Goal: Entertainment & Leisure: Browse casually

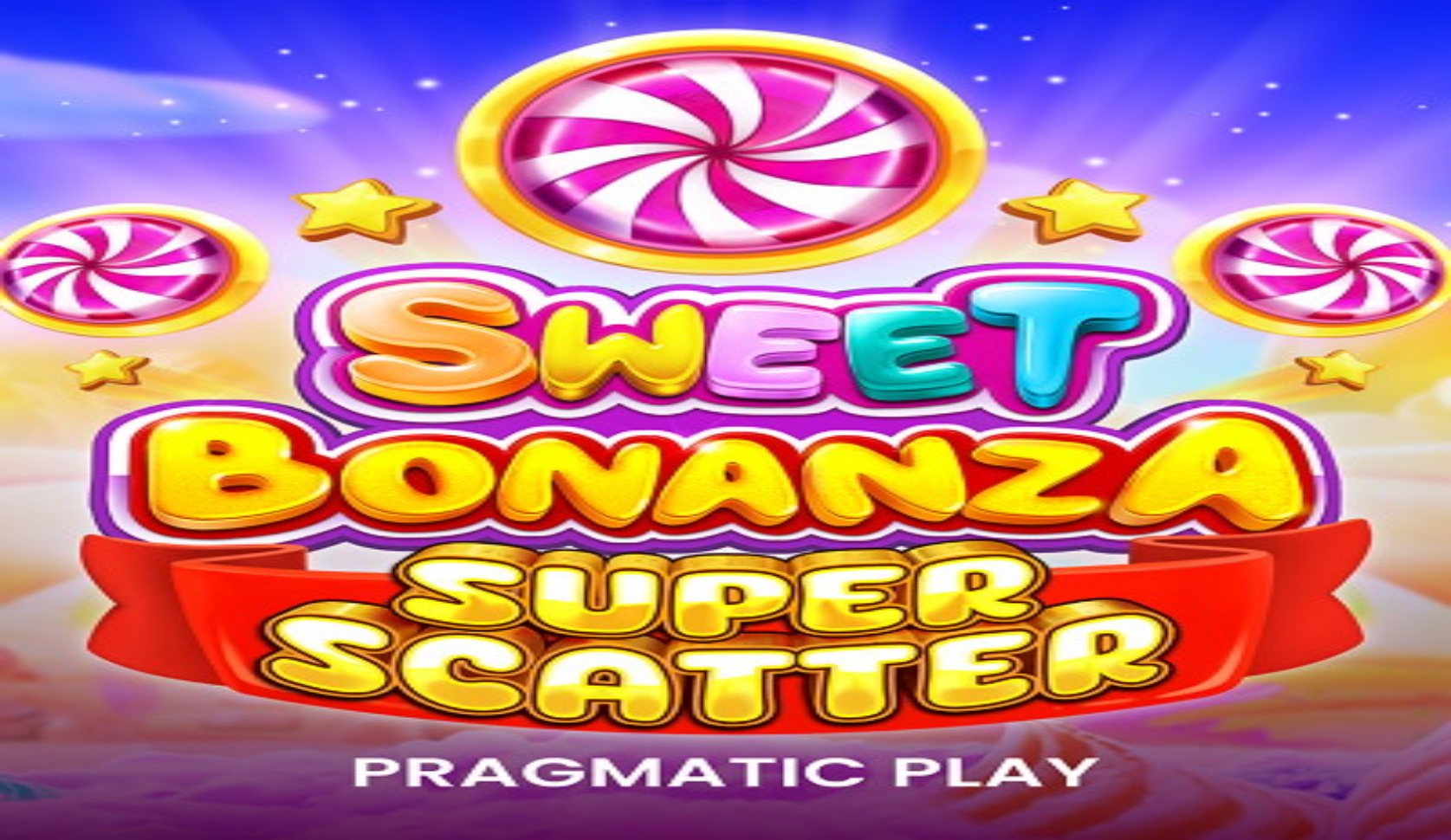
click at [114, 72] on button "Log in" at bounding box center [91, 63] width 45 height 19
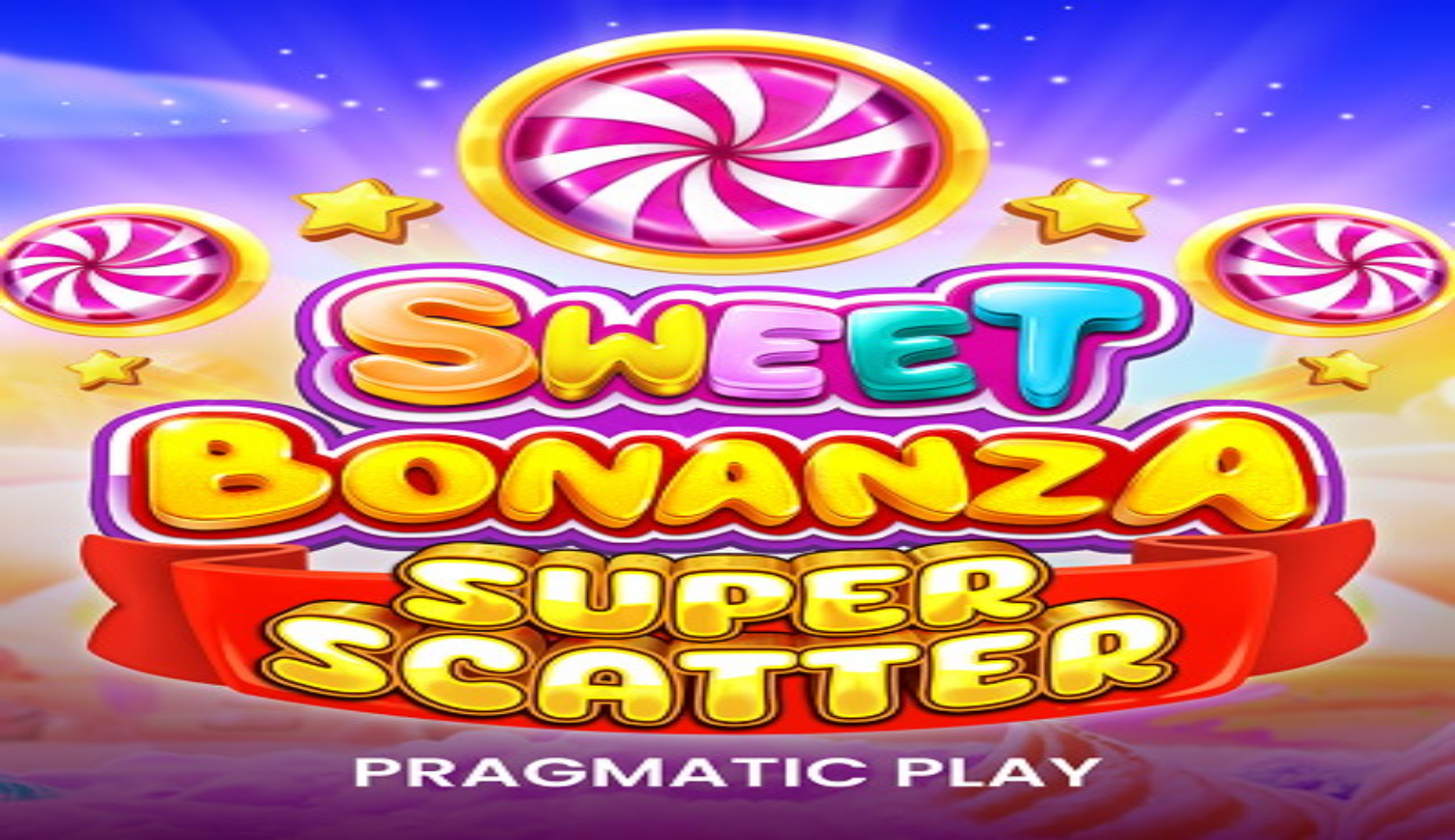
type input "**********"
click at [53, 351] on button "Log In" at bounding box center [30, 360] width 46 height 19
click at [53, 349] on button "Log In" at bounding box center [30, 358] width 46 height 19
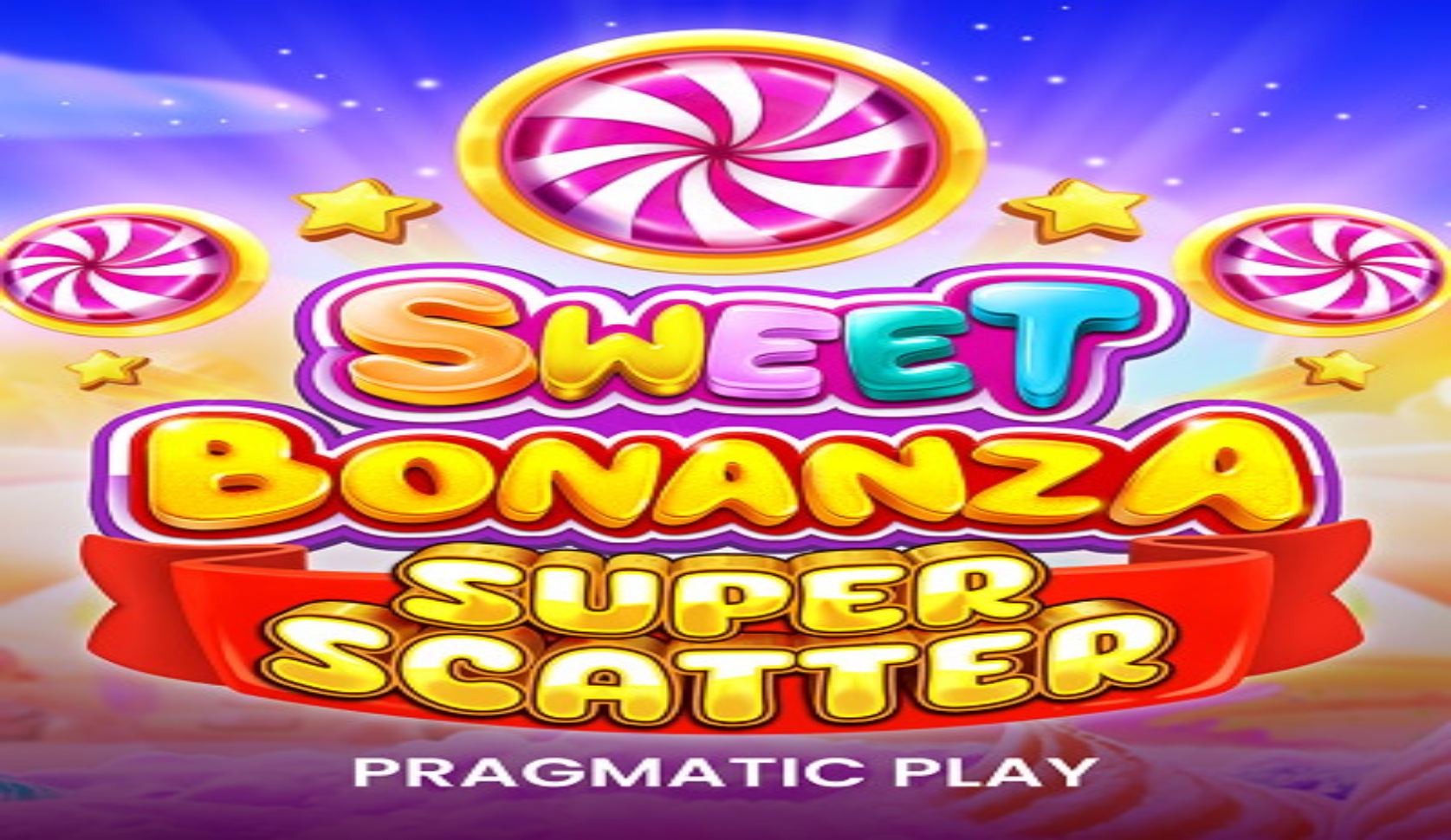
click at [316, 186] on img "Primary" at bounding box center [346, 156] width 61 height 61
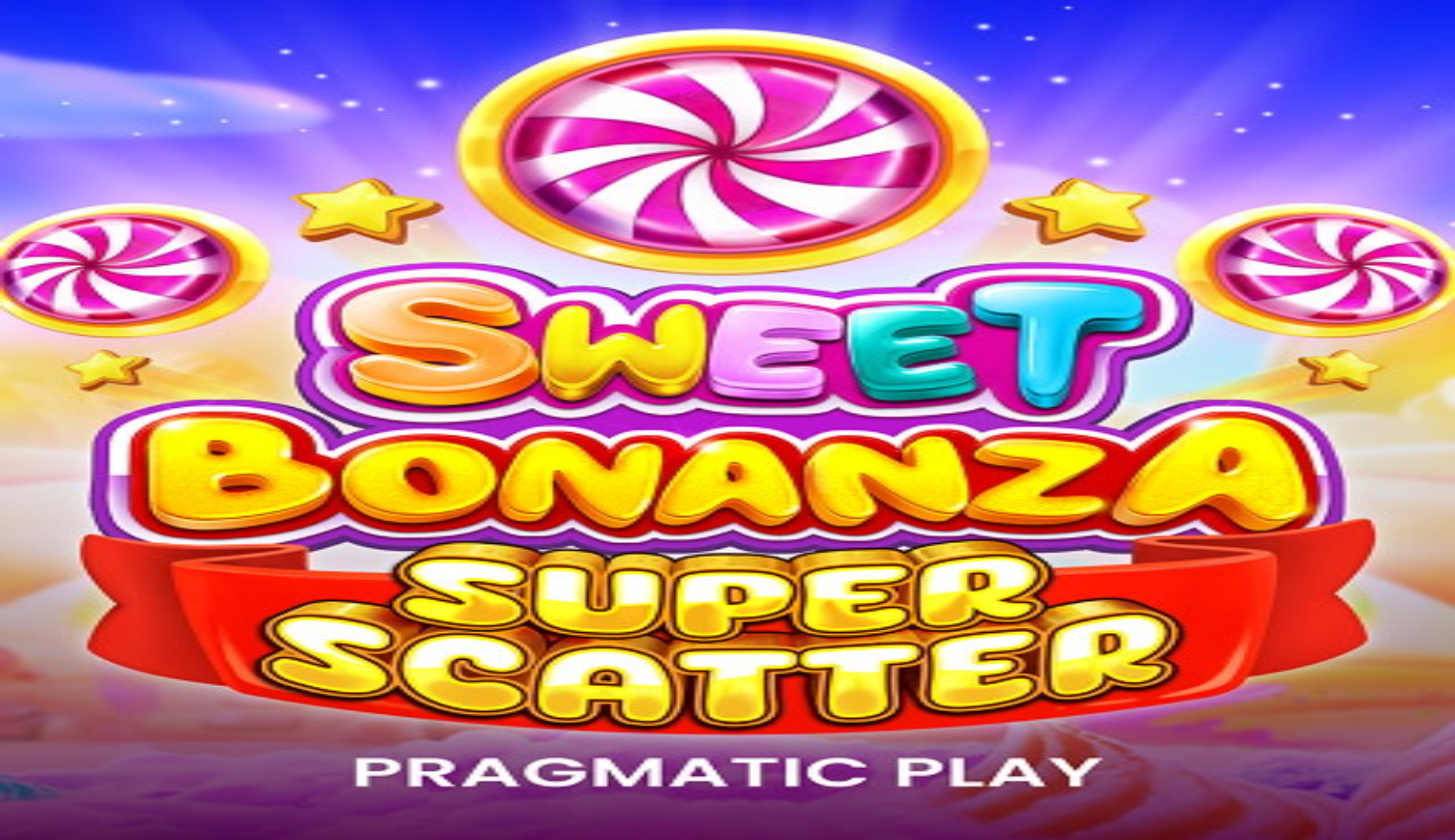
click at [14, 453] on span "chevron-left icon" at bounding box center [14, 453] width 0 height 0
click at [201, 839] on span "8 AM - 1 AM CET" at bounding box center [156, 850] width 89 height 13
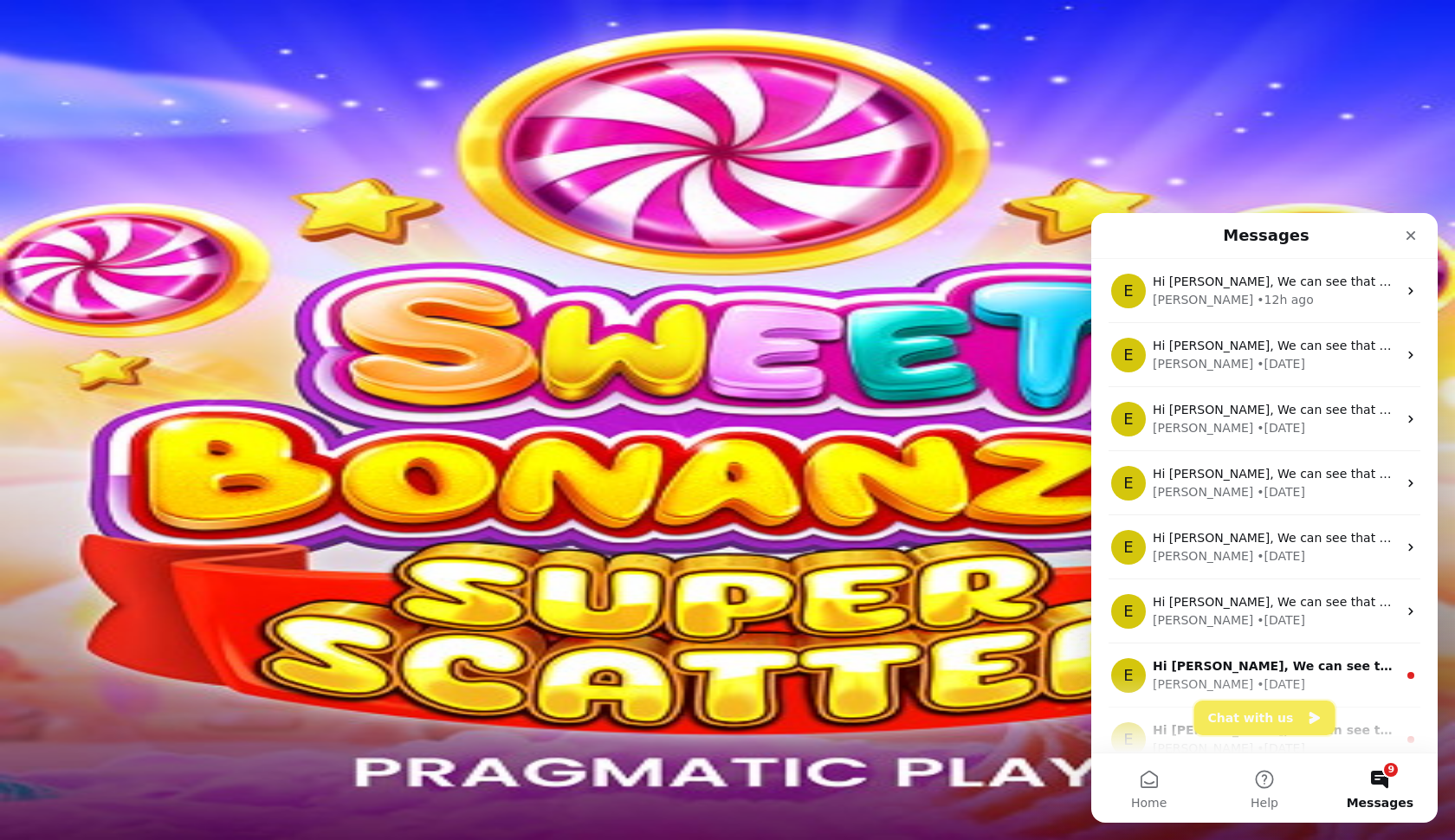
click at [1277, 727] on button "Chat with us" at bounding box center [1265, 717] width 142 height 34
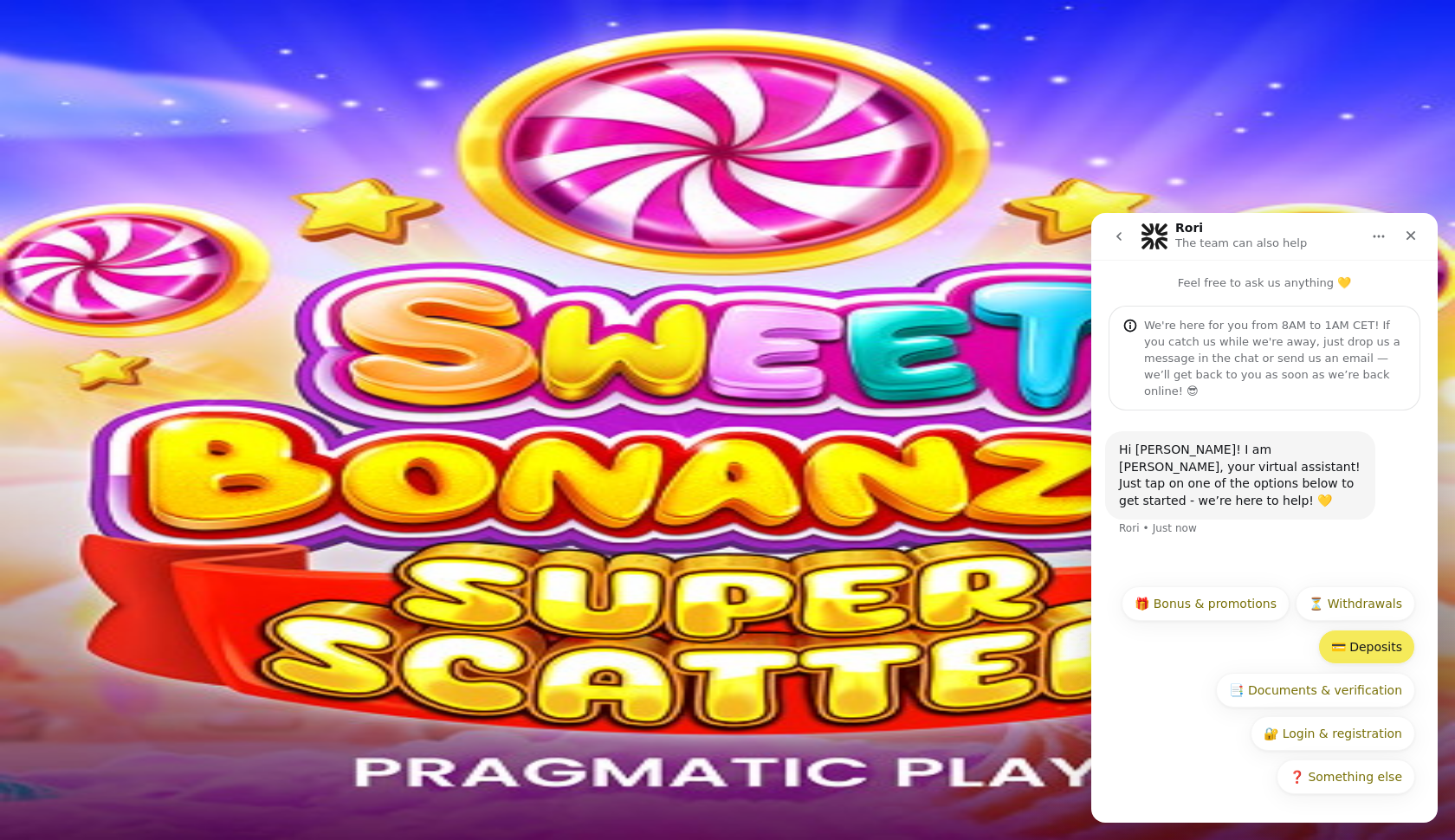
click at [1366, 659] on button "💳 Deposits" at bounding box center [1366, 646] width 97 height 34
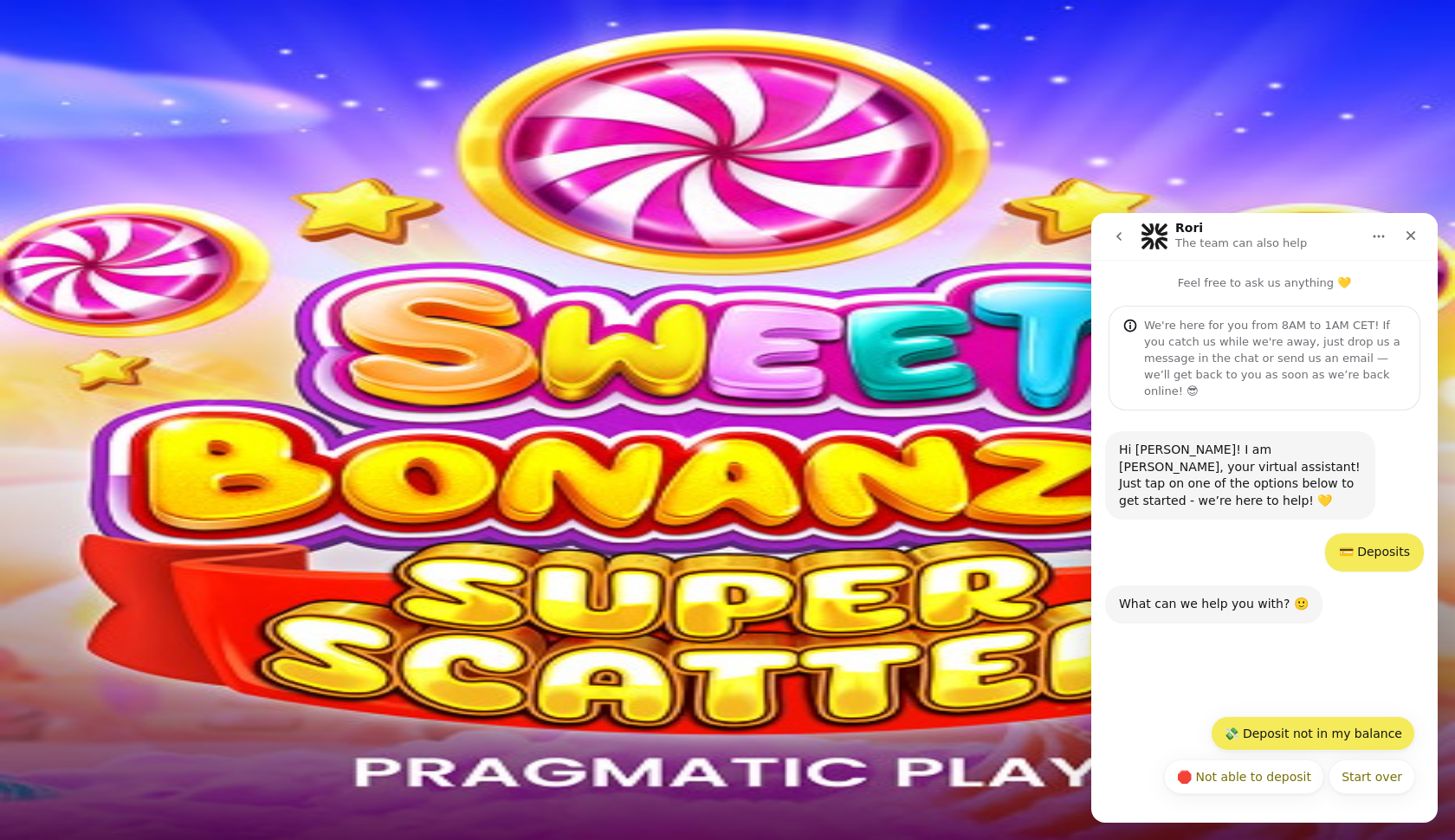
click at [1335, 723] on button "💸 Deposit not in my balance" at bounding box center [1312, 733] width 205 height 34
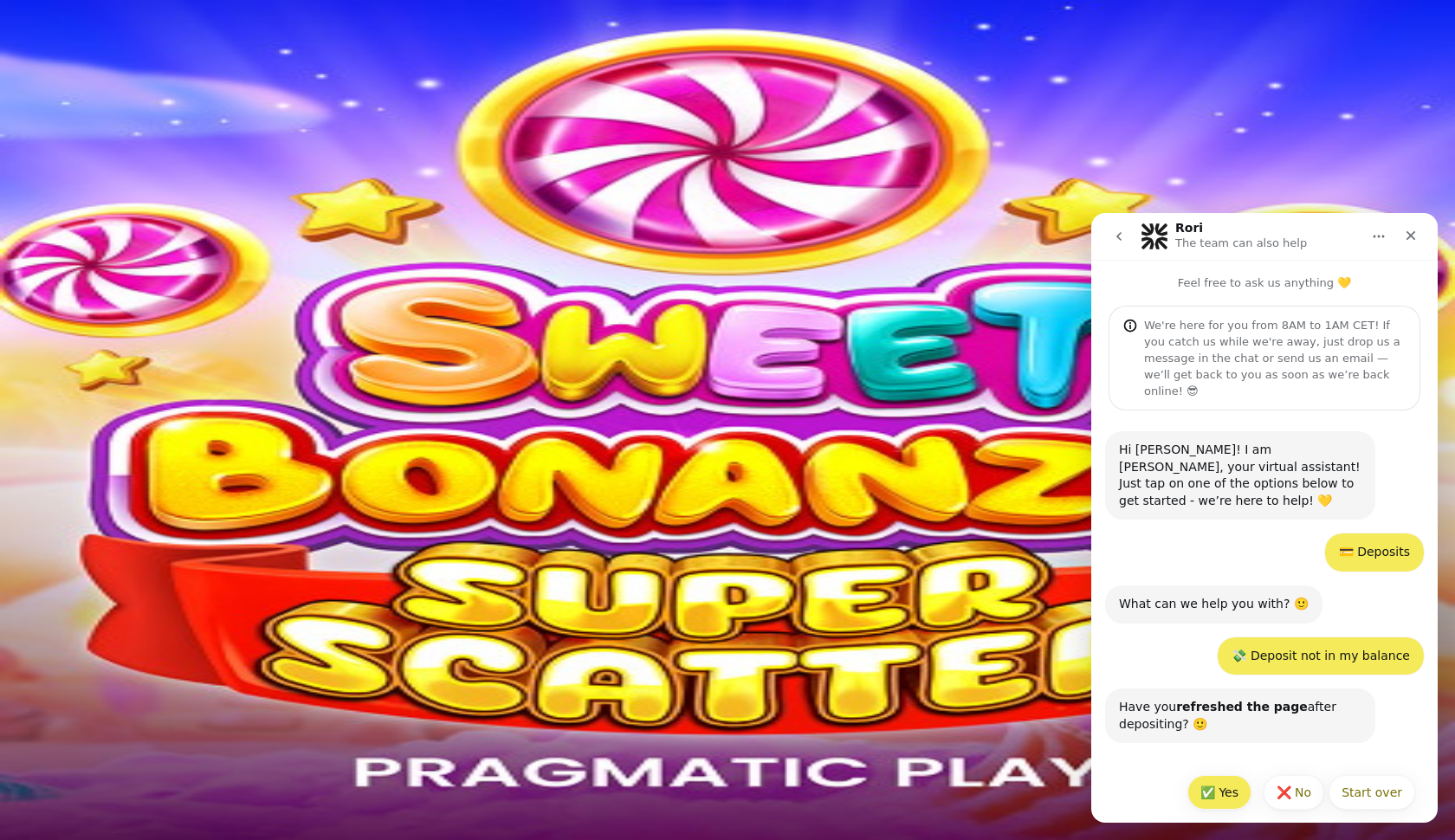
click at [1220, 775] on button "✅ Yes" at bounding box center [1219, 792] width 64 height 34
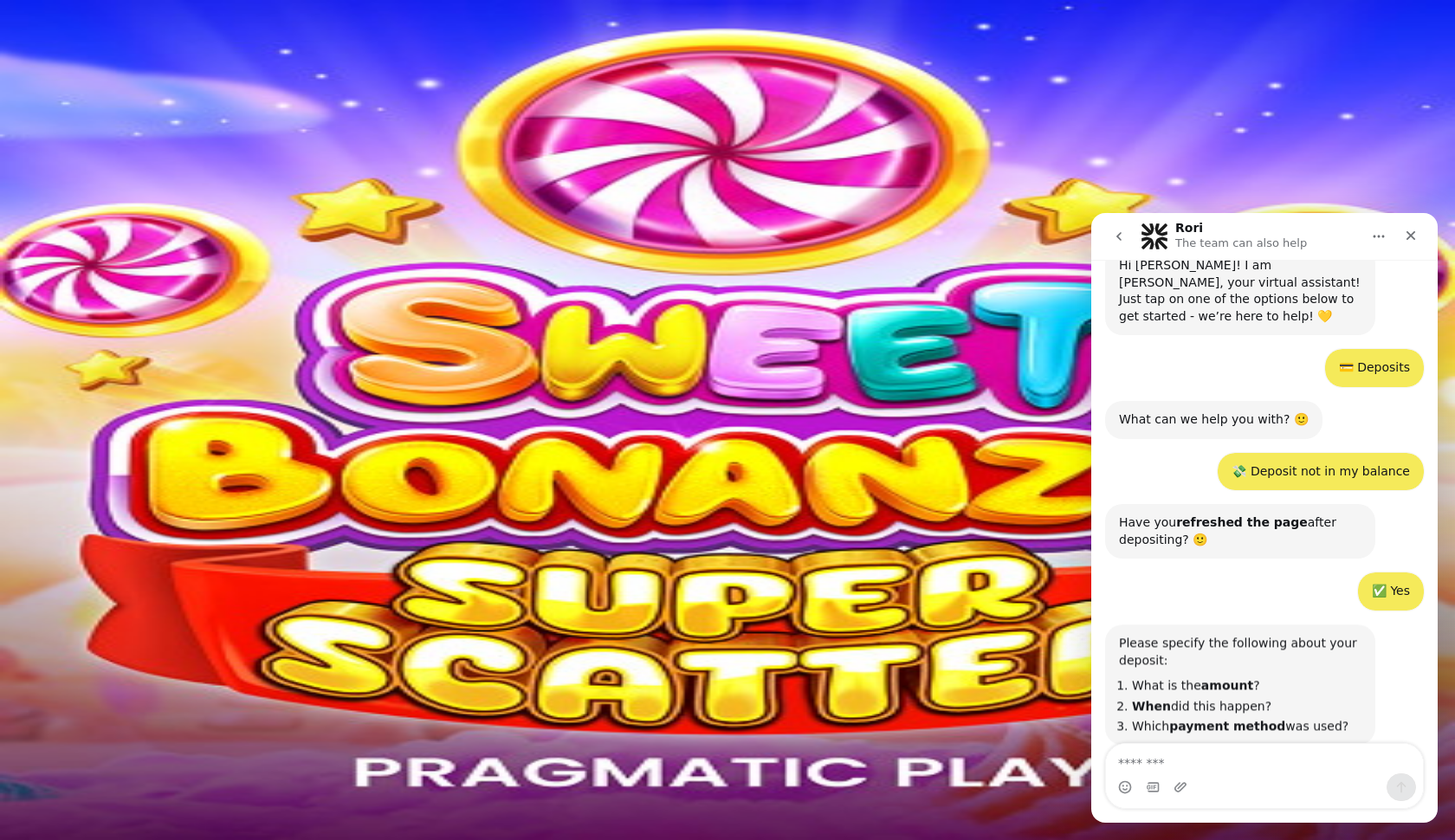
scroll to position [199, 0]
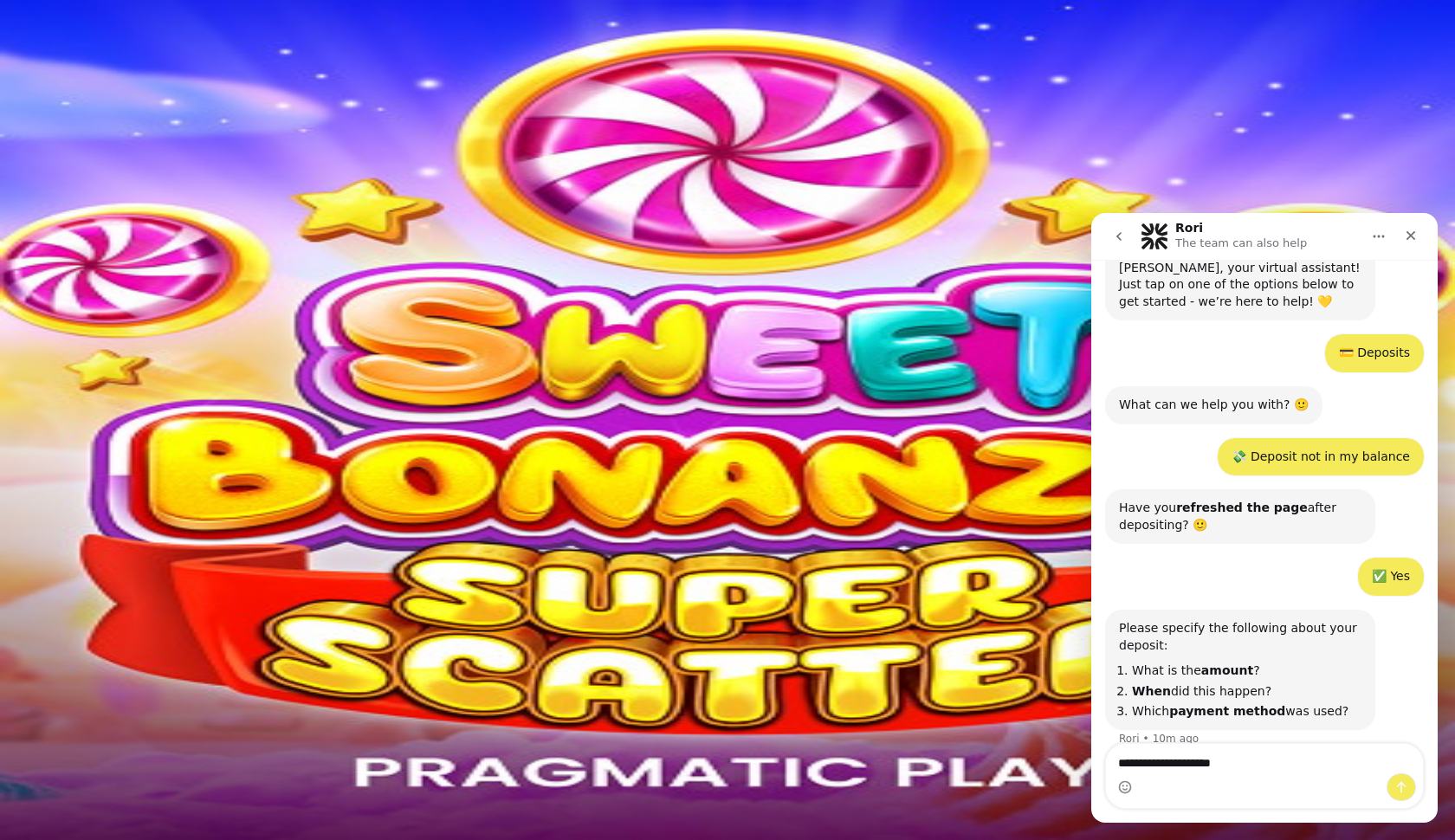
type textarea "**********"
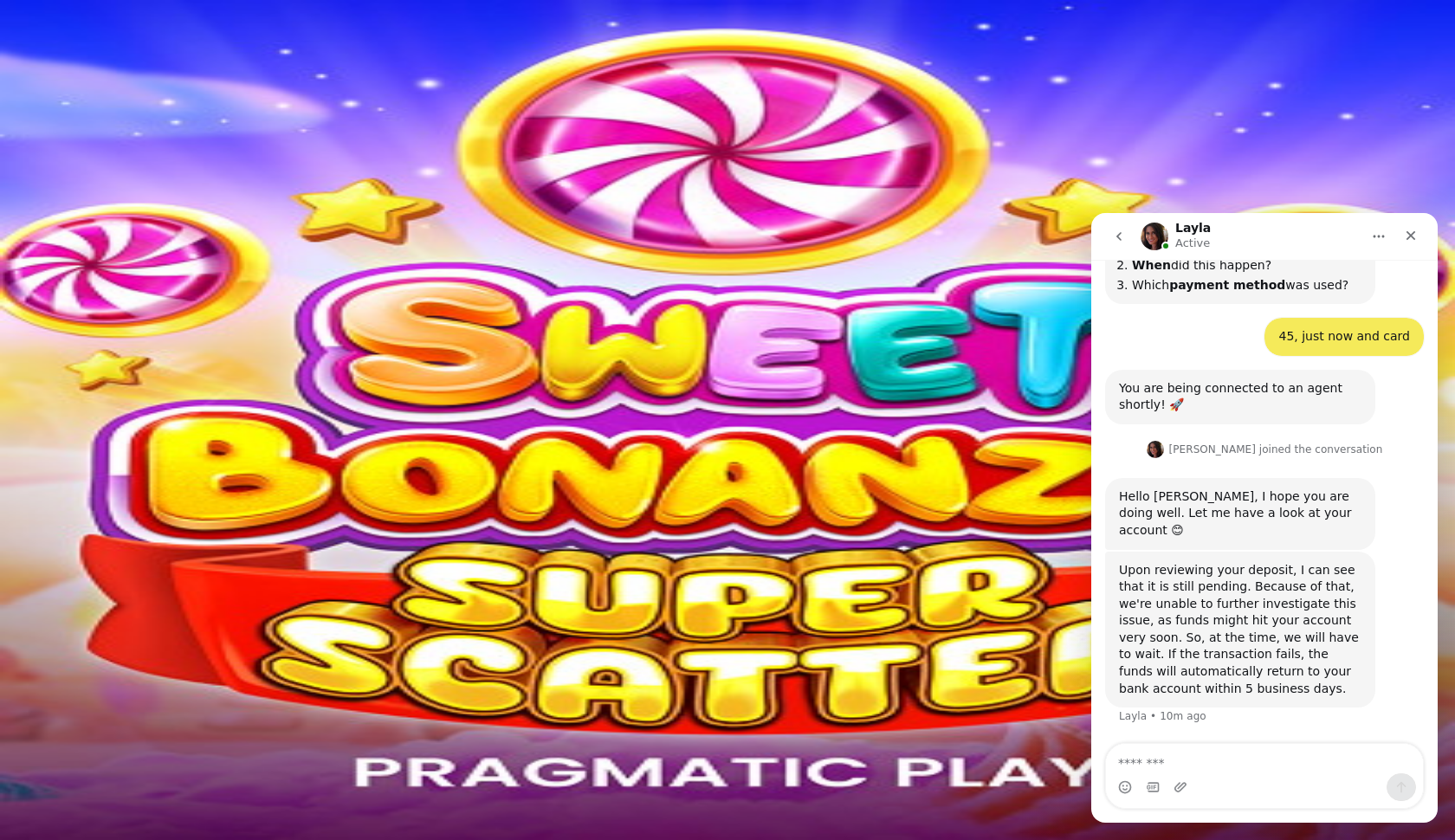
scroll to position [579, 0]
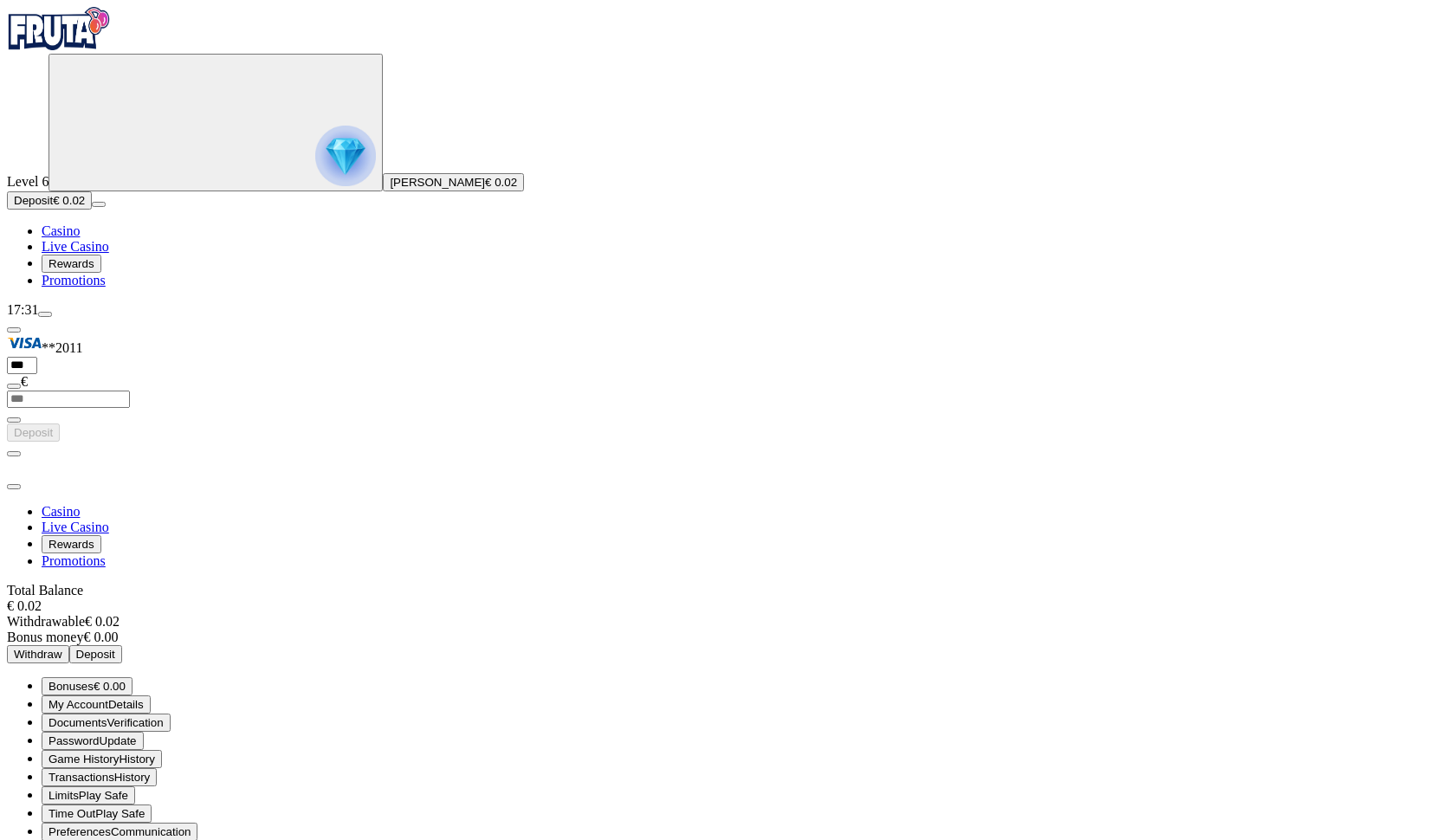
click at [14, 487] on span "close icon" at bounding box center [14, 487] width 0 height 0
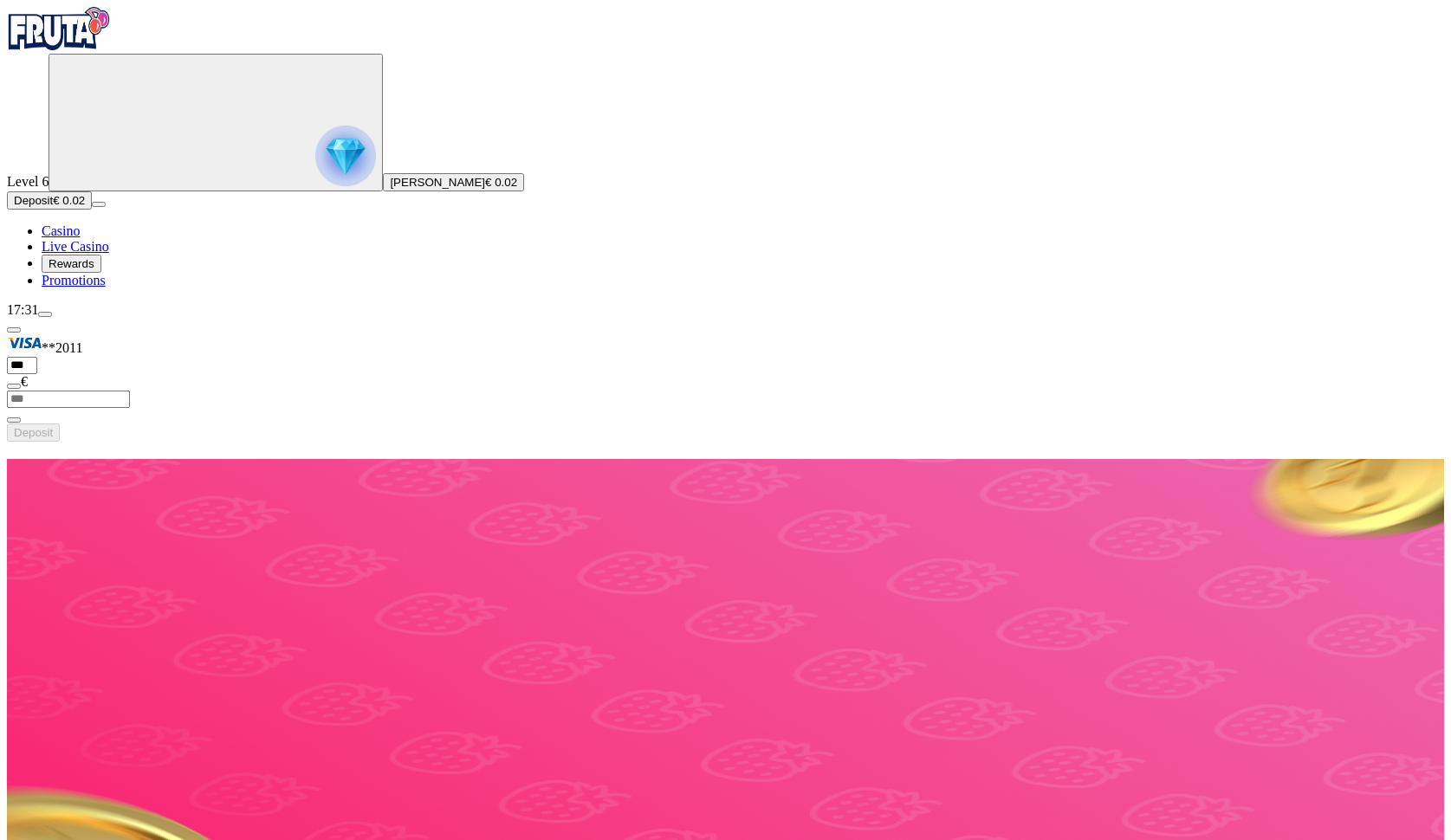
click at [127, 190] on circle "Primary" at bounding box center [185, 121] width 177 height 177
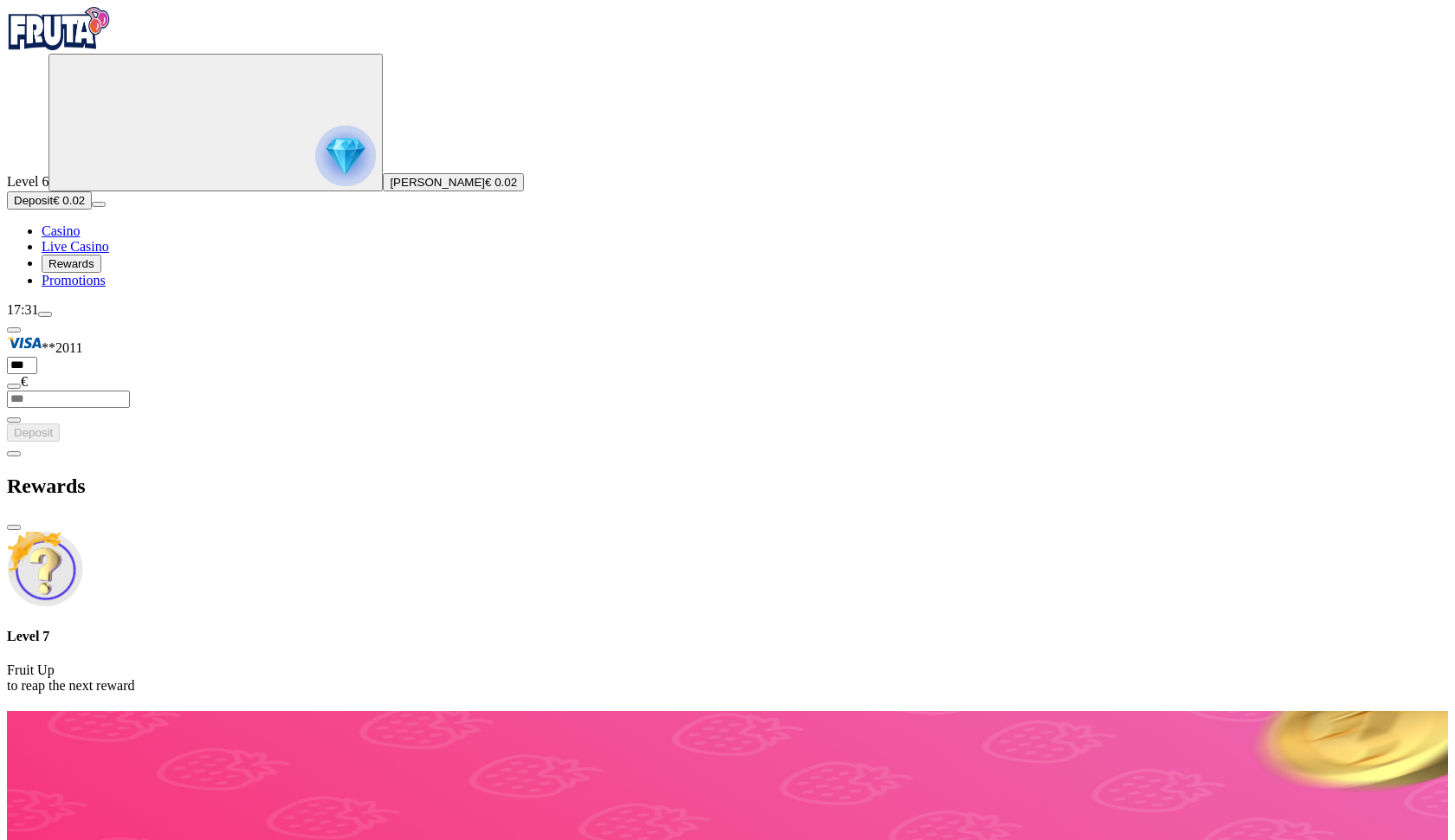
click at [14, 453] on span "chevron-left icon" at bounding box center [14, 453] width 0 height 0
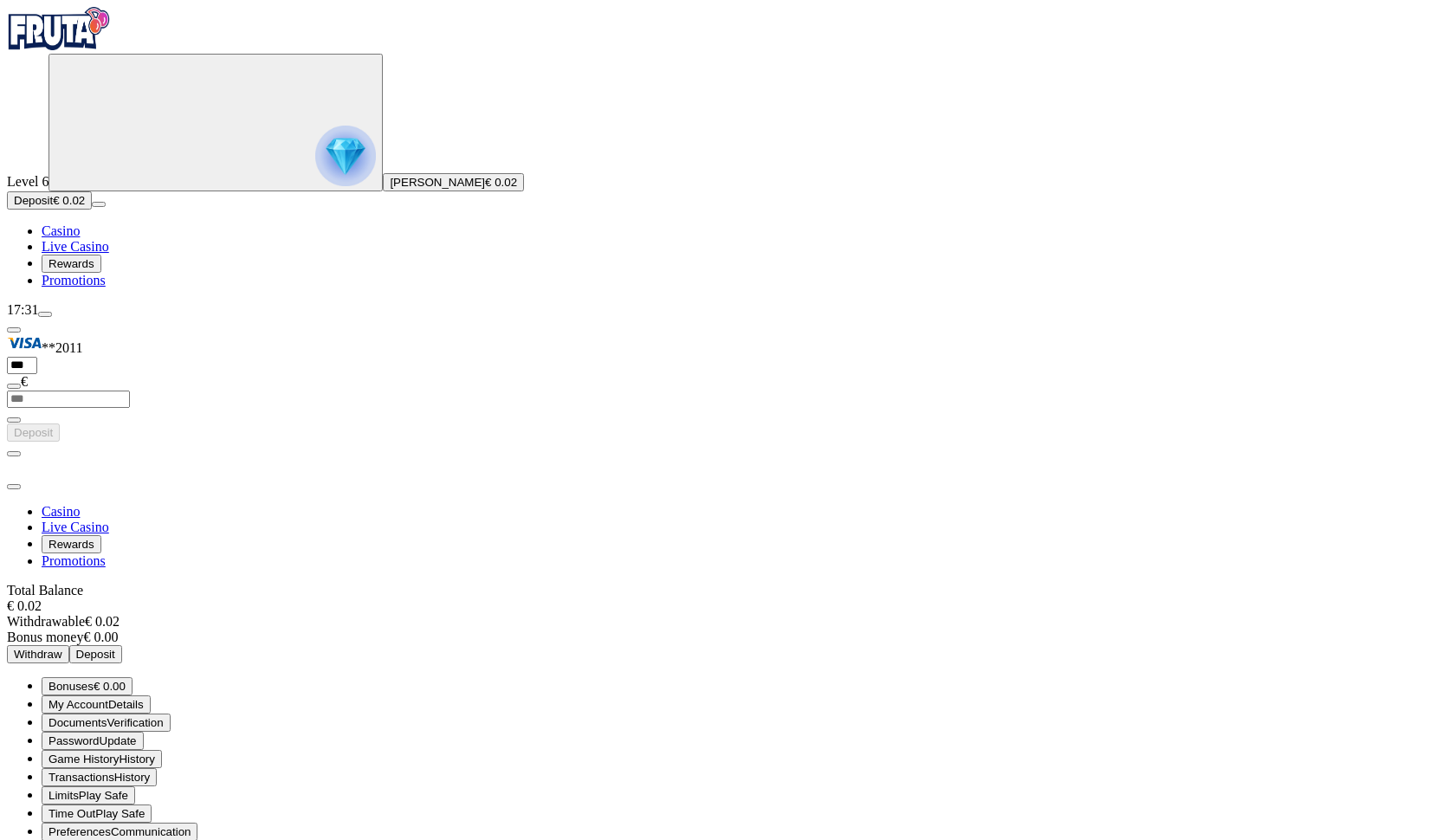
click at [115, 771] on span "Transactions" at bounding box center [81, 777] width 66 height 13
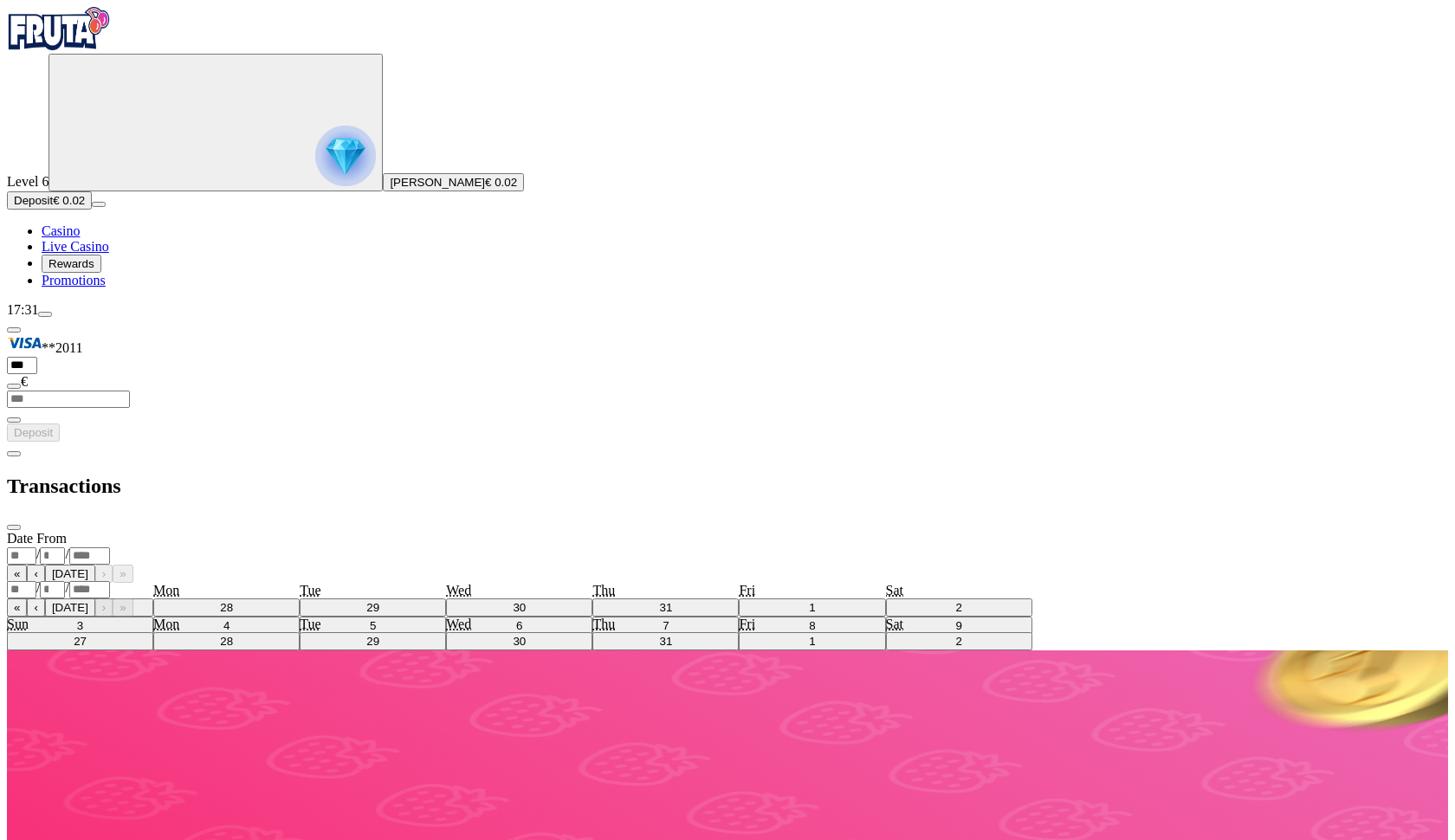
click at [422, 547] on div "/ /" at bounding box center [727, 556] width 1441 height 19
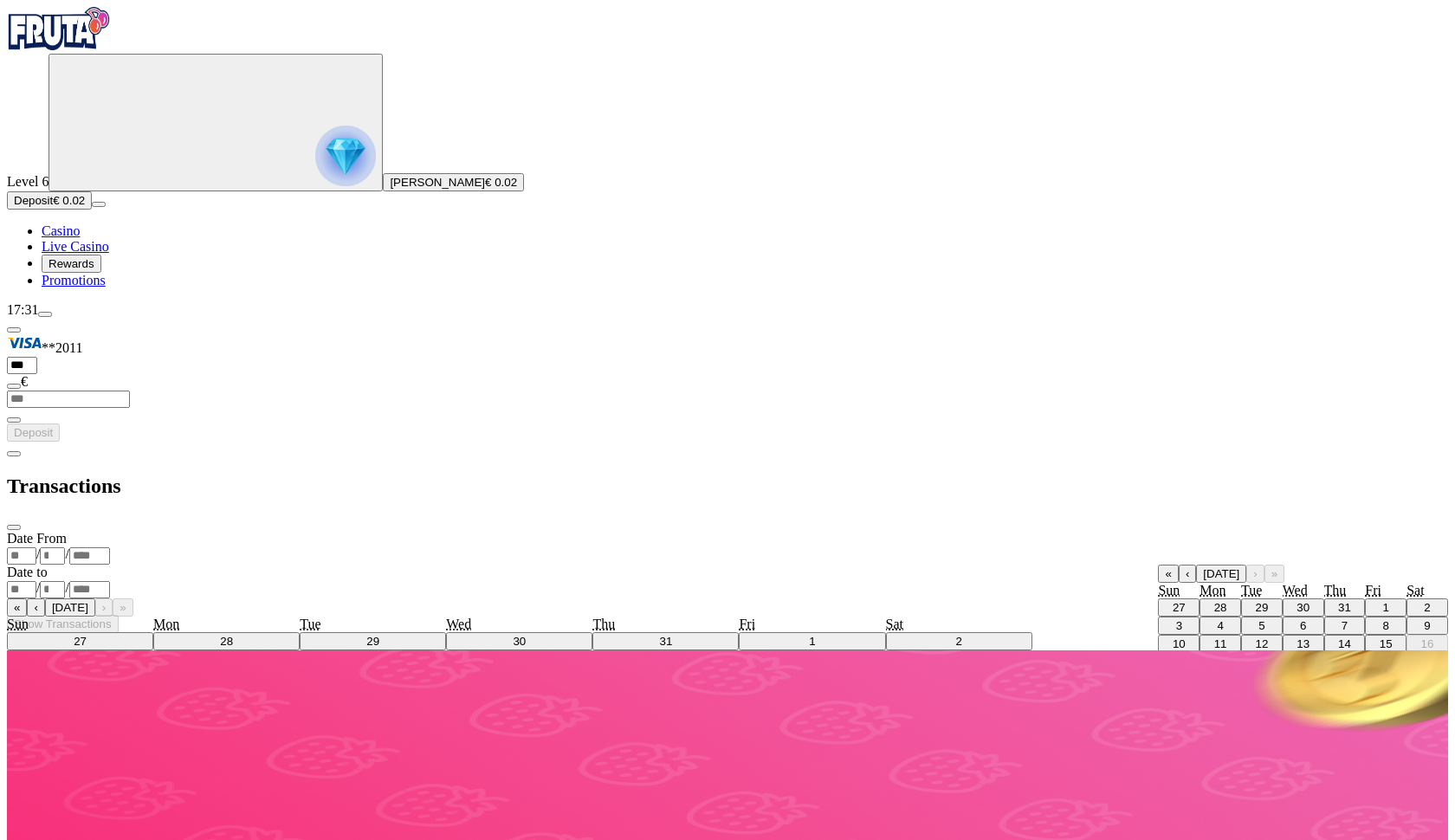
click at [1380, 637] on abbr "15" at bounding box center [1387, 644] width 13 height 13
type input "*"
type input "**"
type input "****"
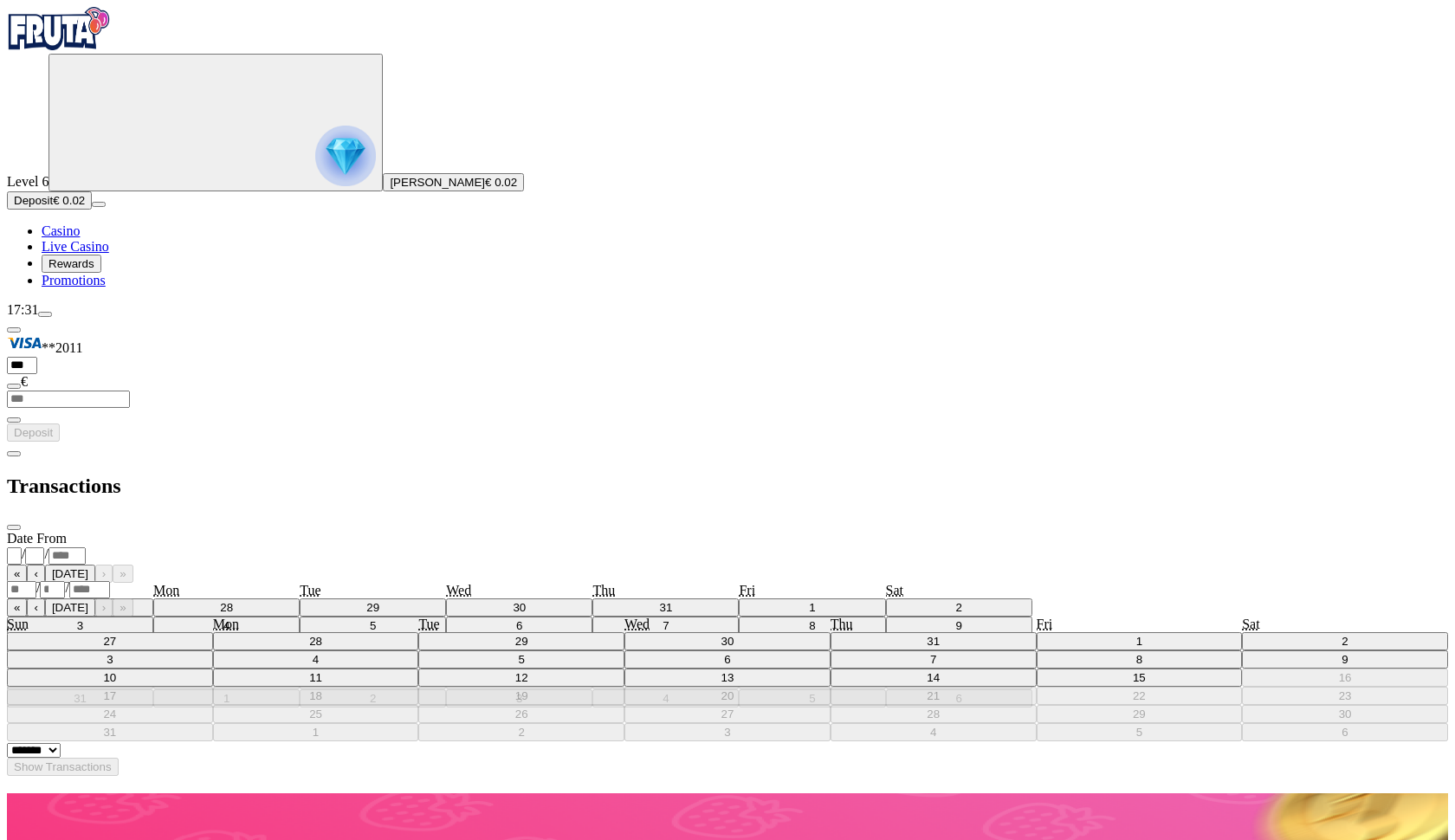
click at [445, 564] on div "Date to / / « ‹ [DATE] › » Sun Mon Tue Wed Thu Fri Sat 27 28 29 30 31 1 2 3 4 5…" at bounding box center [727, 652] width 1441 height 177
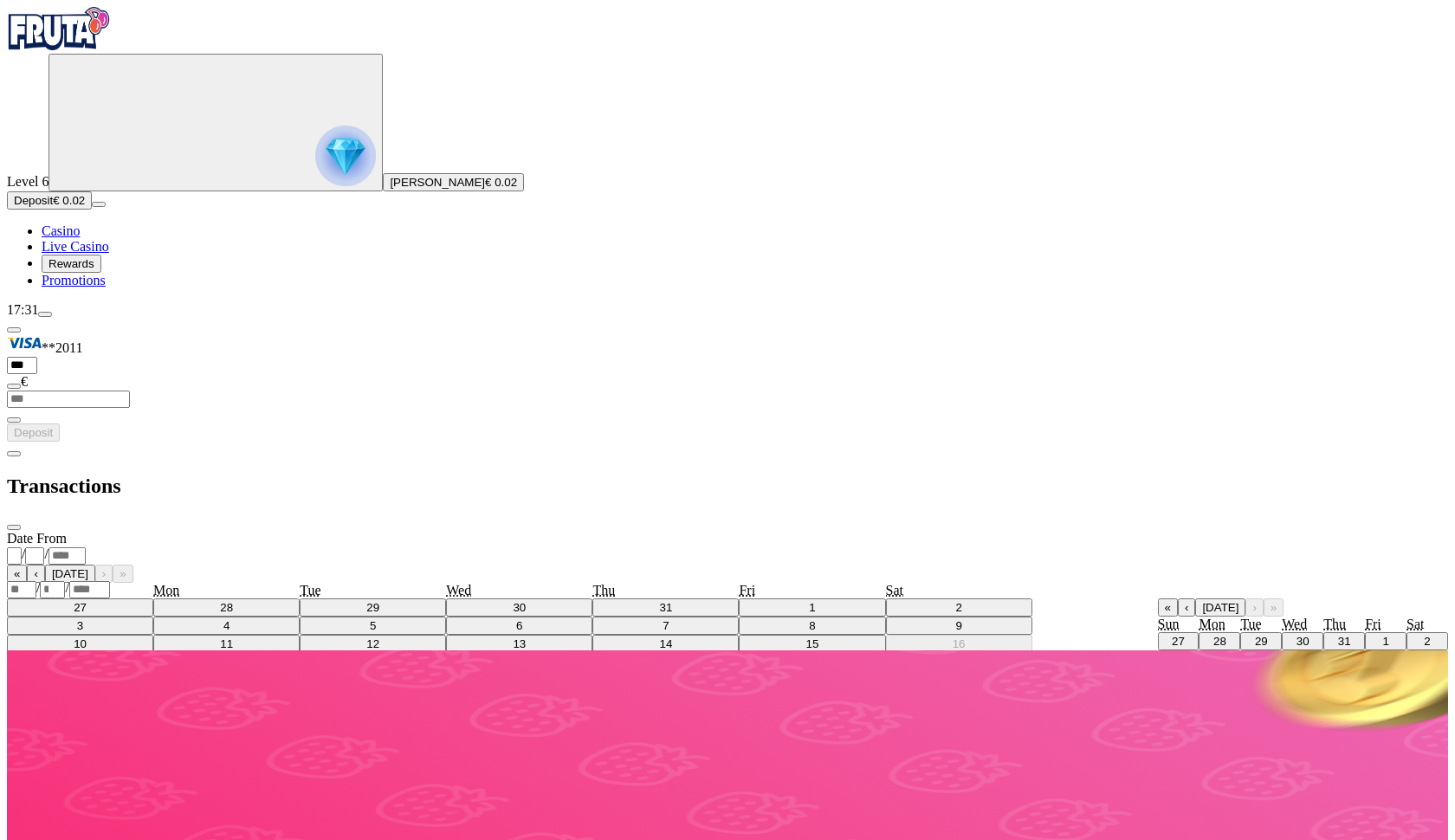
click at [1380, 671] on abbr "15" at bounding box center [1387, 677] width 13 height 13
type input "*"
type input "**"
type input "****"
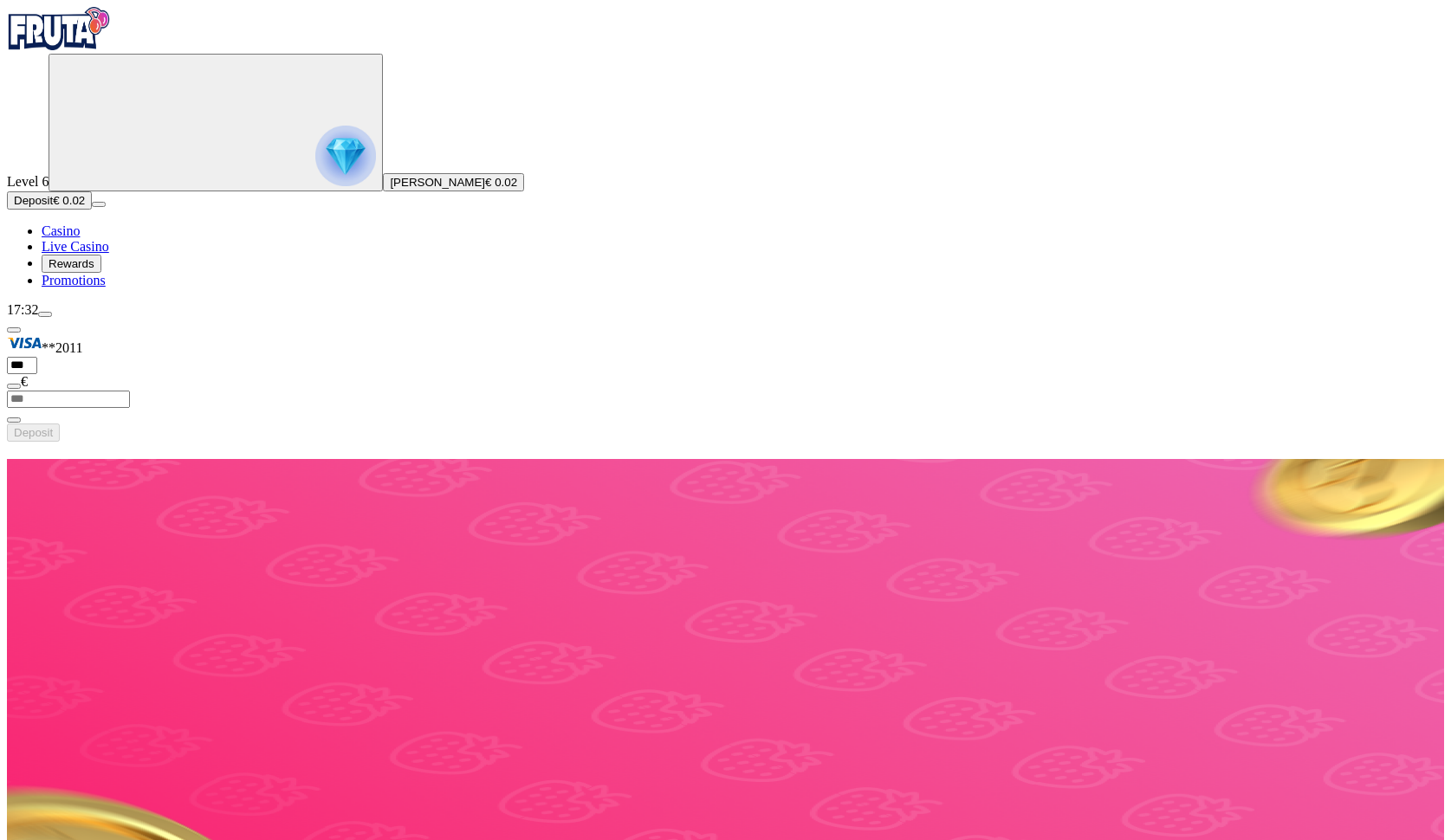
click at [124, 206] on circle "Primary" at bounding box center [185, 121] width 177 height 177
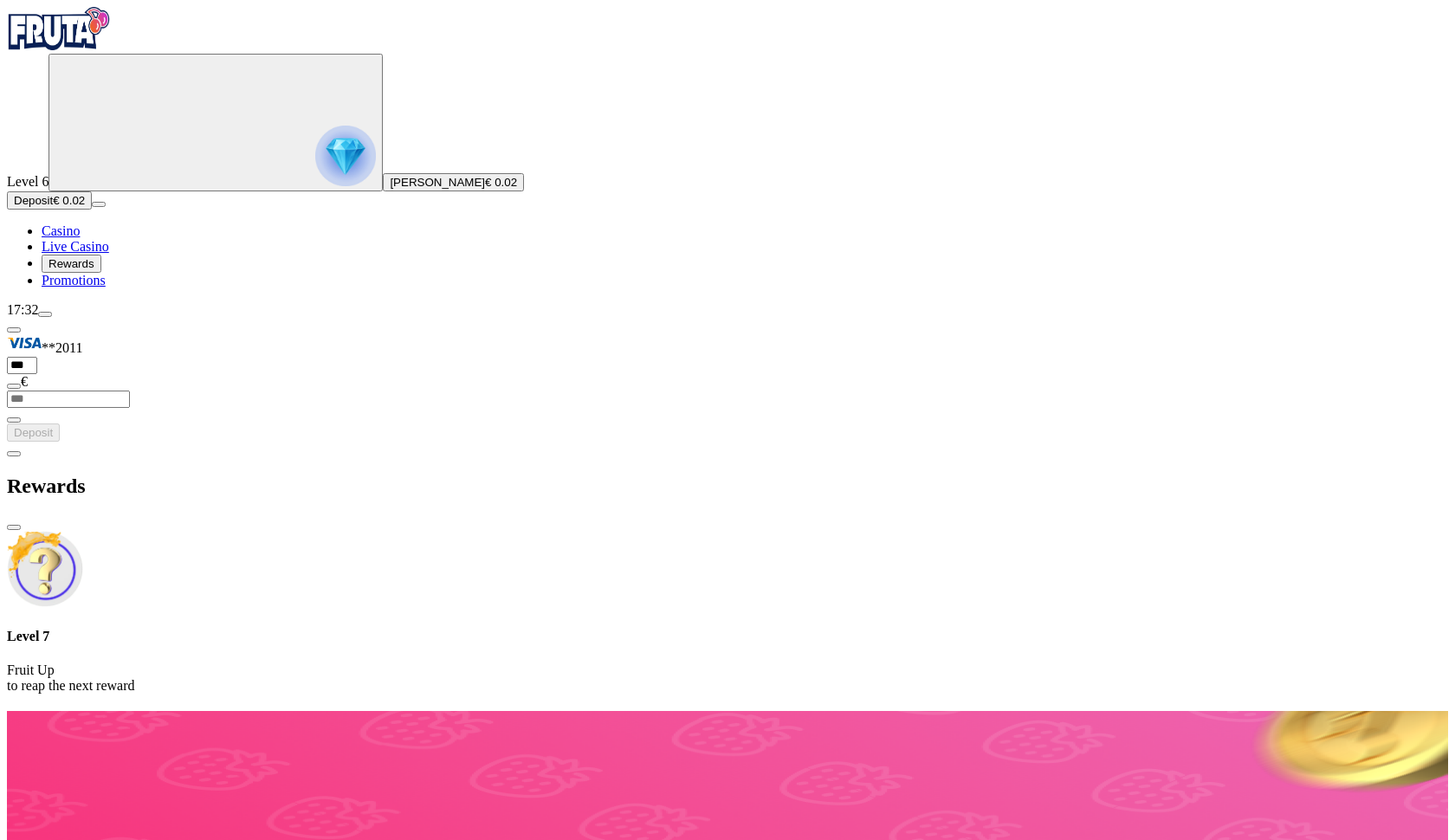
click at [204, 441] on div "Rewards" at bounding box center [727, 486] width 1441 height 89
click at [14, 453] on span "chevron-left icon" at bounding box center [14, 453] width 0 height 0
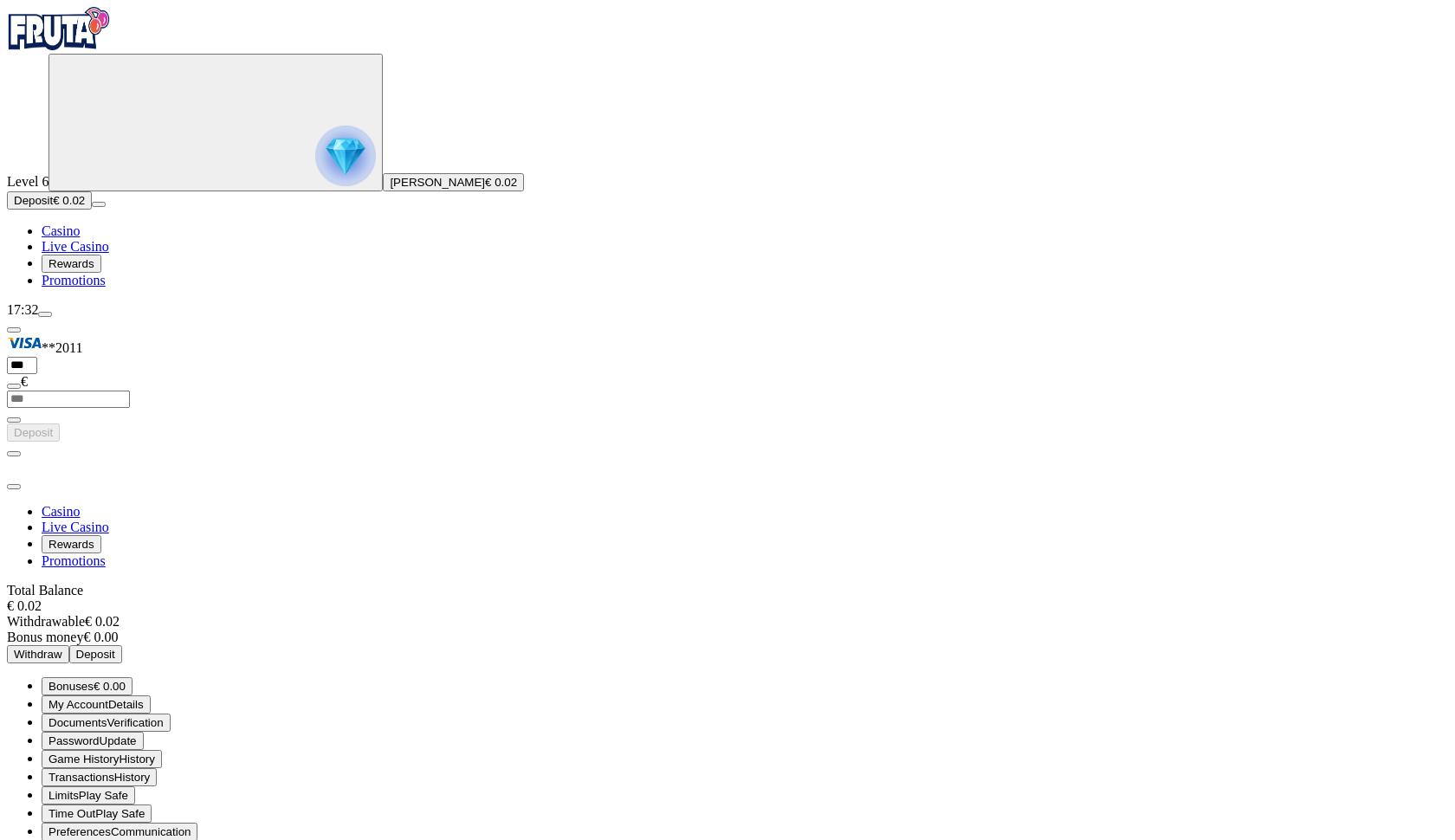
click at [14, 487] on span "close icon" at bounding box center [14, 487] width 0 height 0
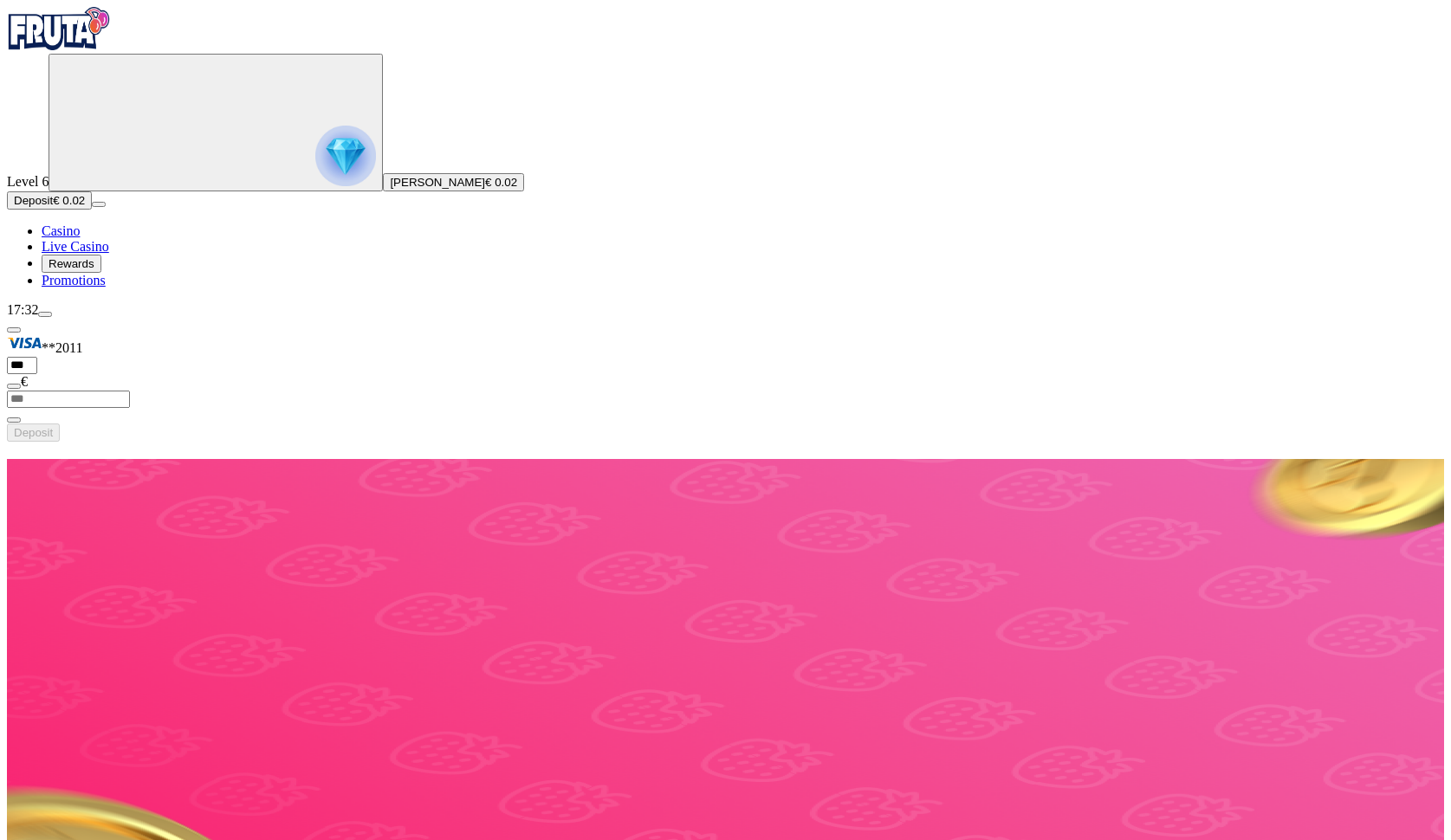
click at [17, 156] on div "Level 6 [PERSON_NAME] € 0.02 Deposit € 0.02 Casino Live Casino Rewards Promotio…" at bounding box center [725, 171] width 1437 height 235
click at [56, 163] on icon "Primary" at bounding box center [185, 121] width 260 height 130
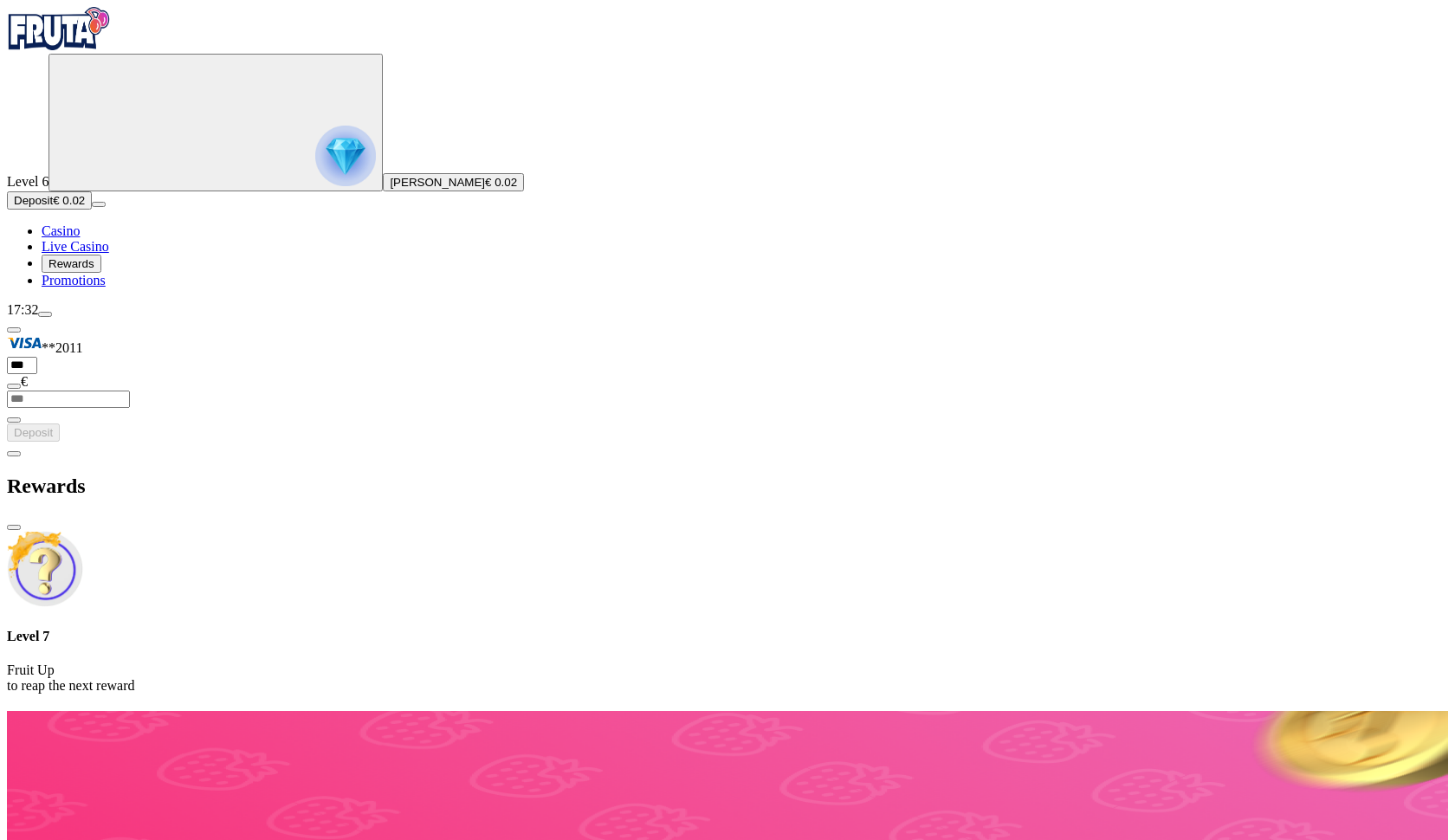
click at [227, 441] on div "Rewards" at bounding box center [727, 486] width 1441 height 89
click at [14, 453] on span "chevron-left icon" at bounding box center [14, 453] width 0 height 0
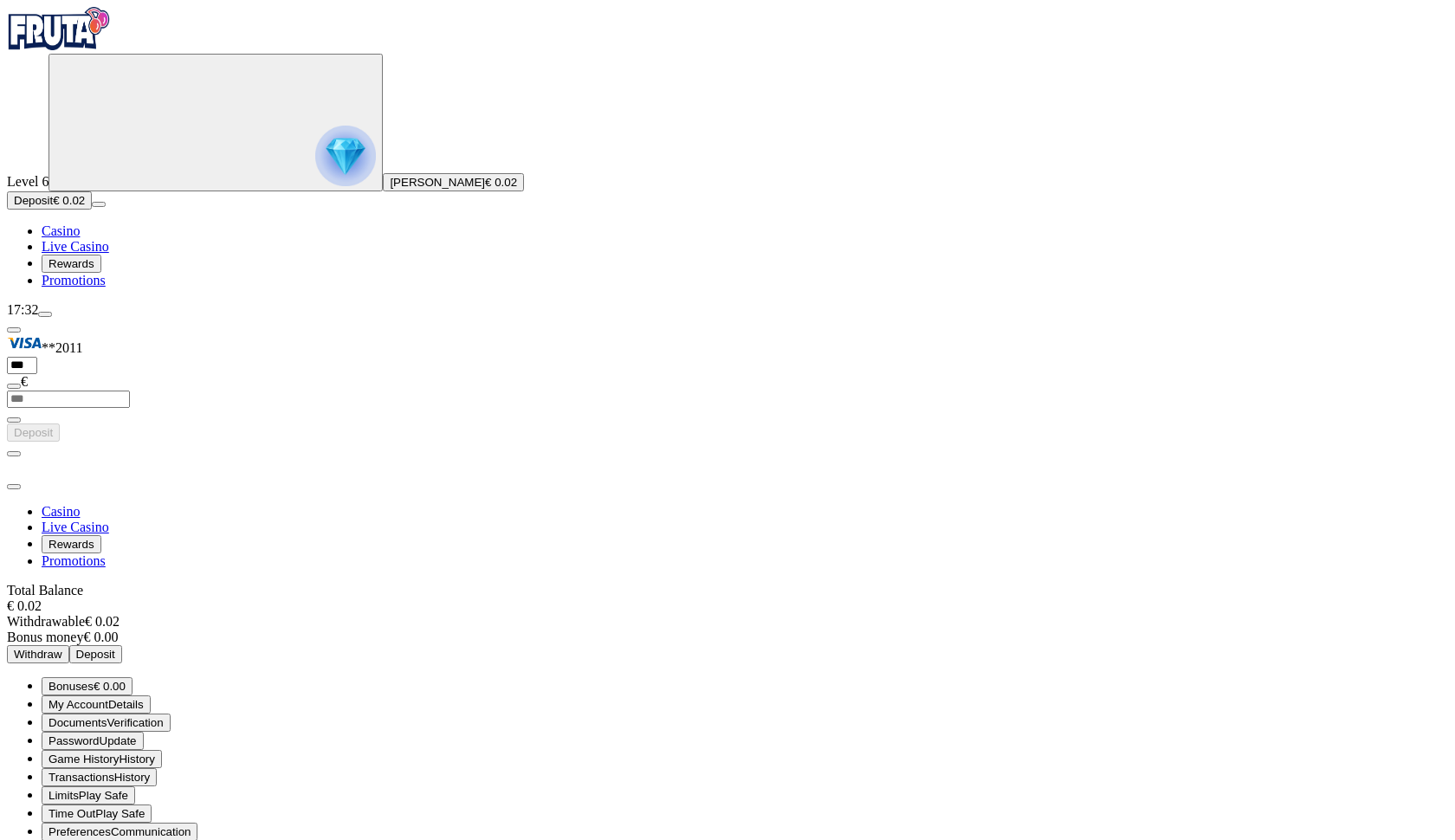
click at [505, 441] on div at bounding box center [727, 465] width 1441 height 48
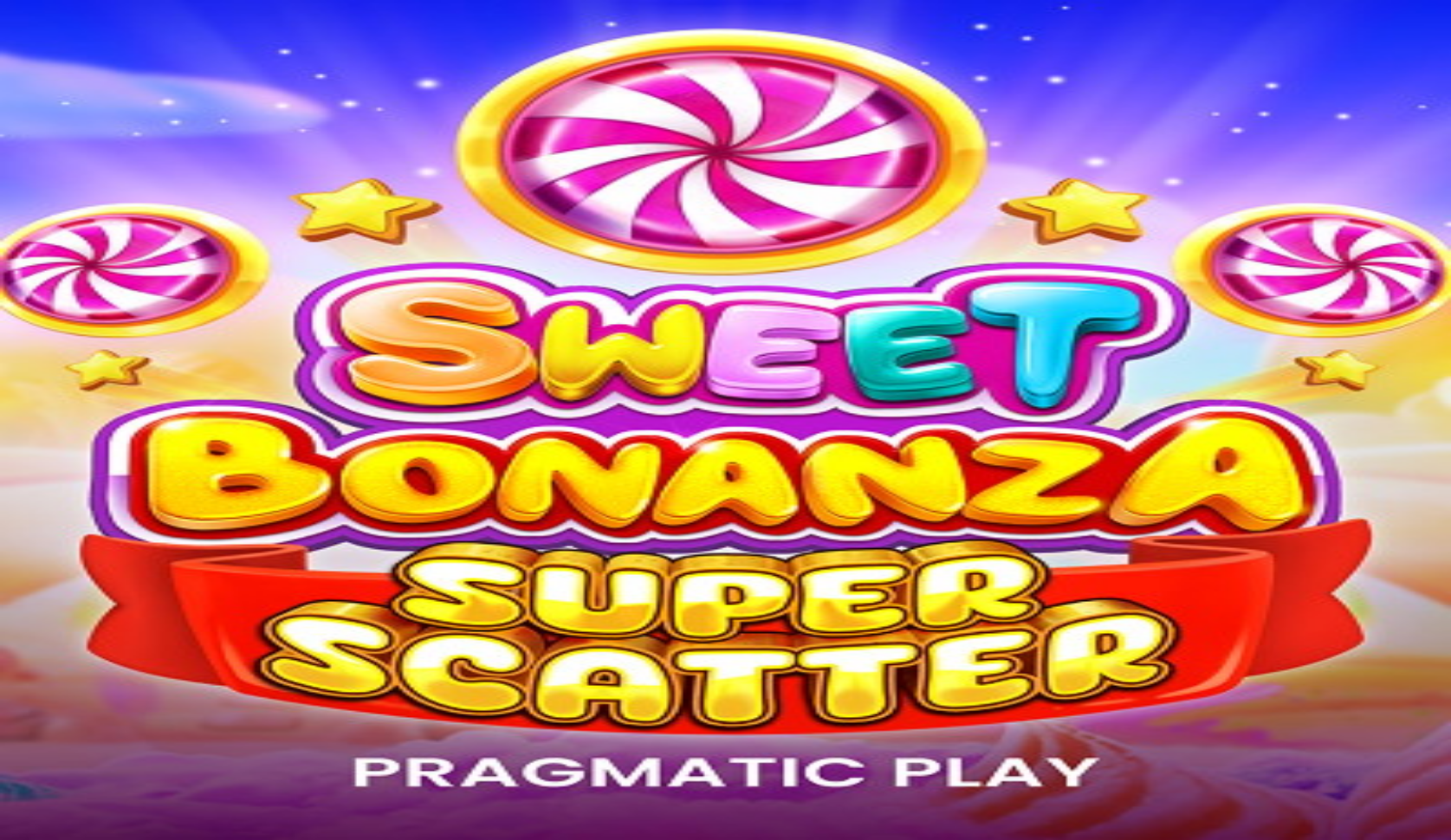
click at [111, 132] on div "Join Now Log in Casino Live Casino Promotions" at bounding box center [725, 93] width 1437 height 79
click at [114, 72] on button "Log in" at bounding box center [91, 63] width 45 height 19
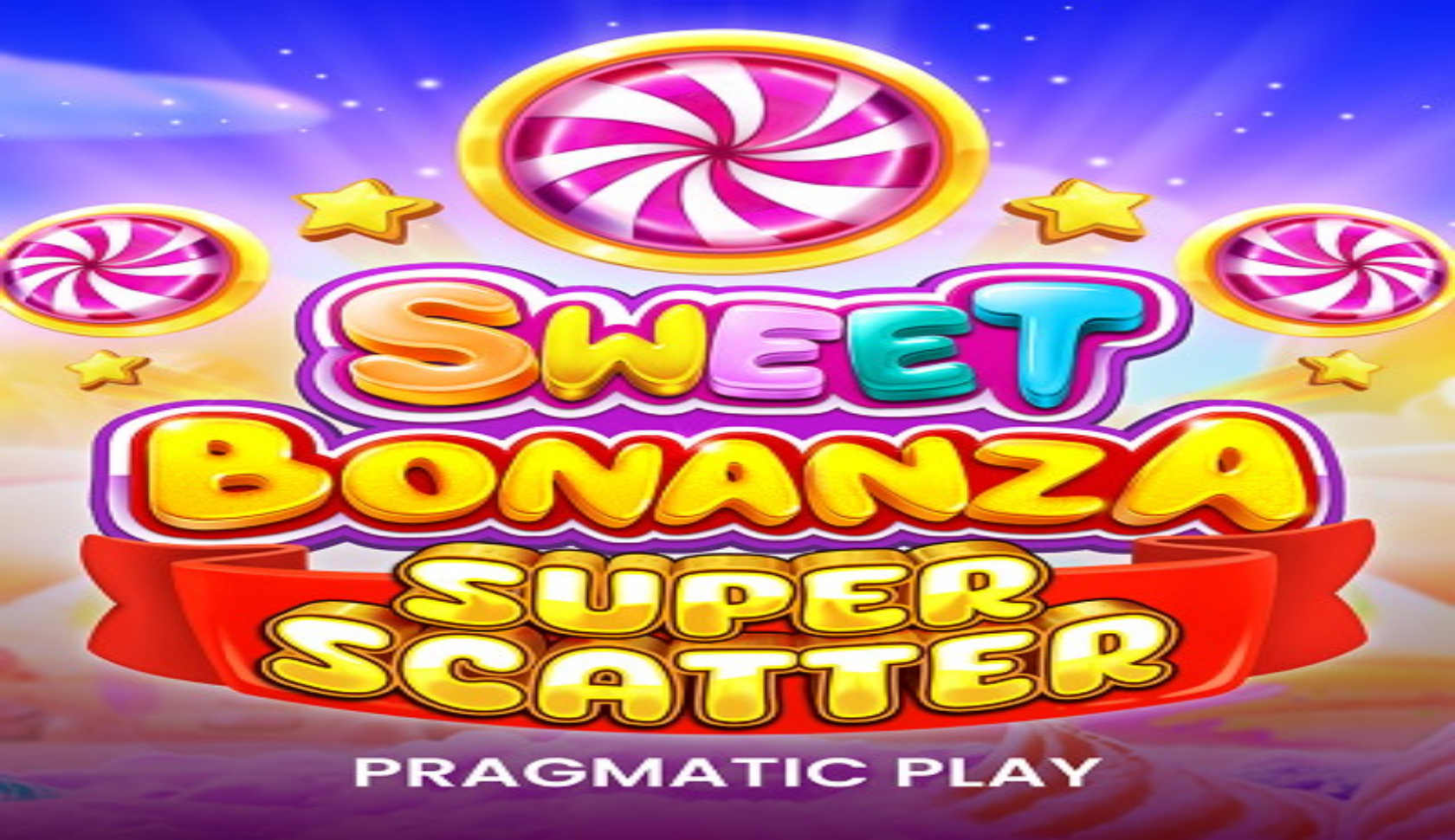
type input "**********"
click at [53, 349] on button "Log In" at bounding box center [30, 358] width 46 height 19
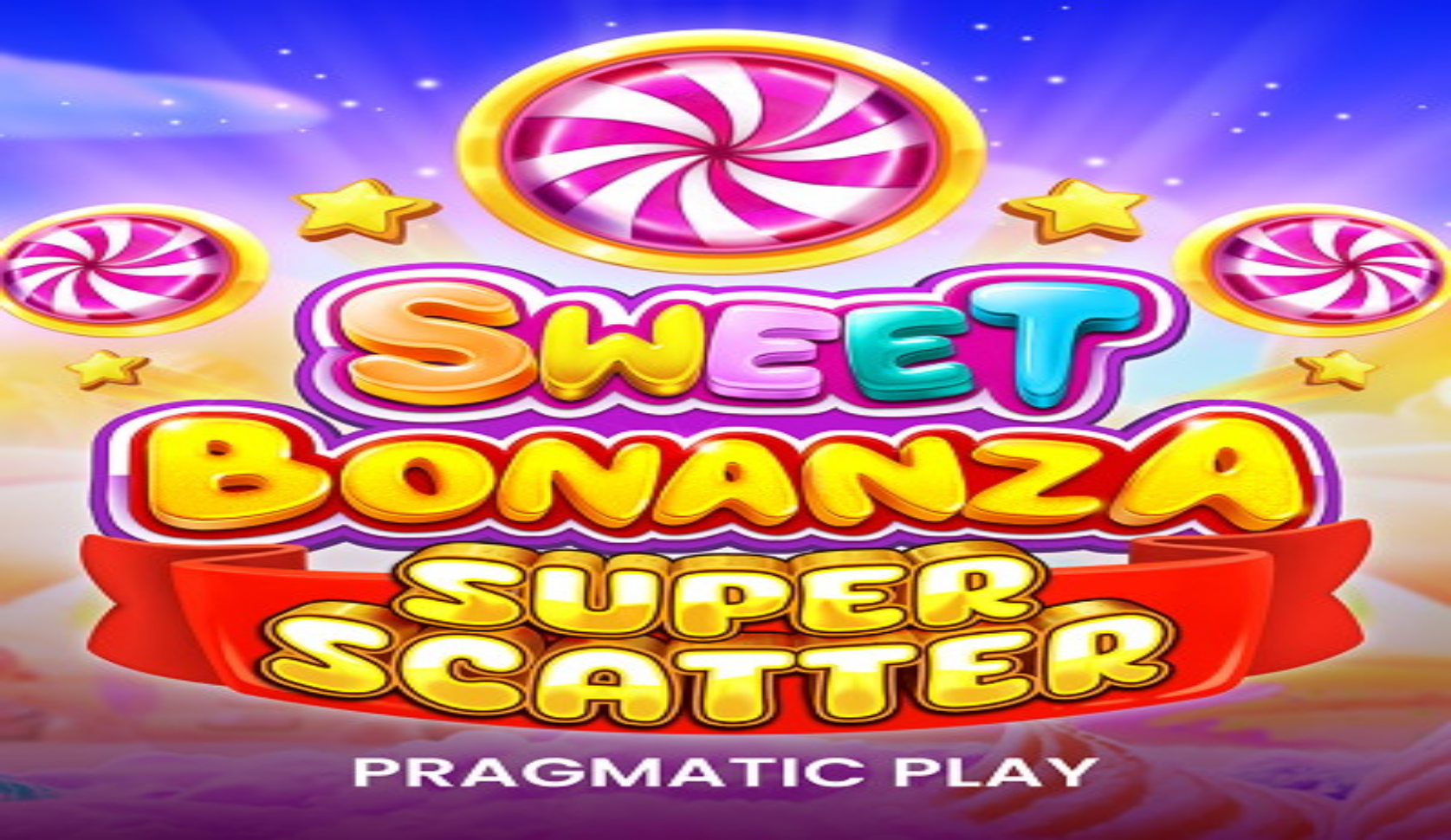
click at [83, 186] on icon "Primary" at bounding box center [185, 121] width 260 height 130
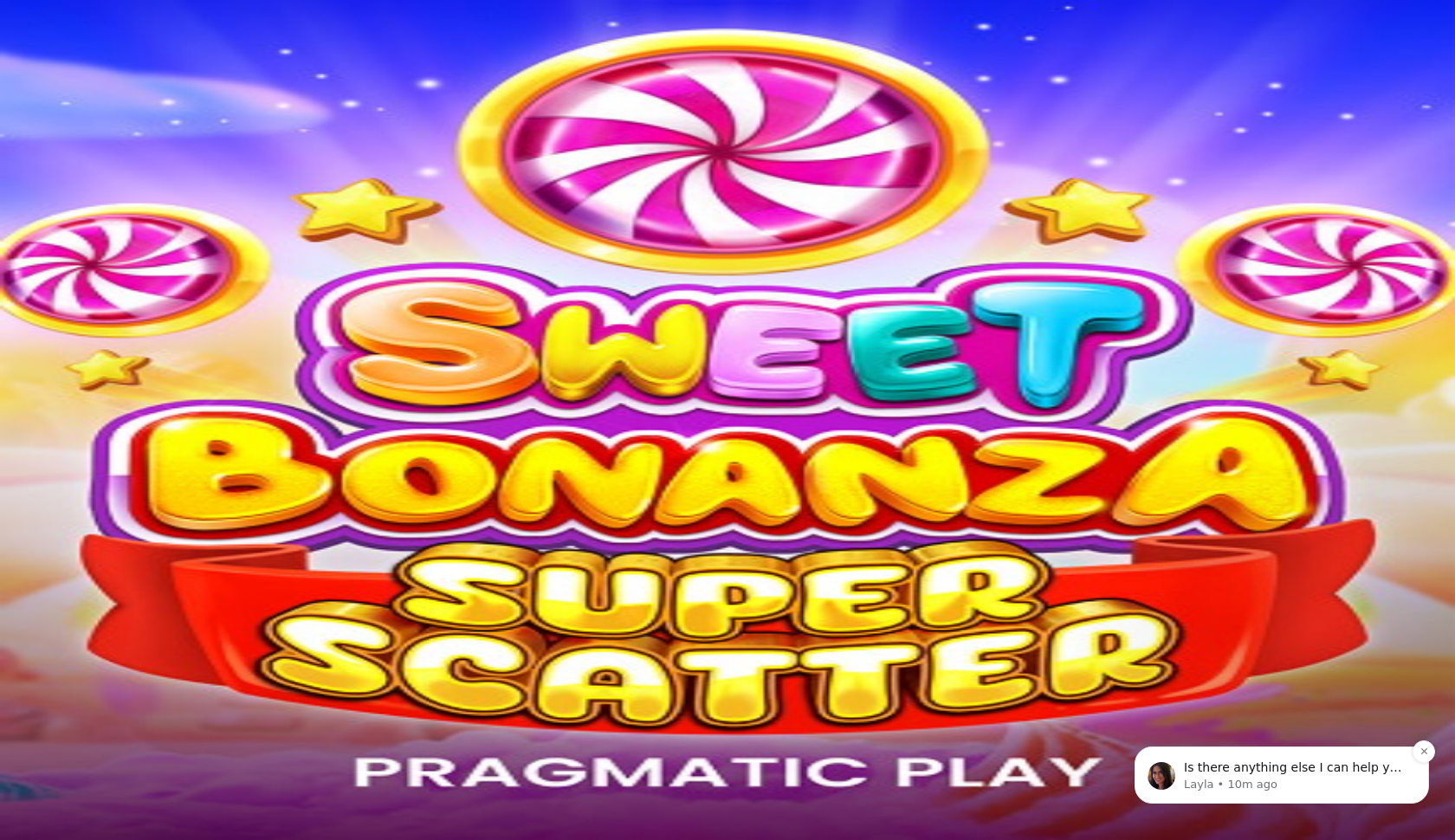
click at [1277, 778] on p "Layla • 10m ago" at bounding box center [1295, 784] width 223 height 16
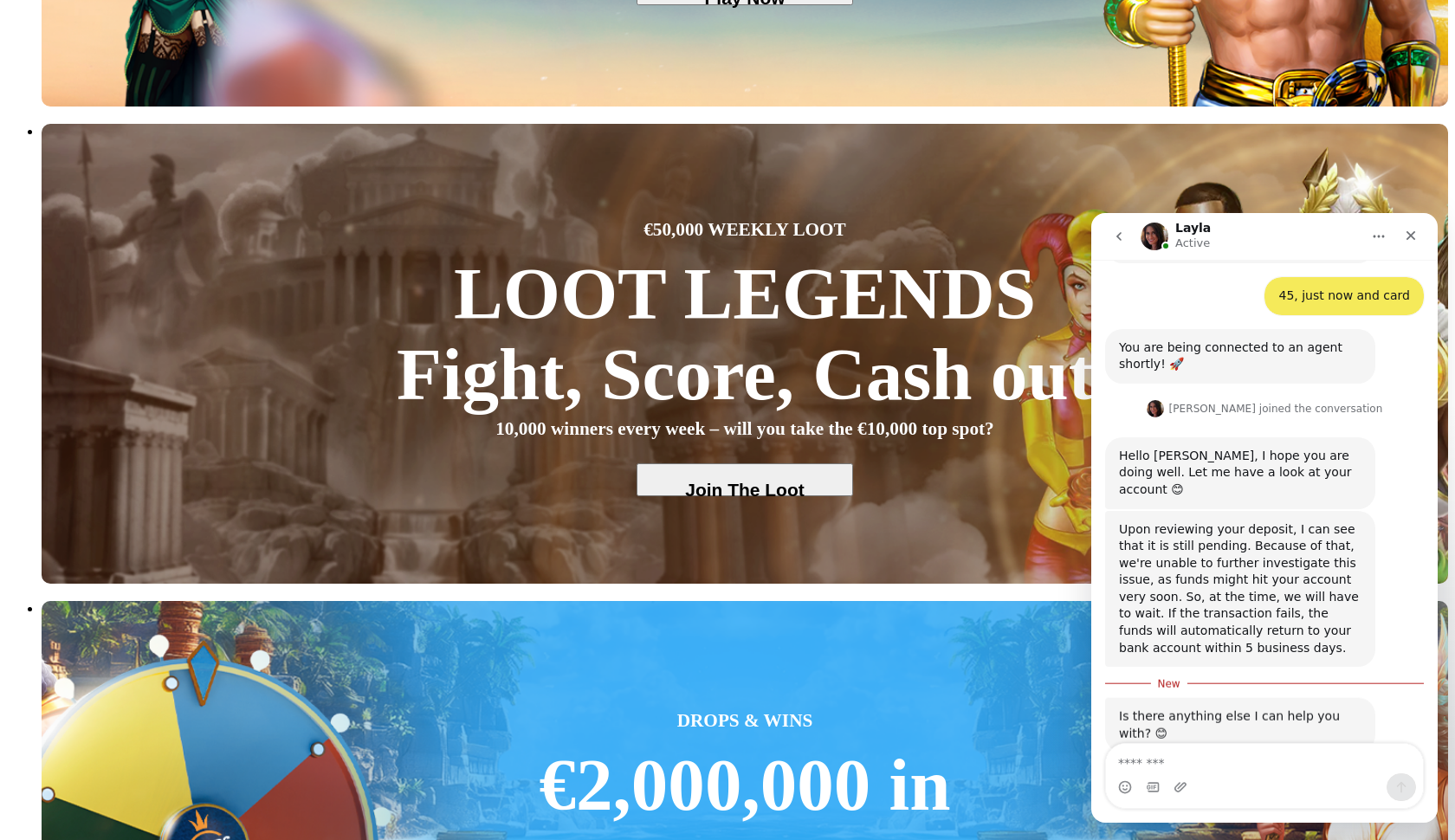
scroll to position [1067, 0]
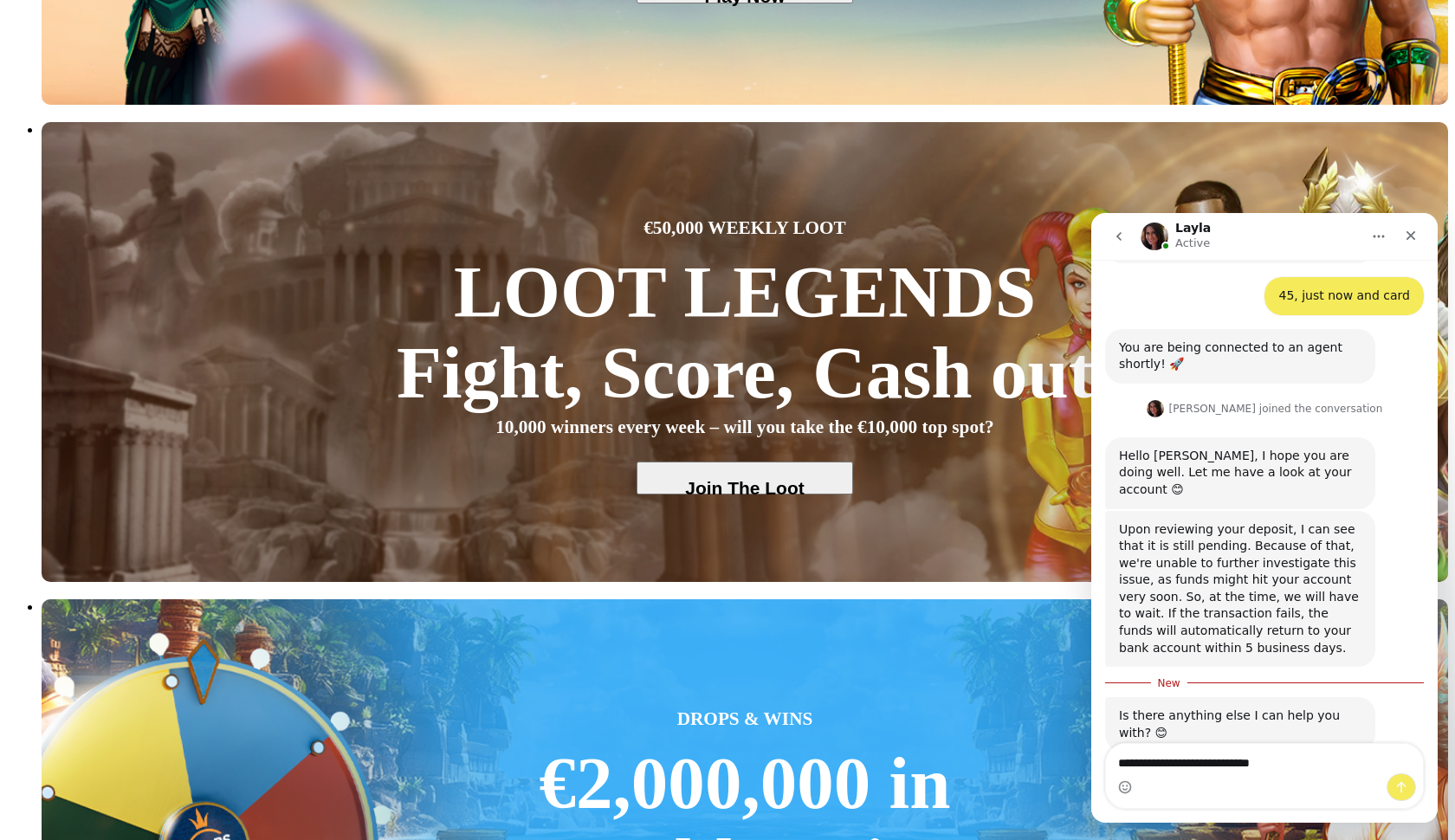
type textarea "**********"
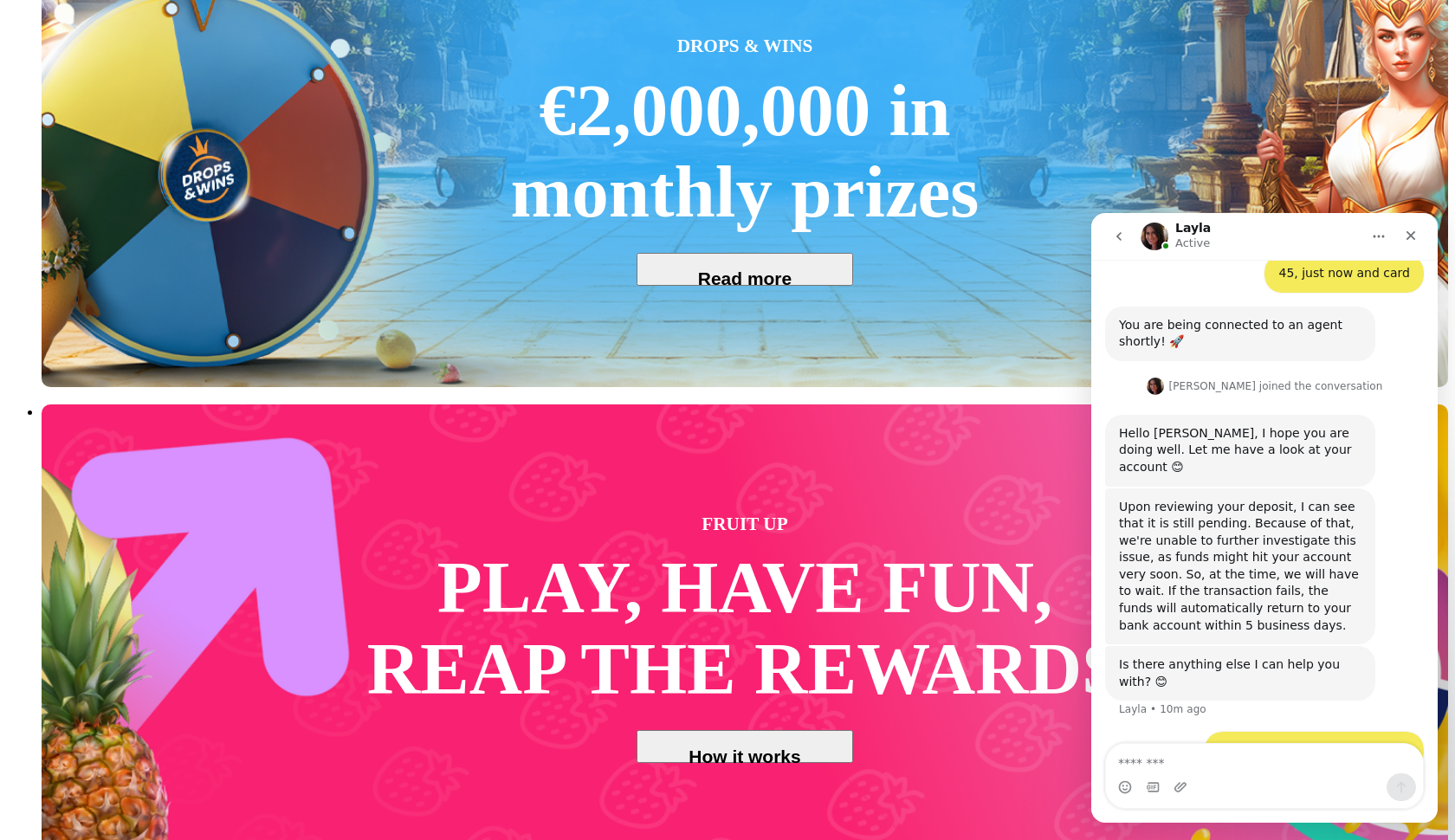
scroll to position [1660, 0]
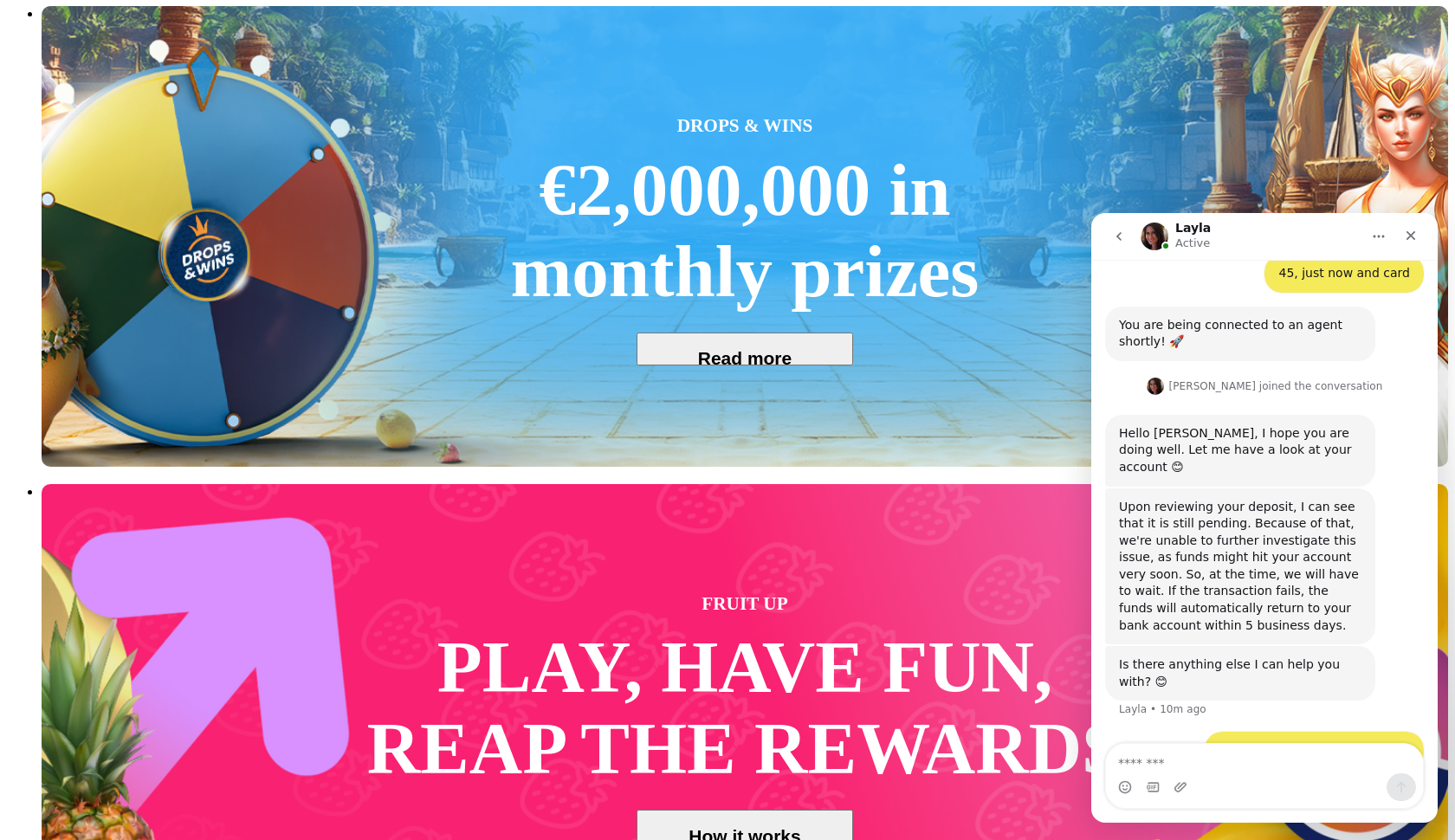
click at [1117, 246] on button "go back" at bounding box center [1119, 237] width 33 height 33
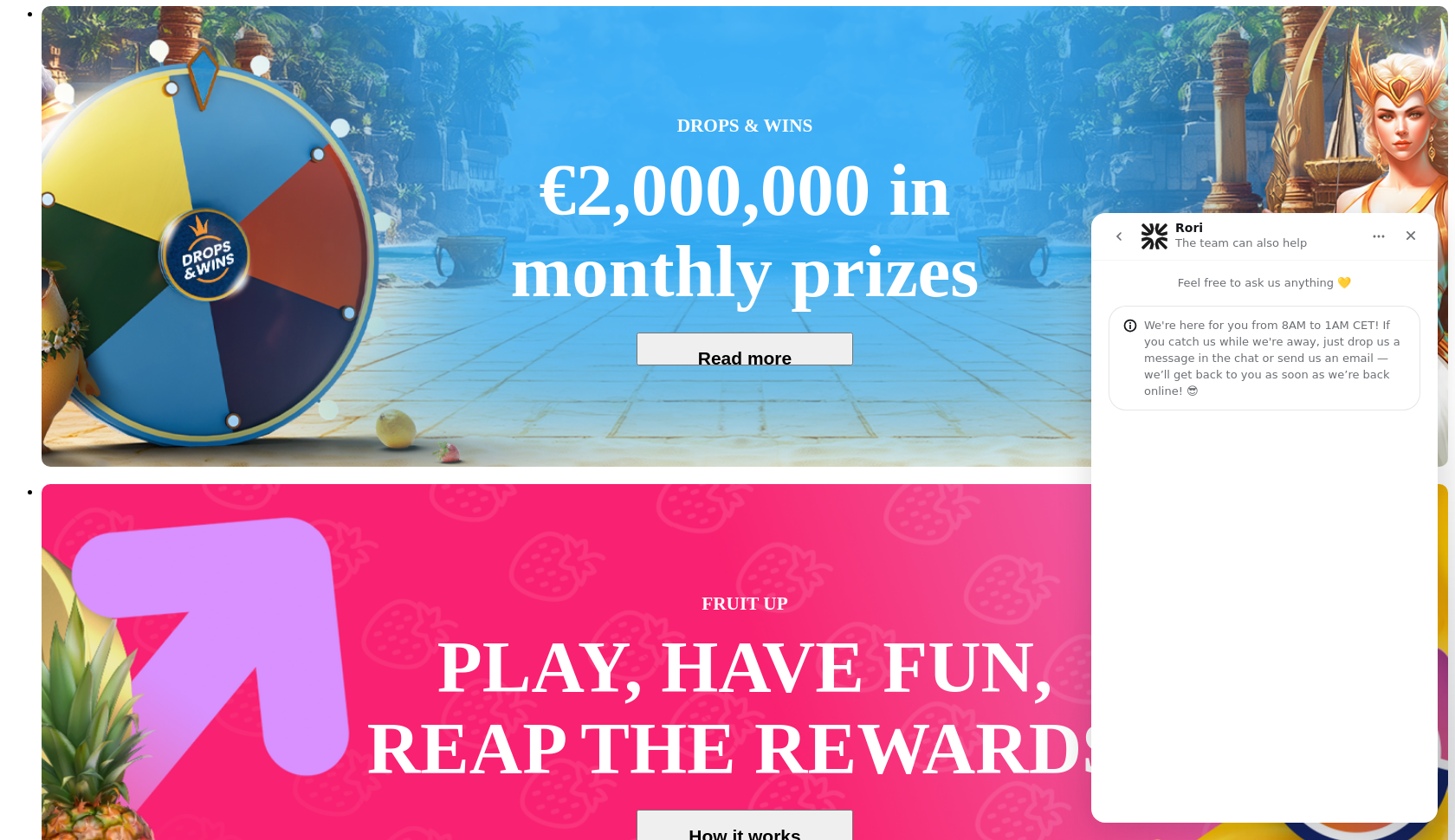
scroll to position [0, 0]
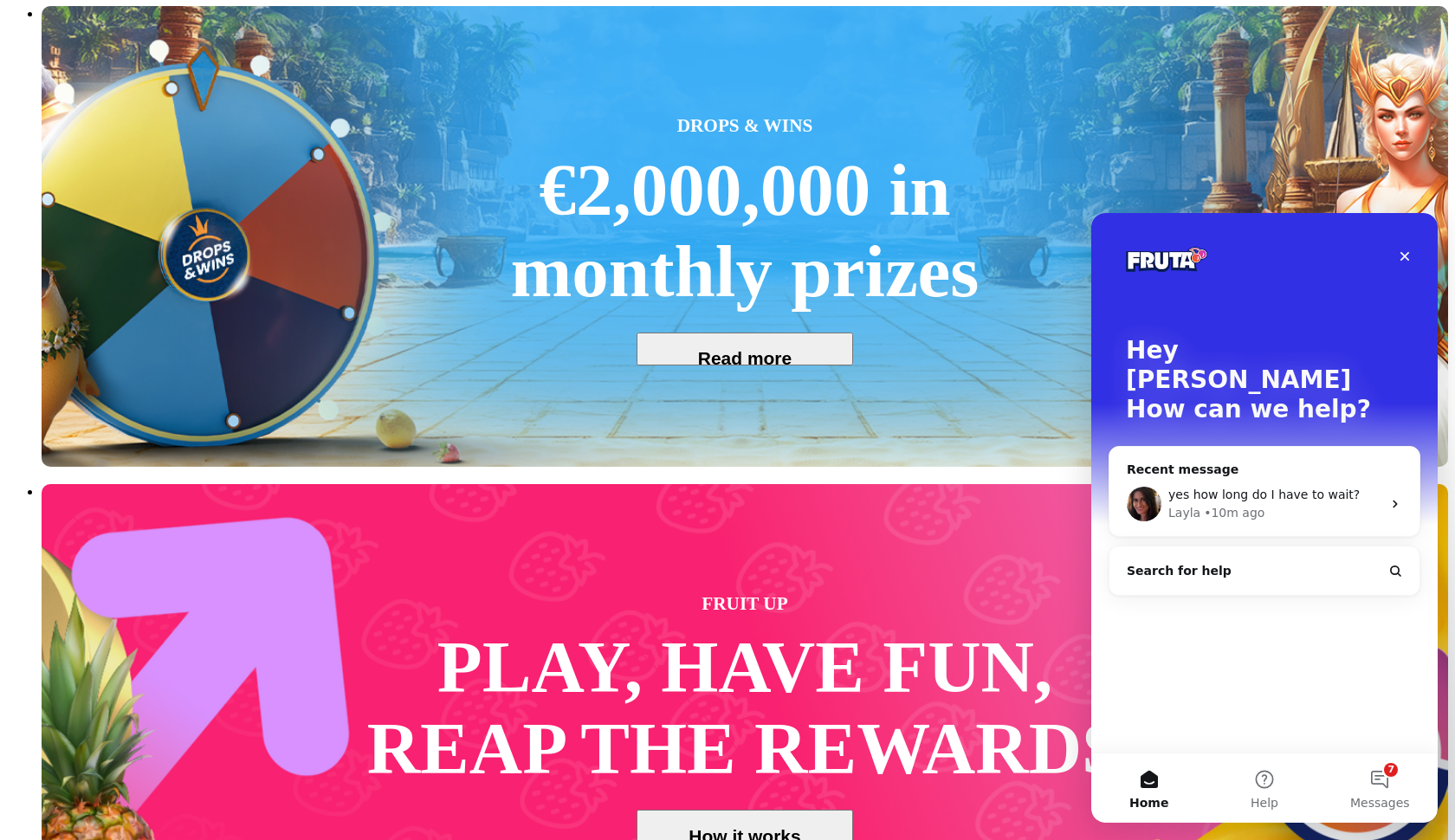
click at [1219, 488] on span "yes how long do I have to wait?" at bounding box center [1264, 494] width 192 height 14
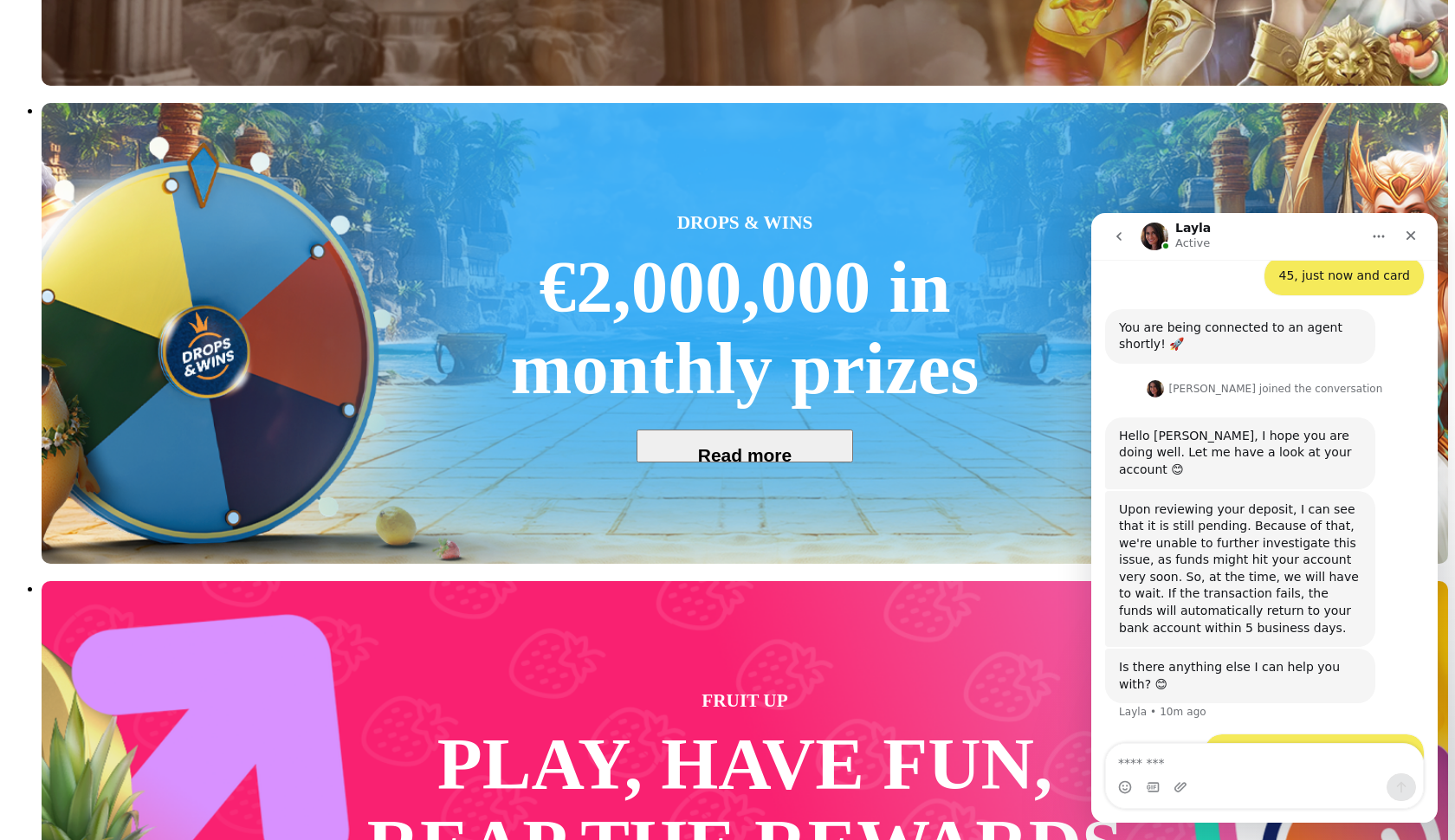
scroll to position [1483, 0]
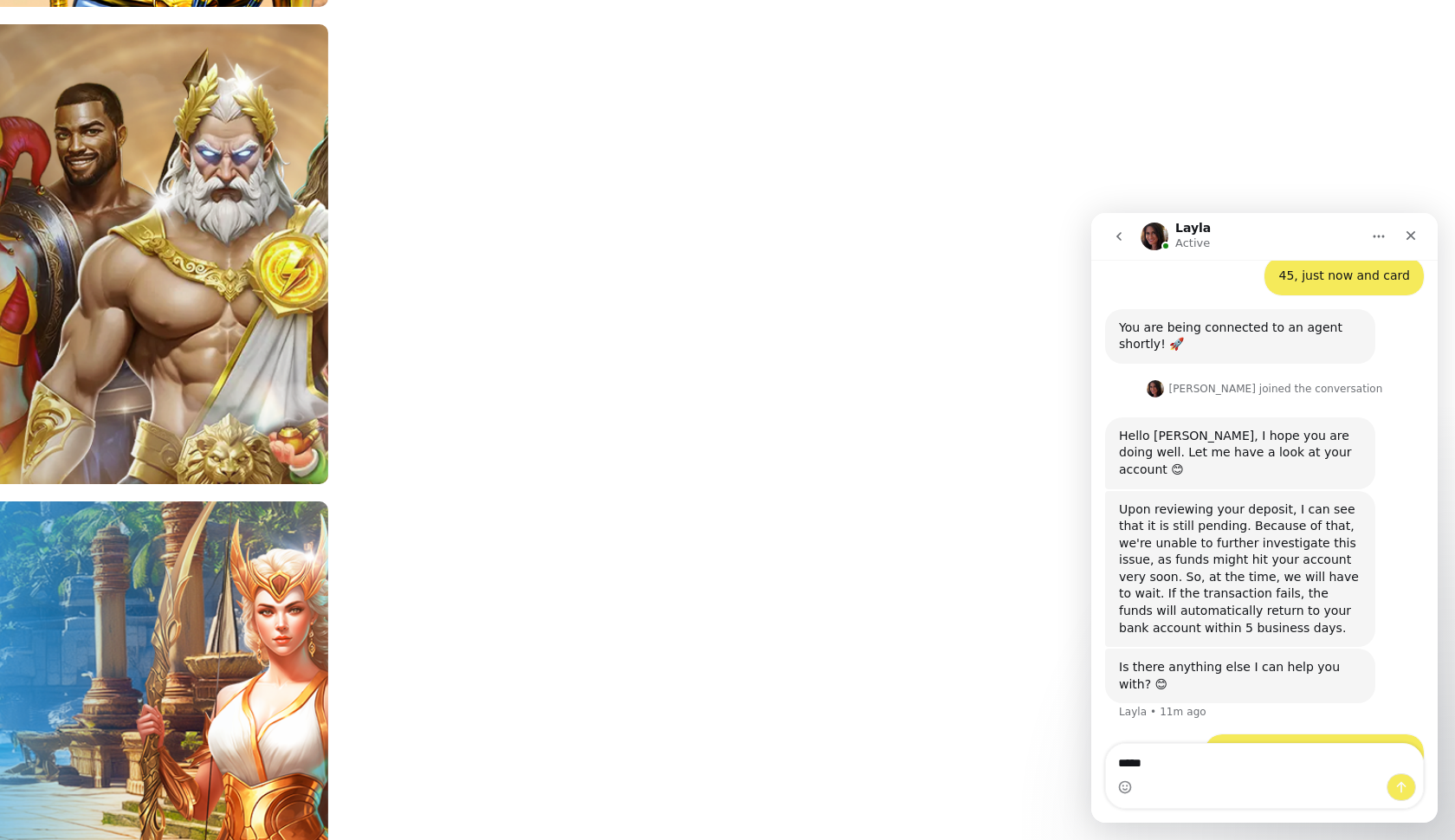
scroll to position [0, 0]
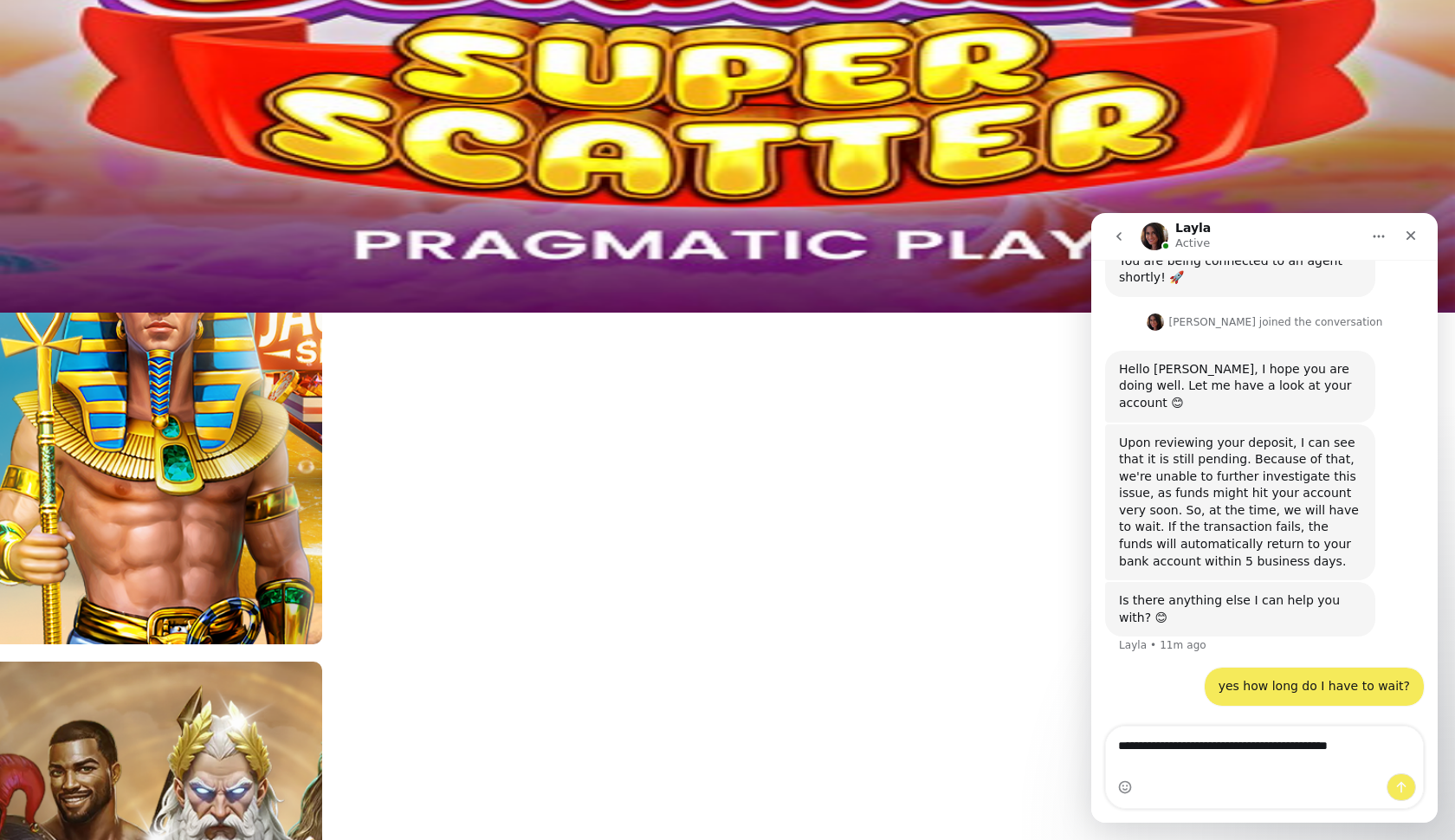
type textarea "**********"
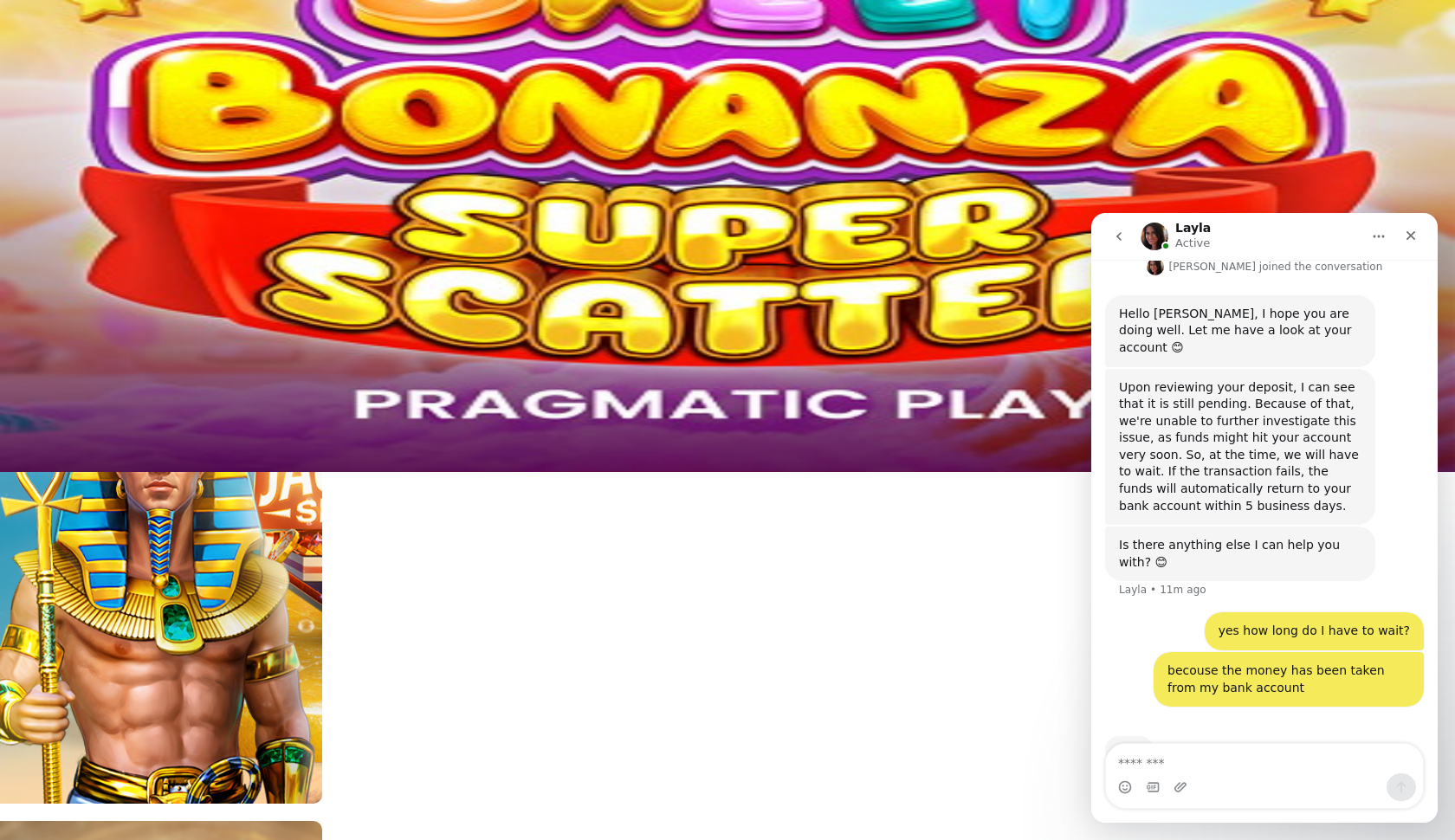
click at [230, 74] on div "Rewards" at bounding box center [727, 118] width 1441 height 89
click at [14, 86] on span "chevron-left icon" at bounding box center [14, 86] width 0 height 0
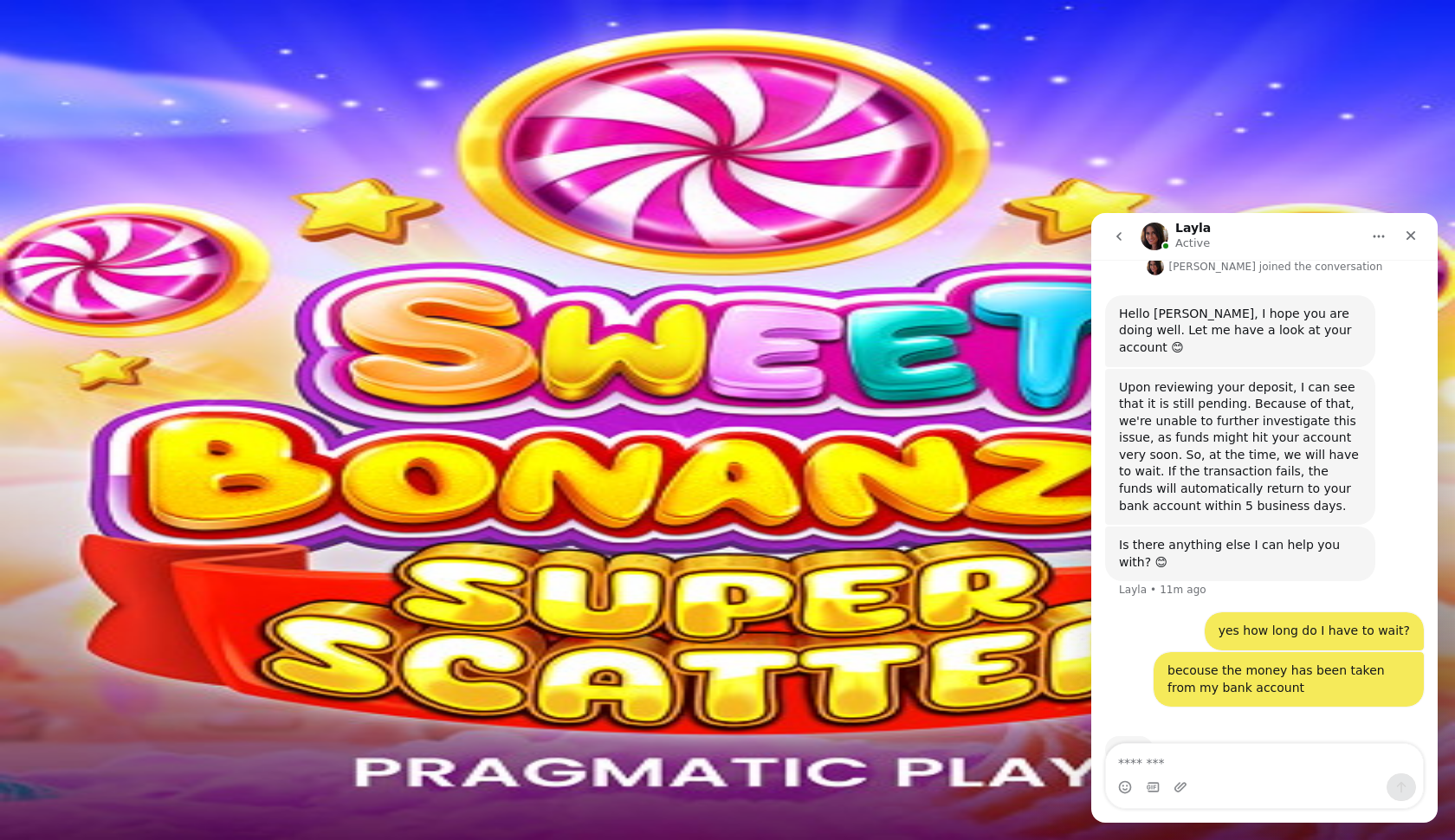
click at [14, 487] on span "close icon" at bounding box center [14, 487] width 0 height 0
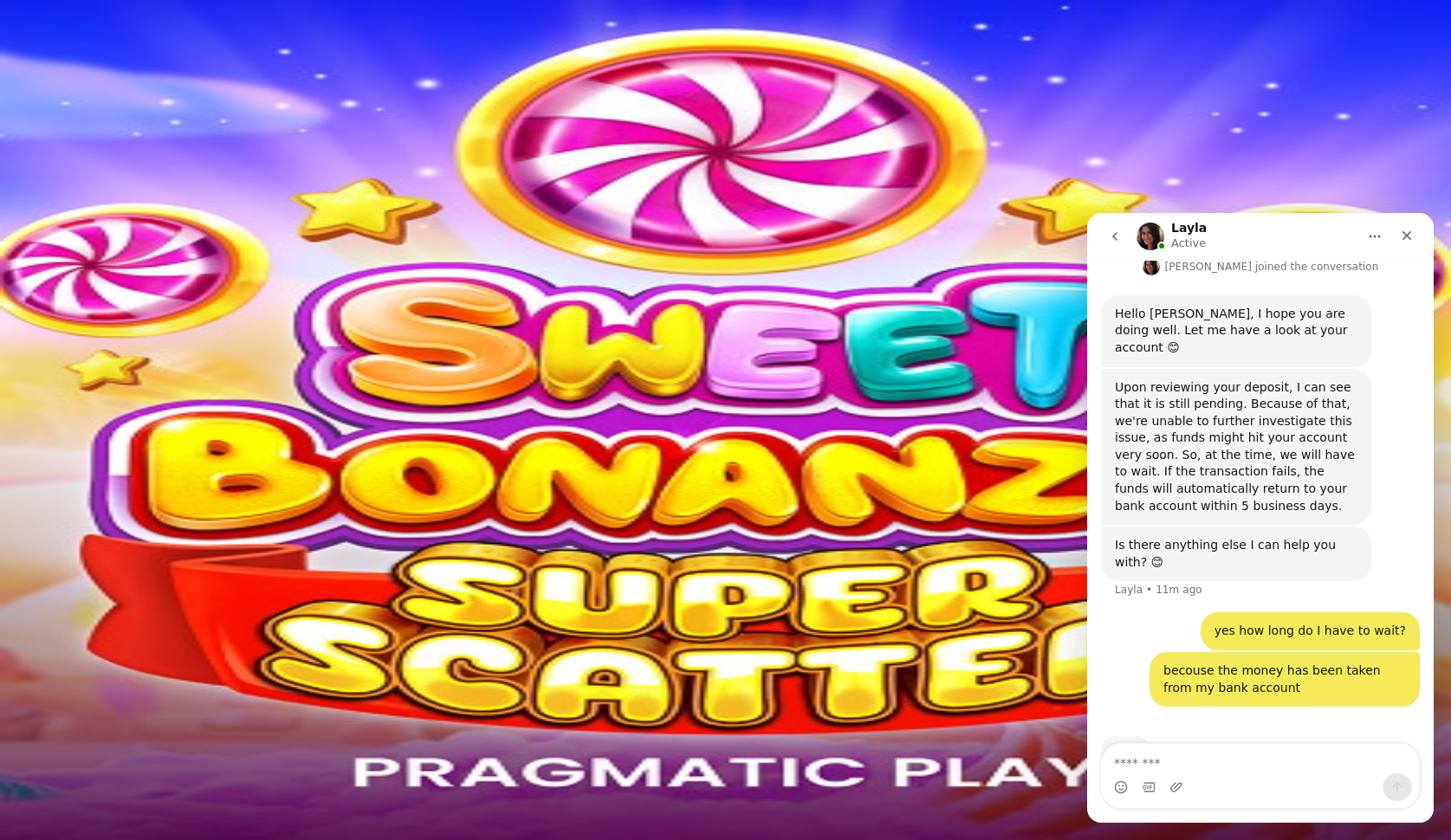
click at [316, 160] on img "Primary" at bounding box center [346, 156] width 61 height 61
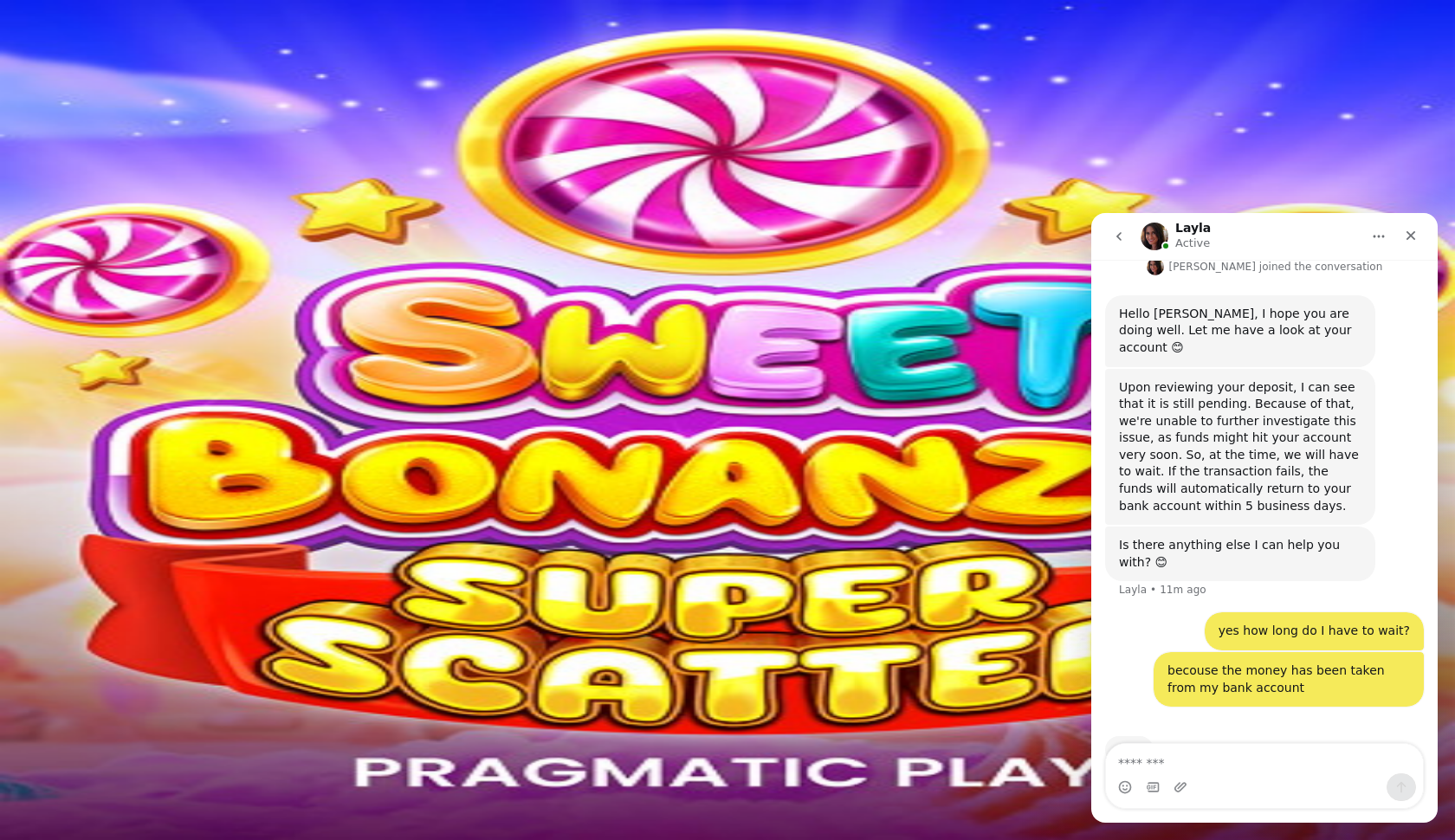
click at [14, 453] on span "chevron-left icon" at bounding box center [14, 453] width 0 height 0
click at [115, 771] on span "Transactions" at bounding box center [81, 777] width 66 height 13
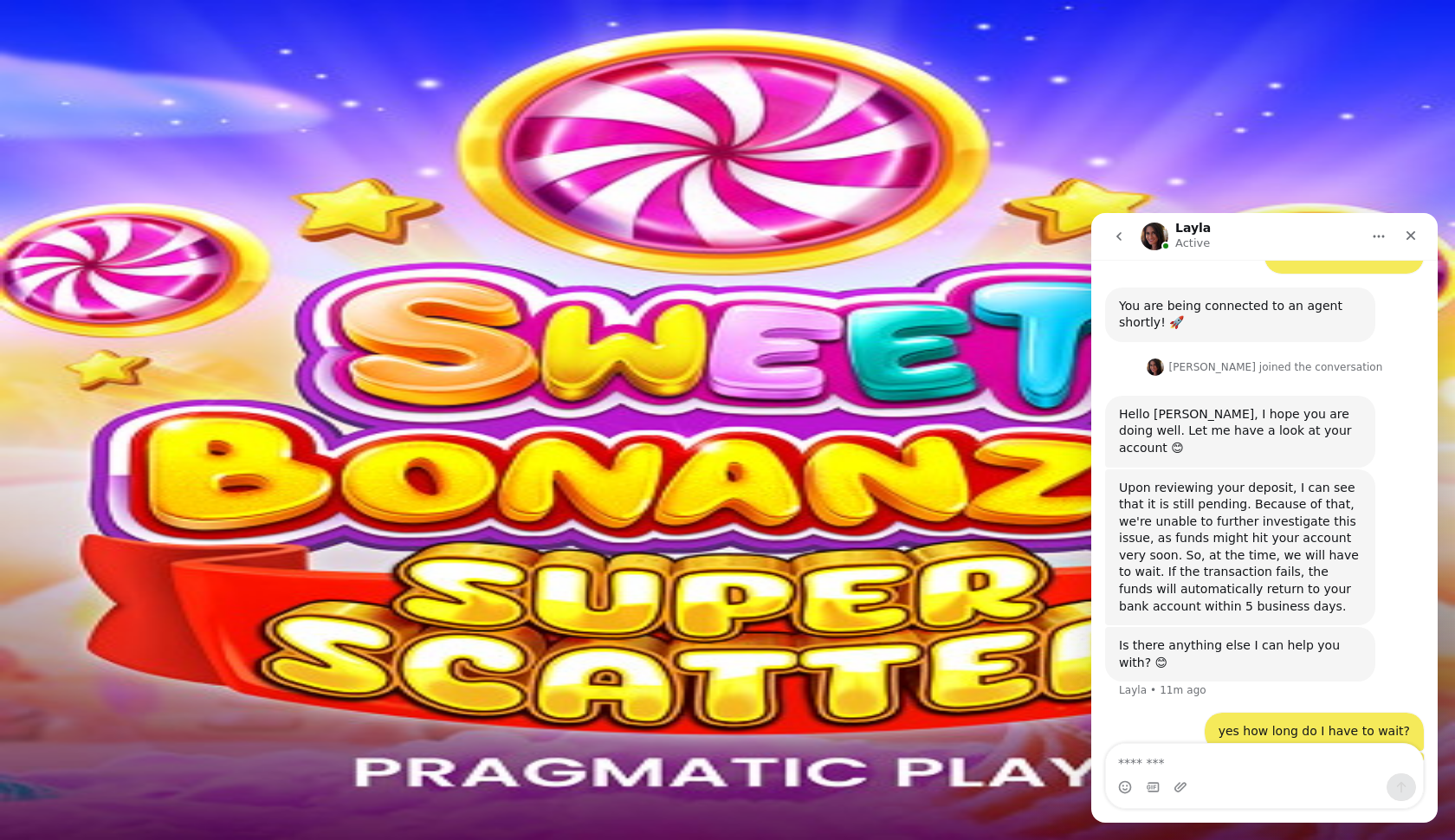
click at [447, 547] on div "/ /" at bounding box center [727, 556] width 1441 height 19
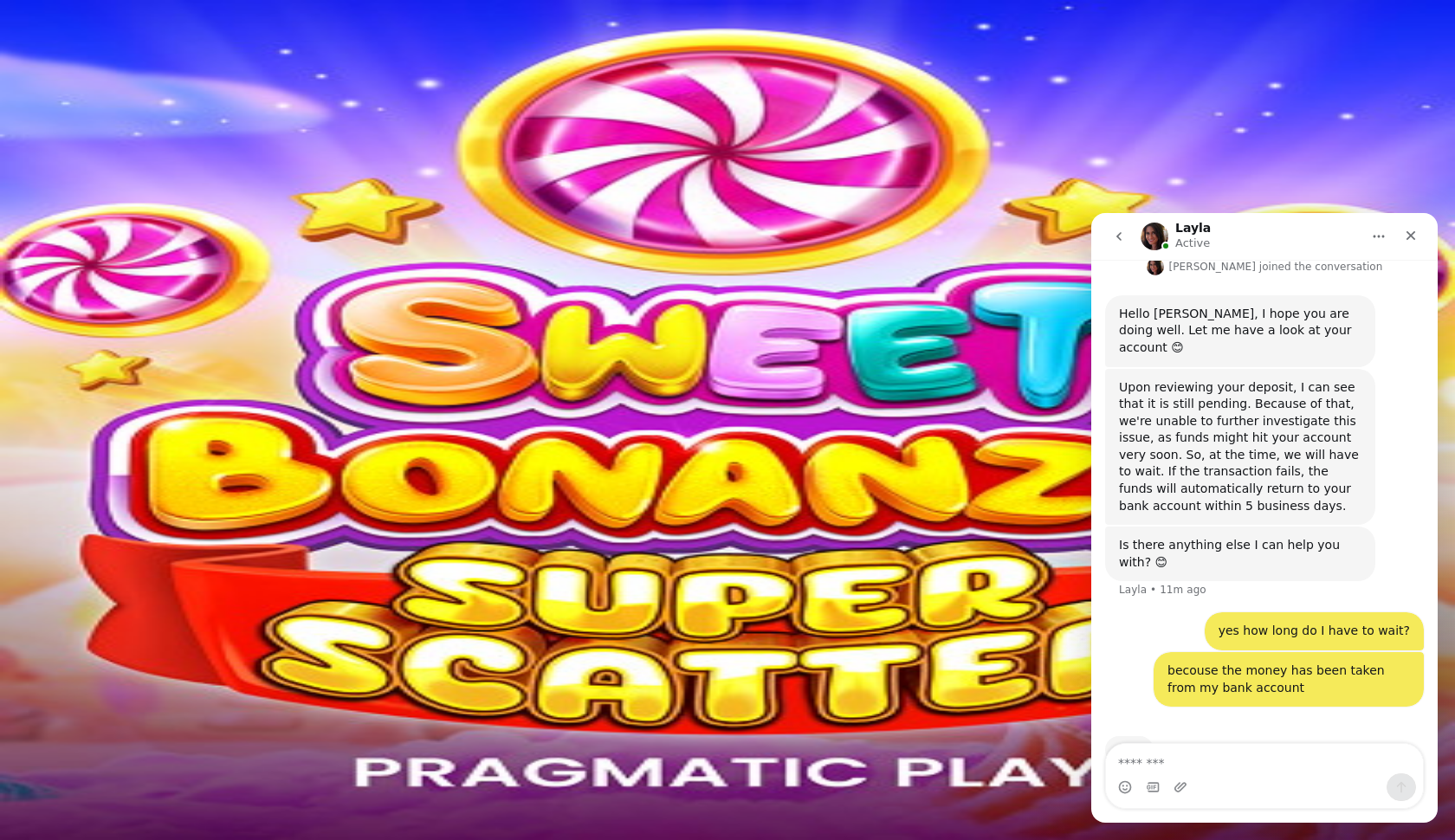
click at [1380, 637] on abbr "15" at bounding box center [1387, 644] width 13 height 13
type input "*"
type input "**"
type input "****"
click at [452, 564] on div "Date to / / « ‹ [DATE] › » Sun Mon Tue Wed Thu Fri Sat 27 28 29 30 31 1 2 3 4 5…" at bounding box center [727, 652] width 1441 height 177
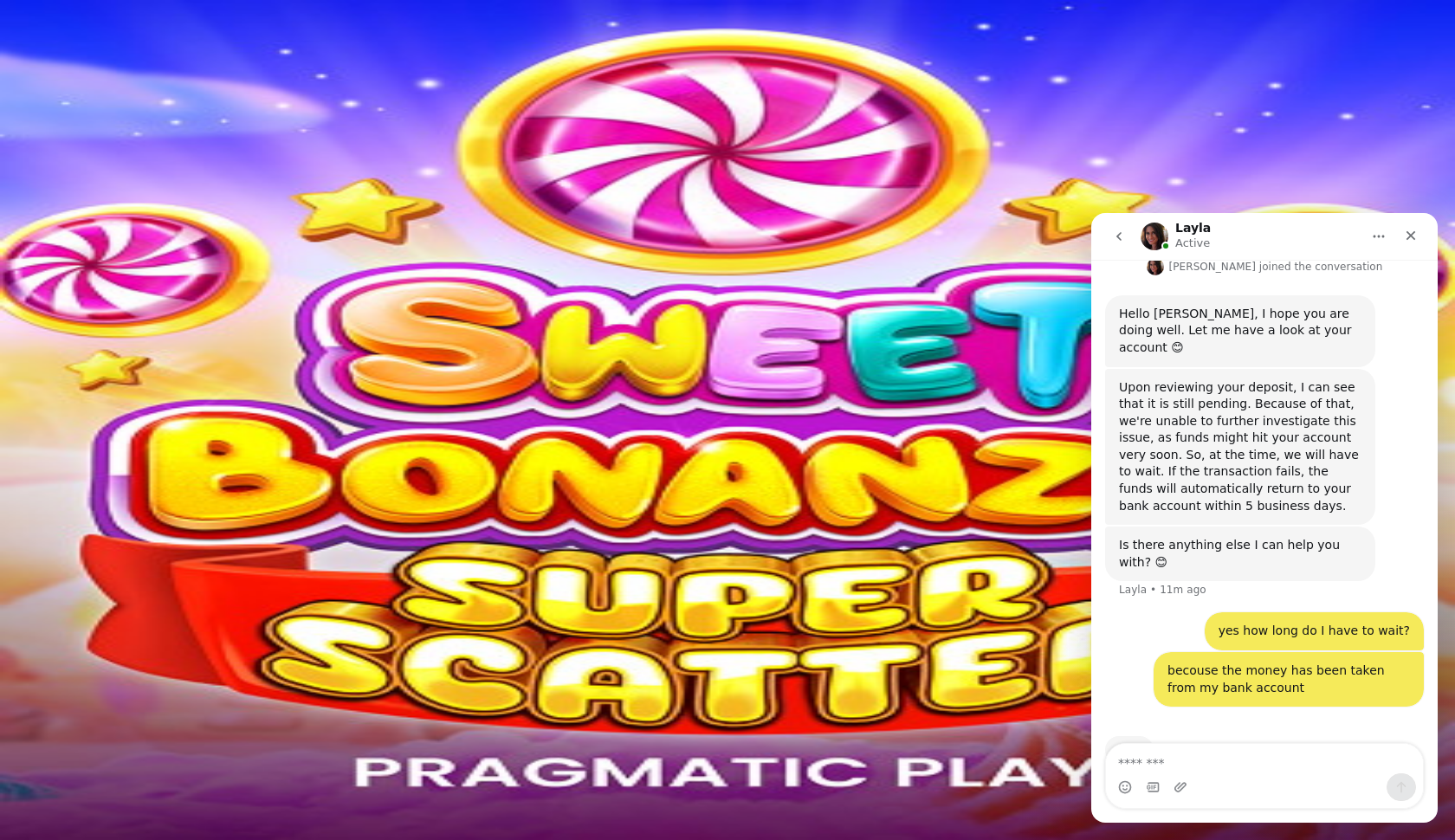
click at [1380, 671] on abbr "15" at bounding box center [1387, 677] width 13 height 13
type input "*"
type input "**"
type input "****"
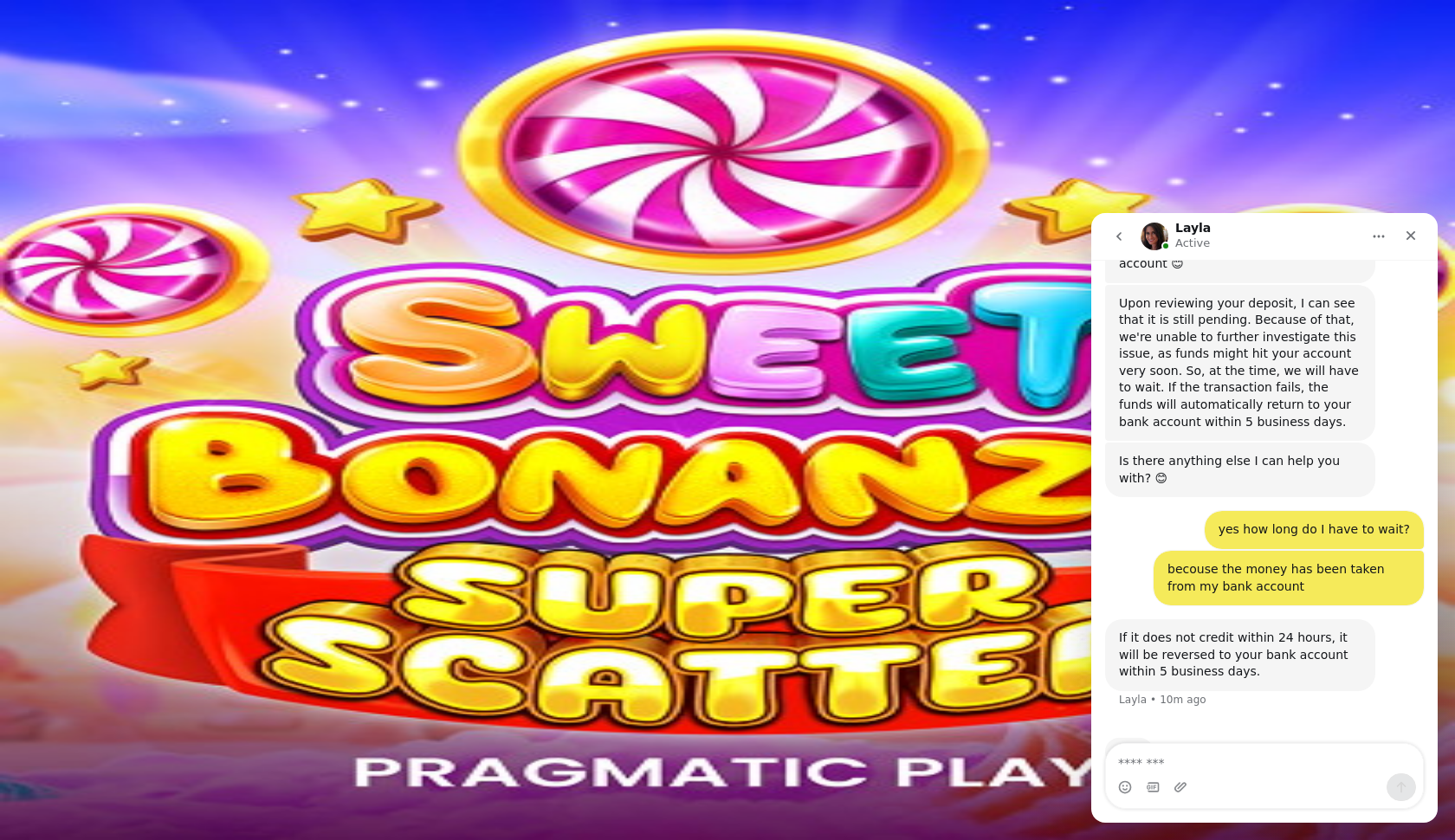
click at [14, 453] on span "chevron-left icon" at bounding box center [14, 453] width 0 height 0
click at [368, 581] on div "Casino Live Casino Rewards Promotions Total Balance € 0.02 Withdrawable € 0.02 …" at bounding box center [727, 698] width 1441 height 387
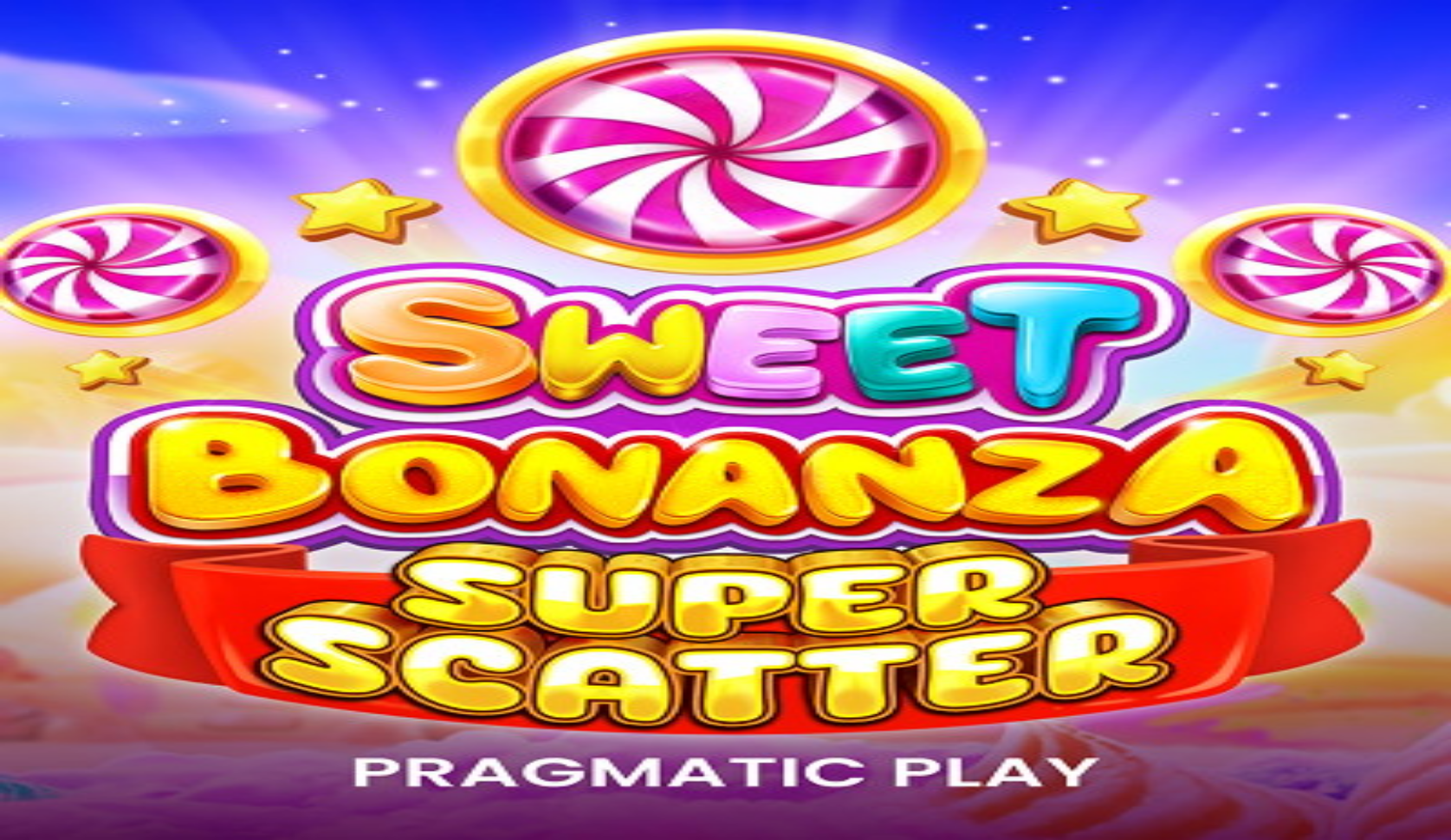
click at [102, 69] on span "Log in" at bounding box center [91, 63] width 31 height 13
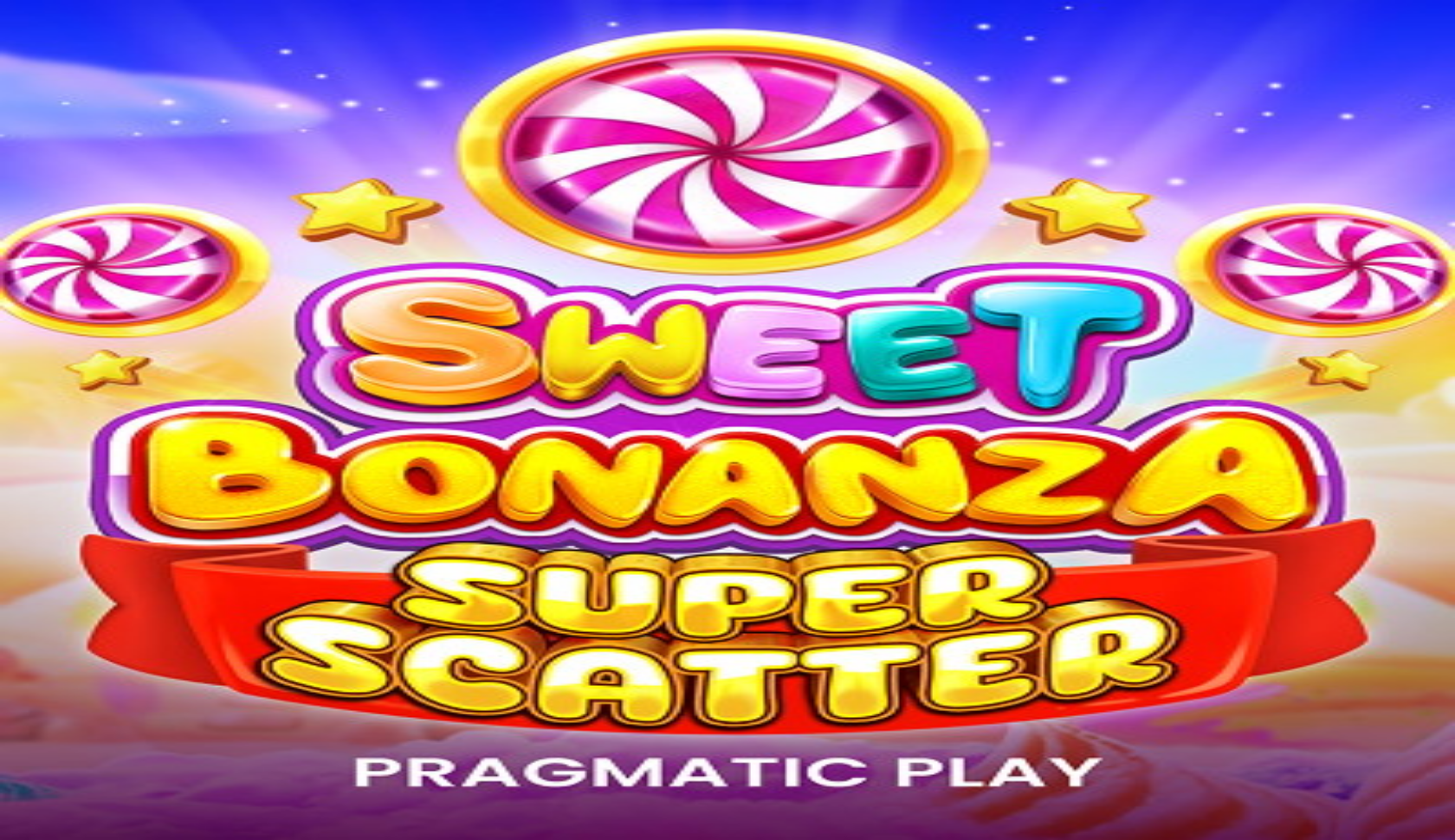
type input "**********"
click at [53, 349] on button "Log In" at bounding box center [30, 358] width 46 height 19
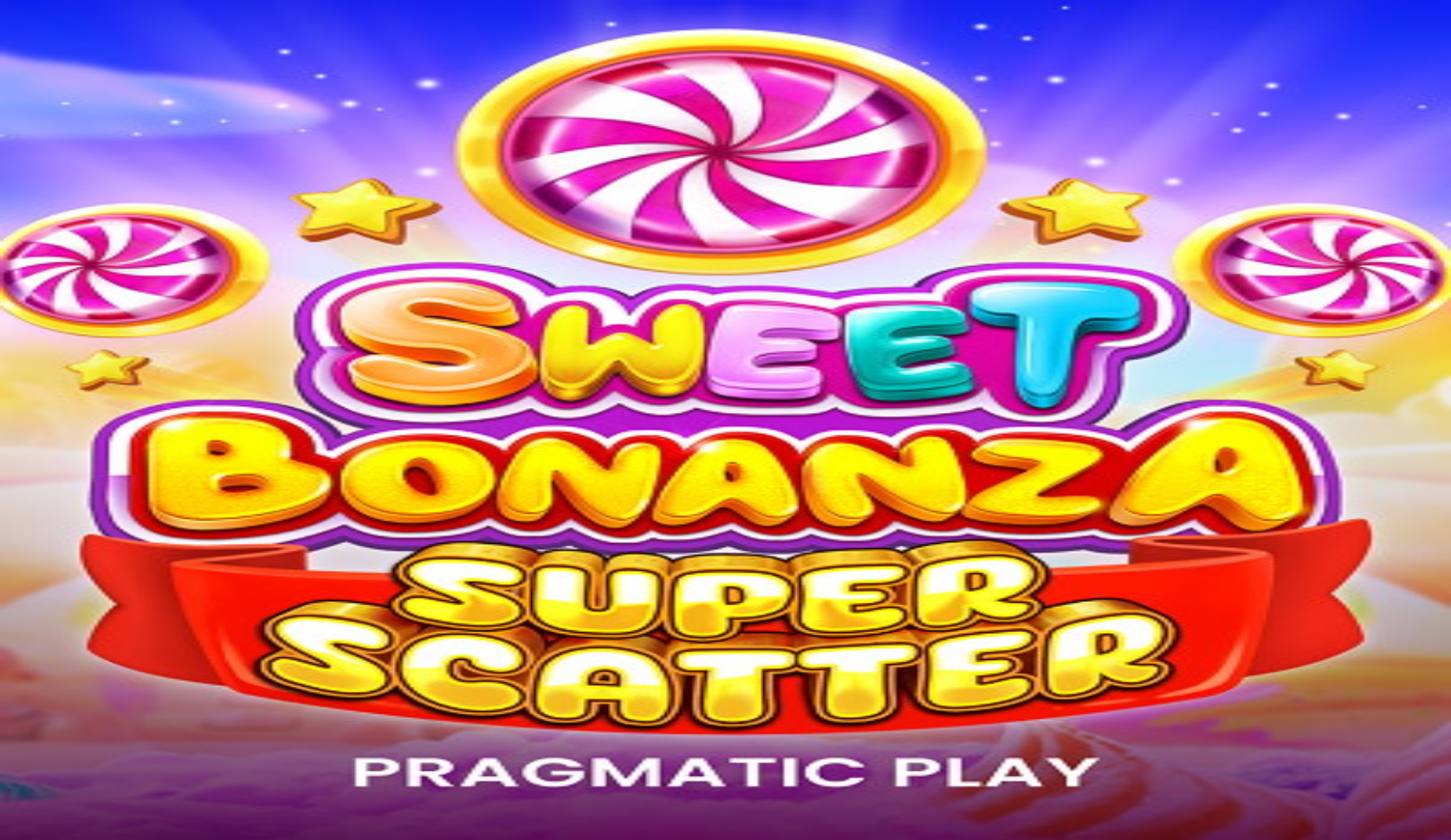
click at [316, 185] on img "Primary" at bounding box center [346, 156] width 61 height 61
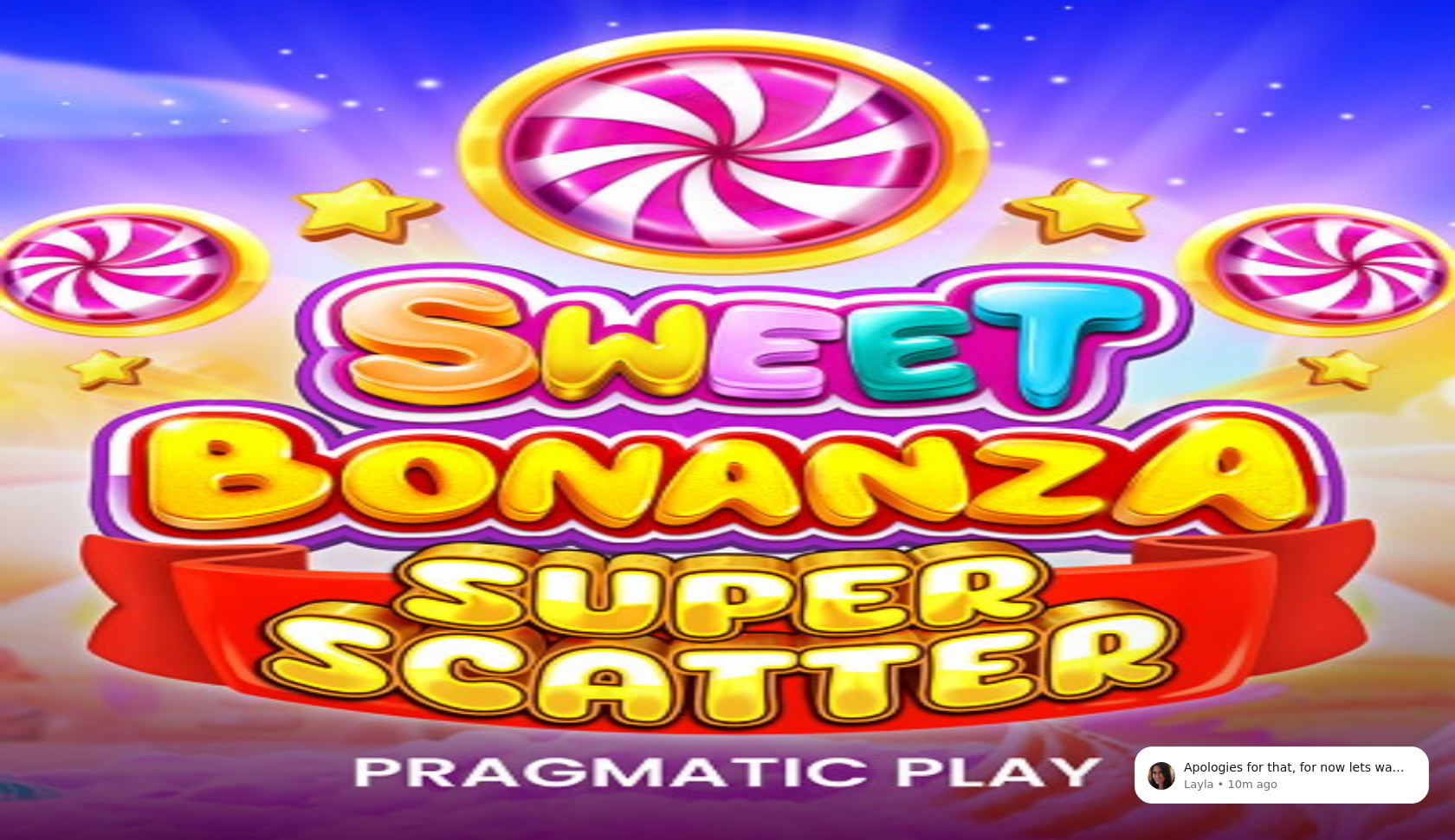
click at [487, 441] on div "Rewards" at bounding box center [727, 486] width 1441 height 89
click at [1188, 784] on p "Layla • 10m ago" at bounding box center [1295, 784] width 223 height 16
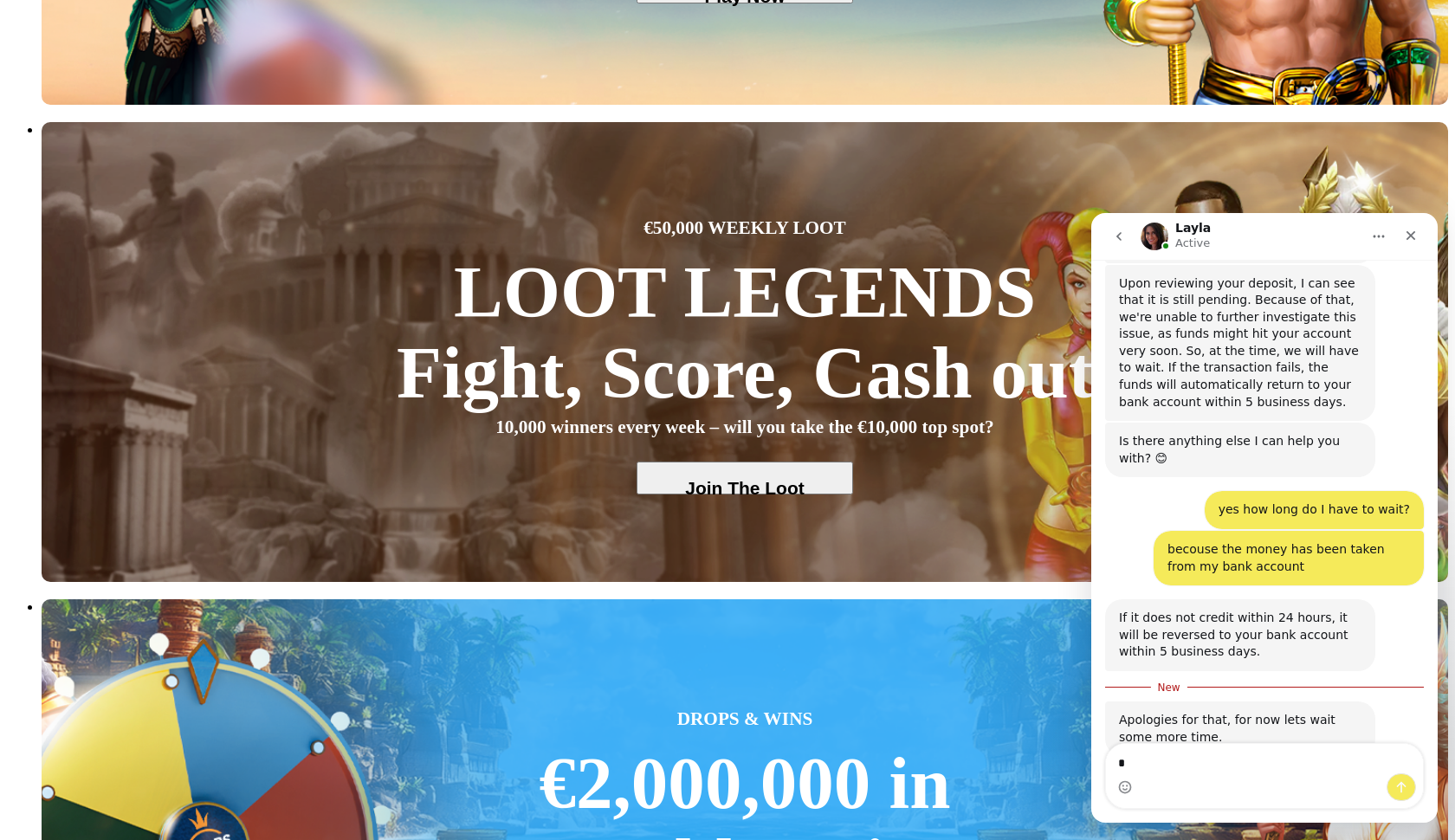
type textarea "**"
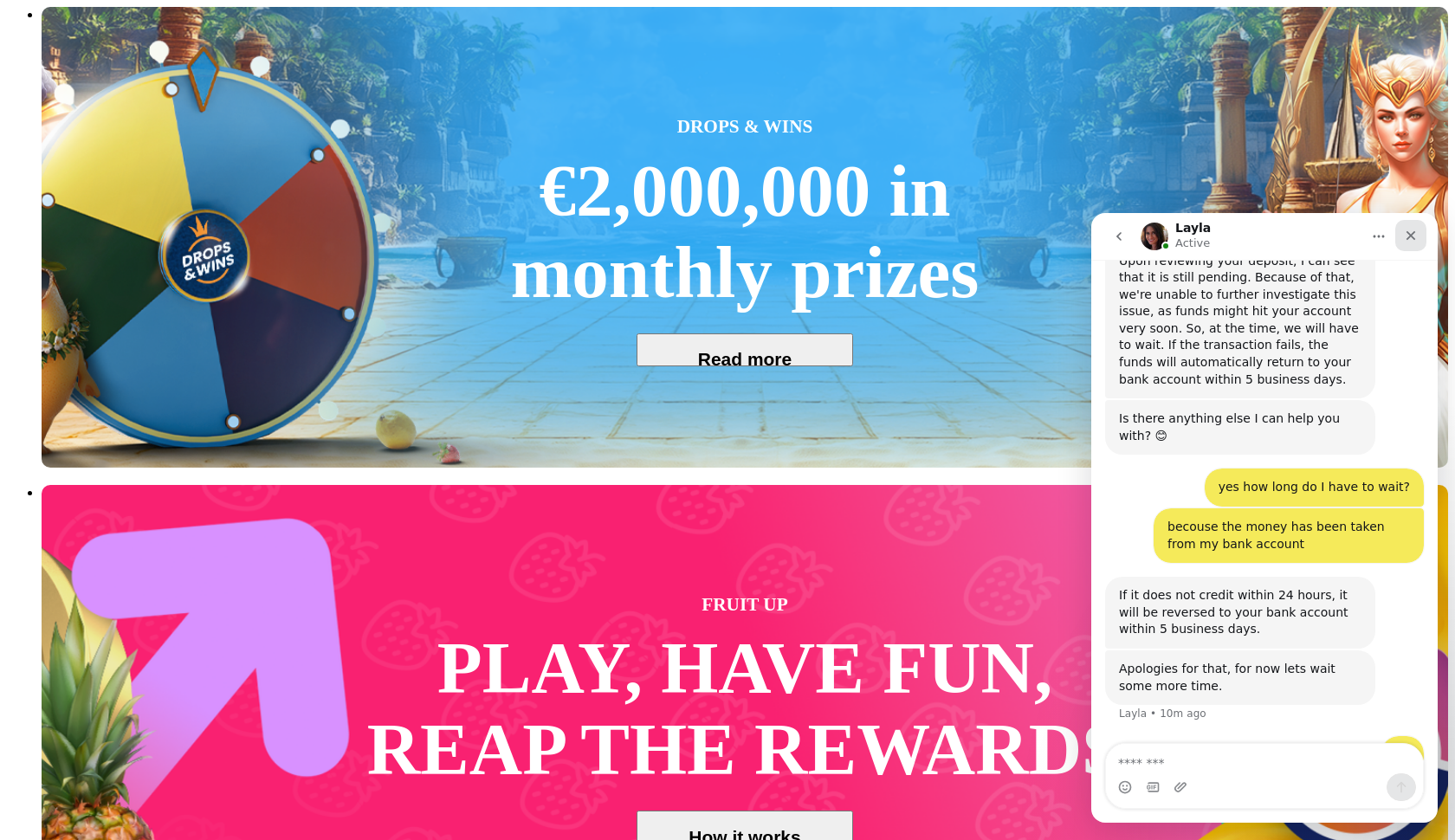
click at [1415, 242] on div "Close" at bounding box center [1411, 236] width 31 height 31
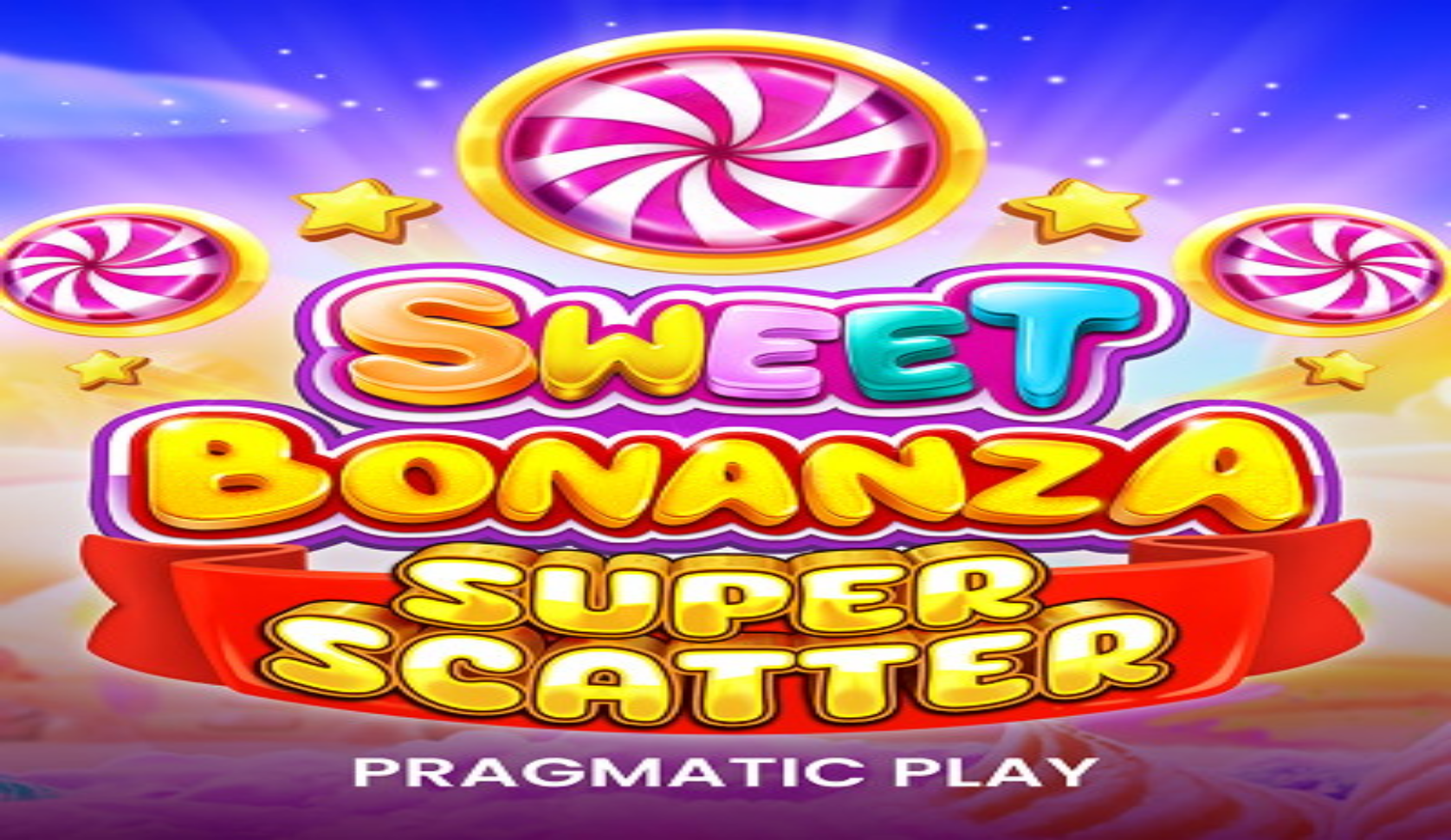
type input "********"
click at [1072, 657] on link "PLAY FOR FUN" at bounding box center [1023, 664] width 96 height 15
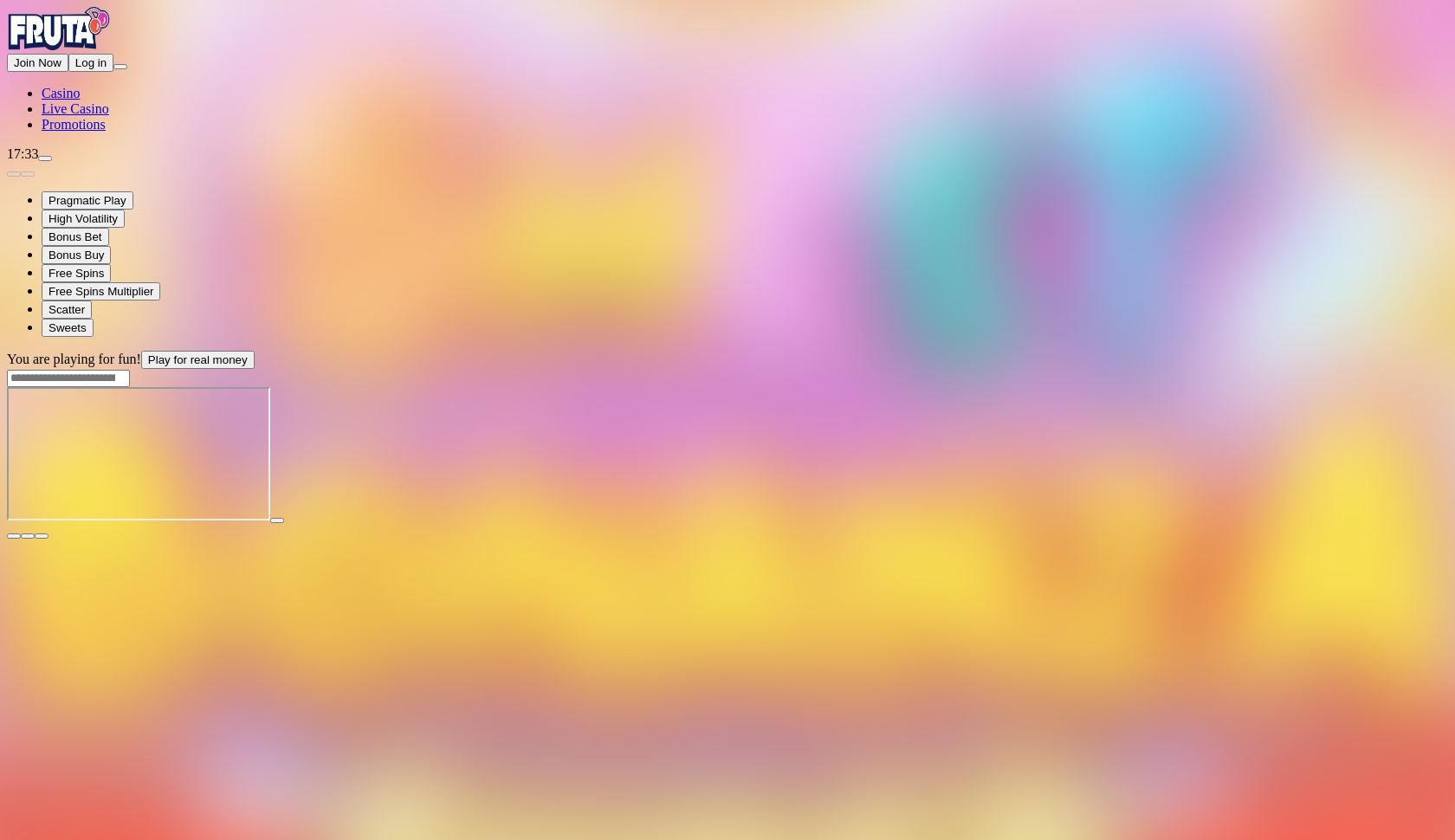
click at [42, 536] on span "fullscreen icon" at bounding box center [42, 536] width 0 height 0
click at [106, 69] on span "Log in" at bounding box center [91, 63] width 31 height 13
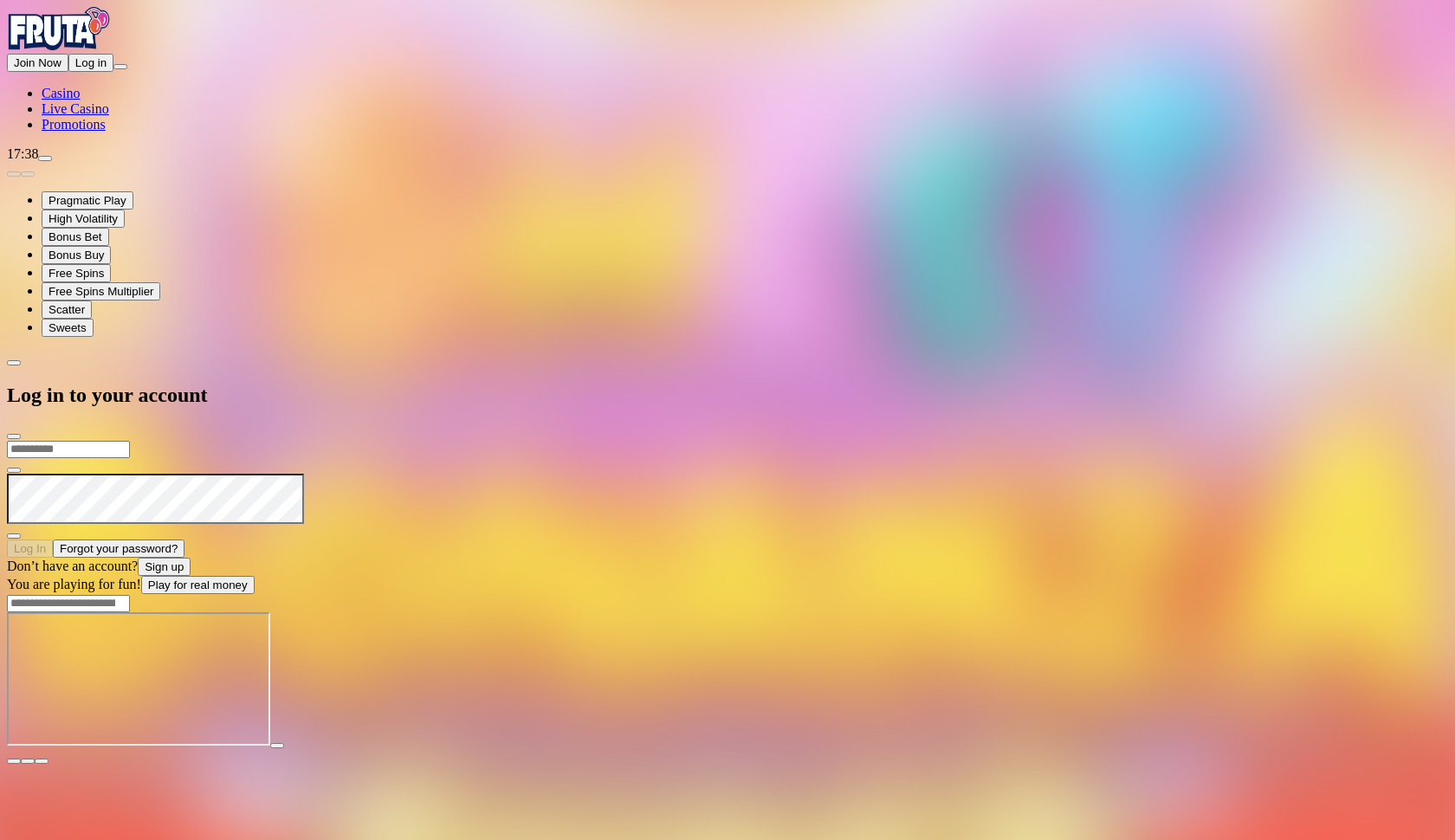
type input "**********"
click at [46, 540] on span "Log In" at bounding box center [30, 547] width 32 height 13
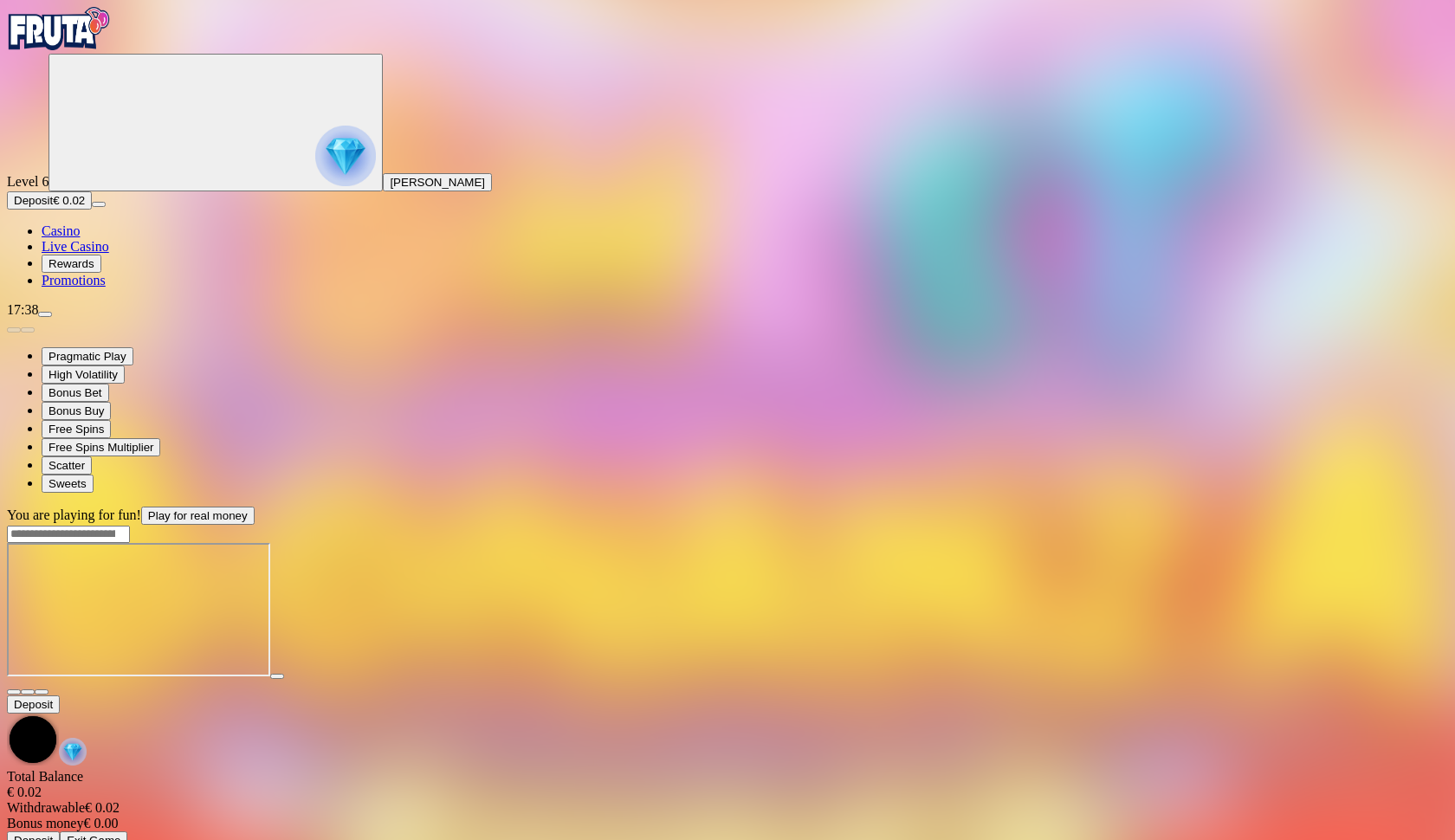
click at [14, 692] on span "close icon" at bounding box center [14, 692] width 0 height 0
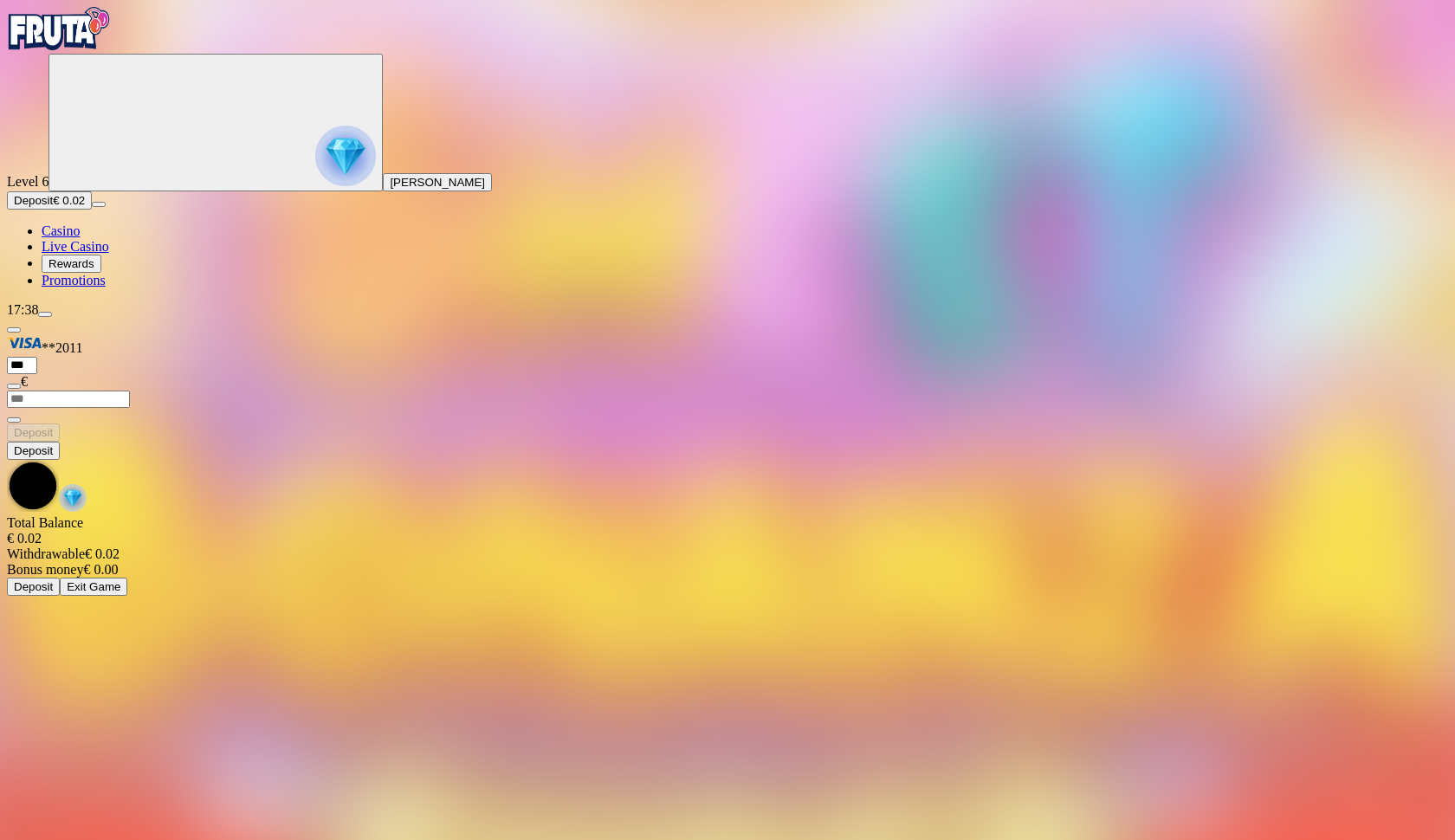
click at [120, 209] on circle "Primary" at bounding box center [185, 121] width 177 height 177
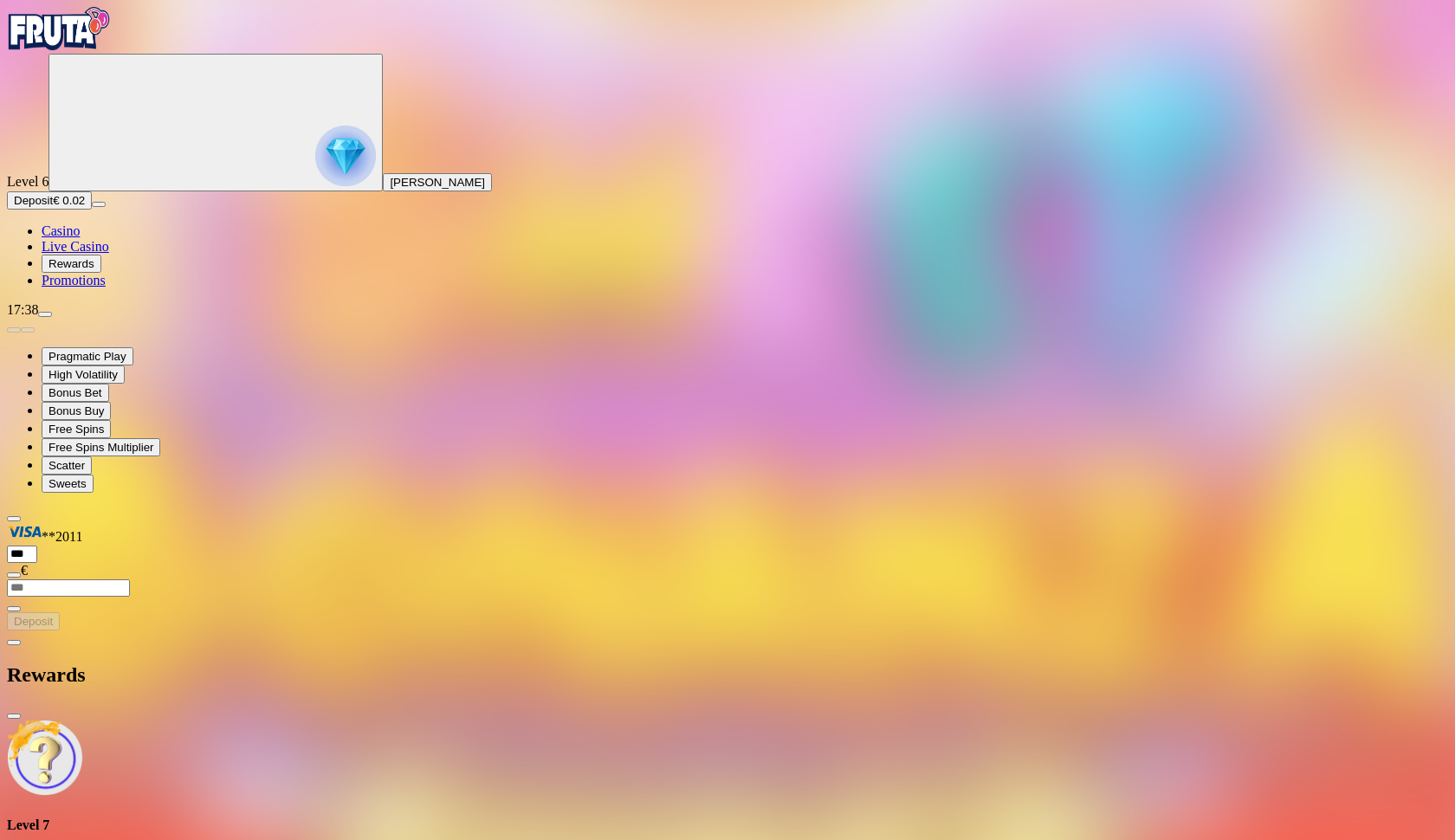
click at [201, 630] on div "Rewards" at bounding box center [727, 674] width 1441 height 89
click at [14, 642] on span "chevron-left icon" at bounding box center [14, 642] width 0 height 0
click at [14, 797] on span "close icon" at bounding box center [14, 797] width 0 height 0
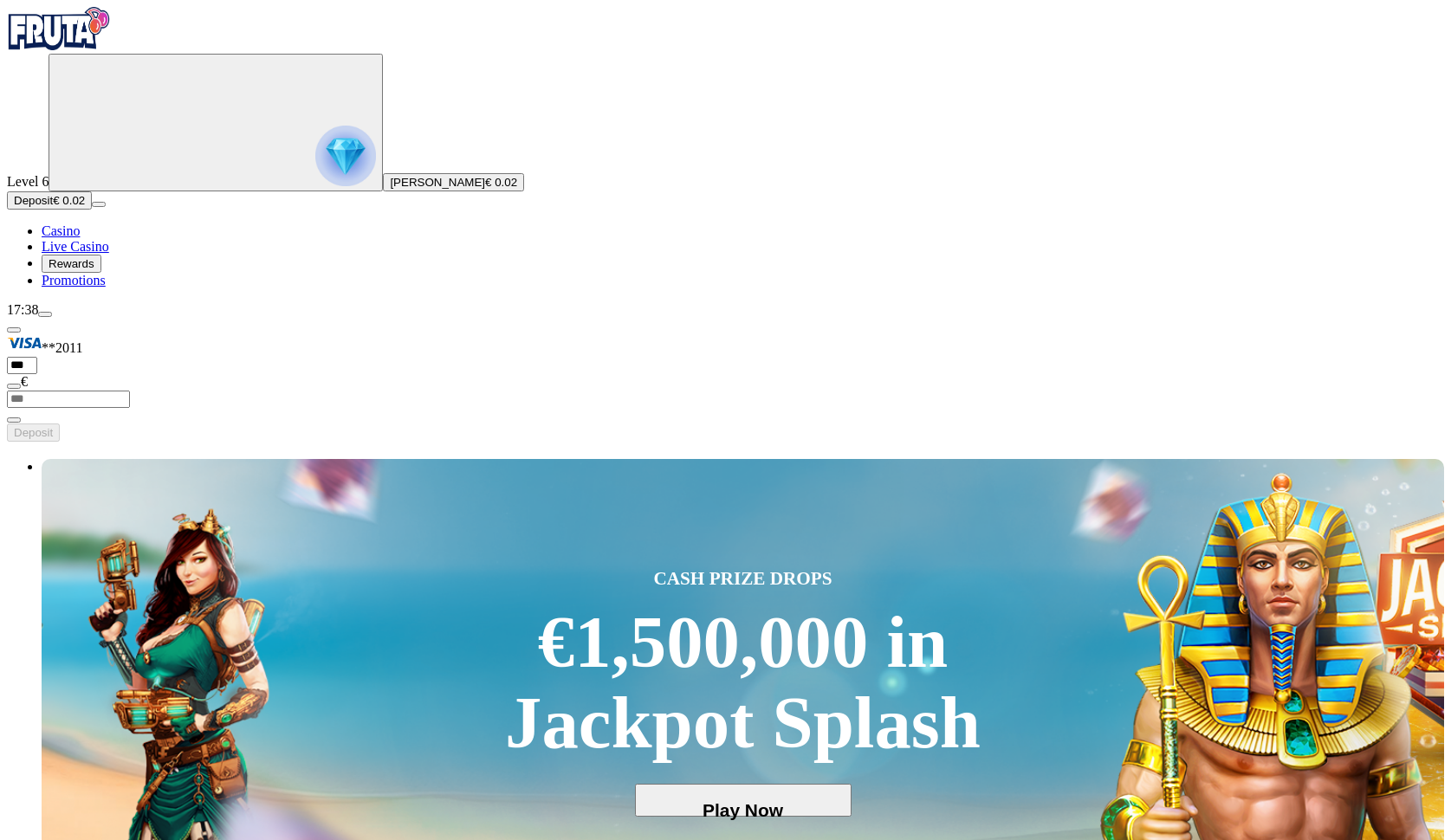
click at [316, 186] on img "Primary" at bounding box center [346, 156] width 61 height 61
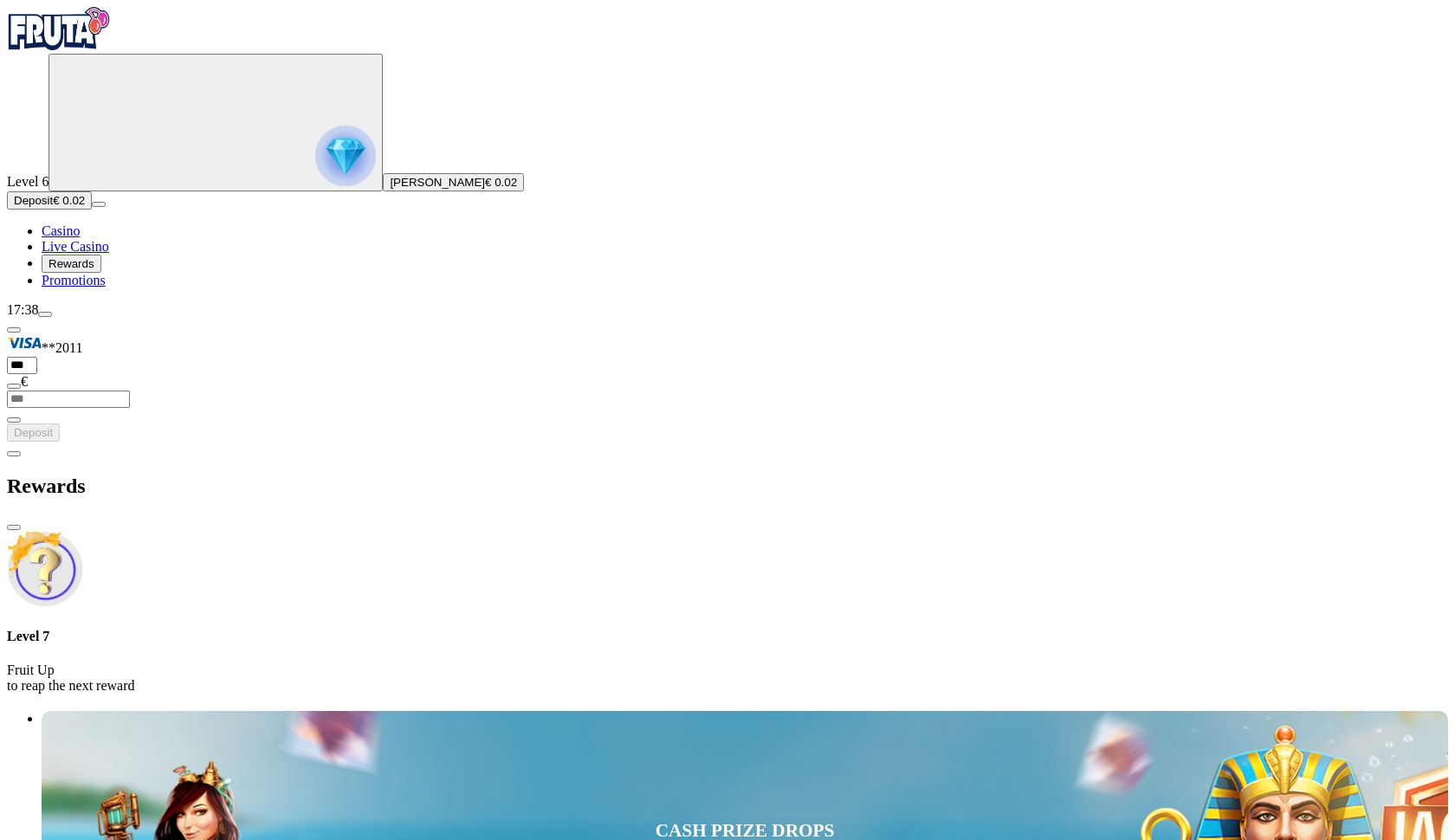
click at [14, 453] on span "chevron-left icon" at bounding box center [14, 453] width 0 height 0
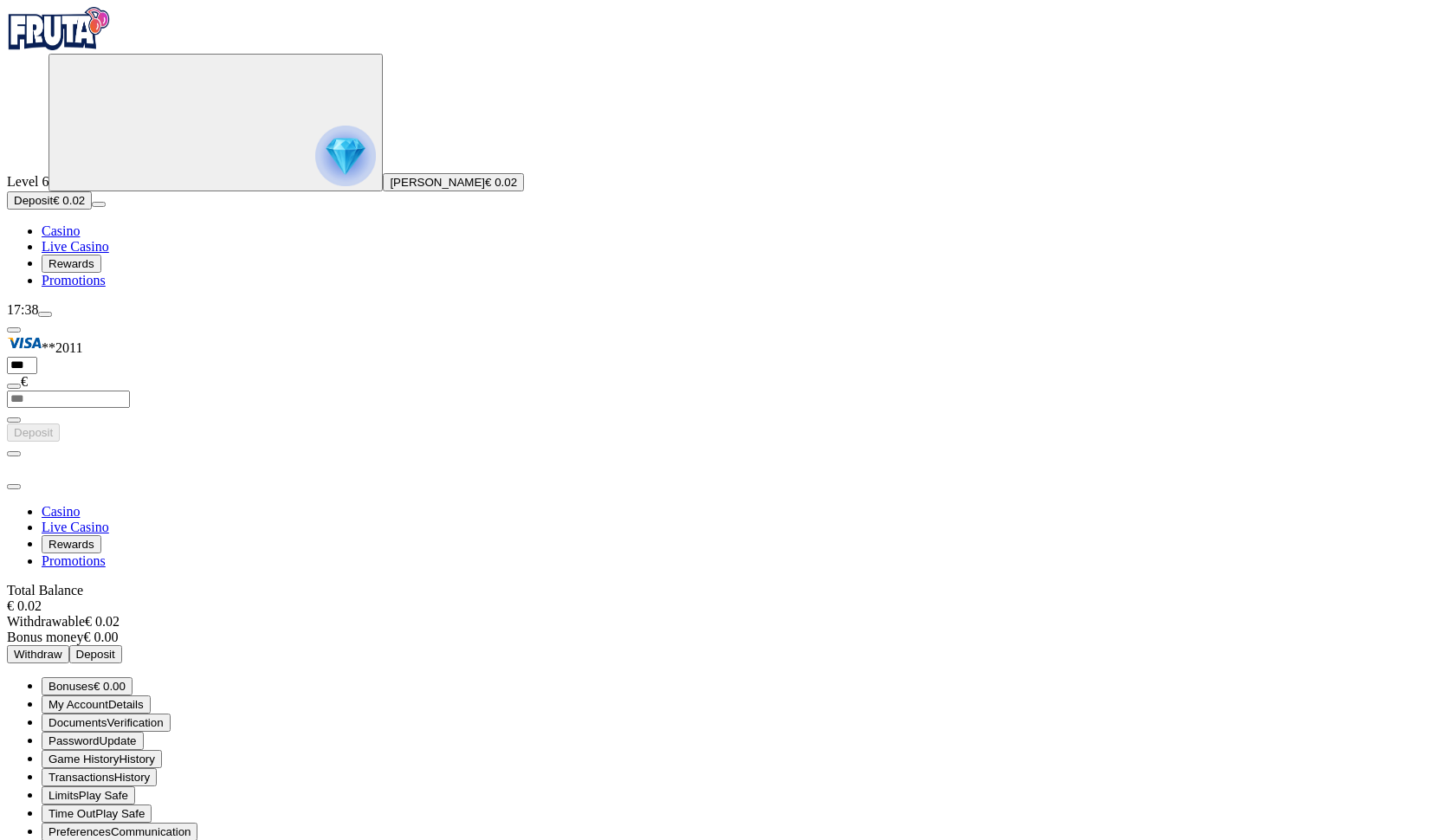
click at [115, 771] on span "Transactions" at bounding box center [81, 777] width 66 height 13
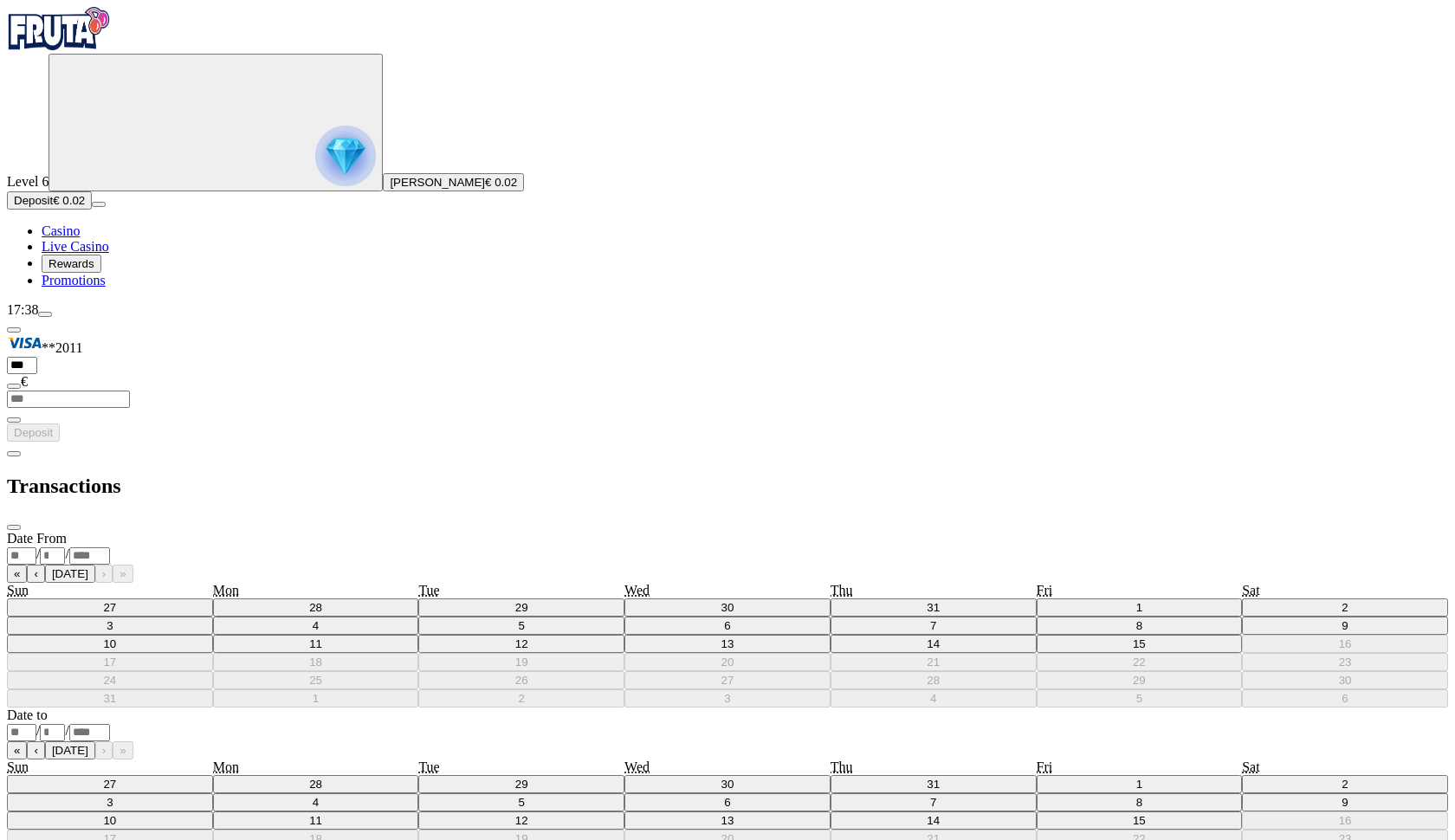
click at [14, 453] on span "chevron-left icon" at bounding box center [14, 453] width 0 height 0
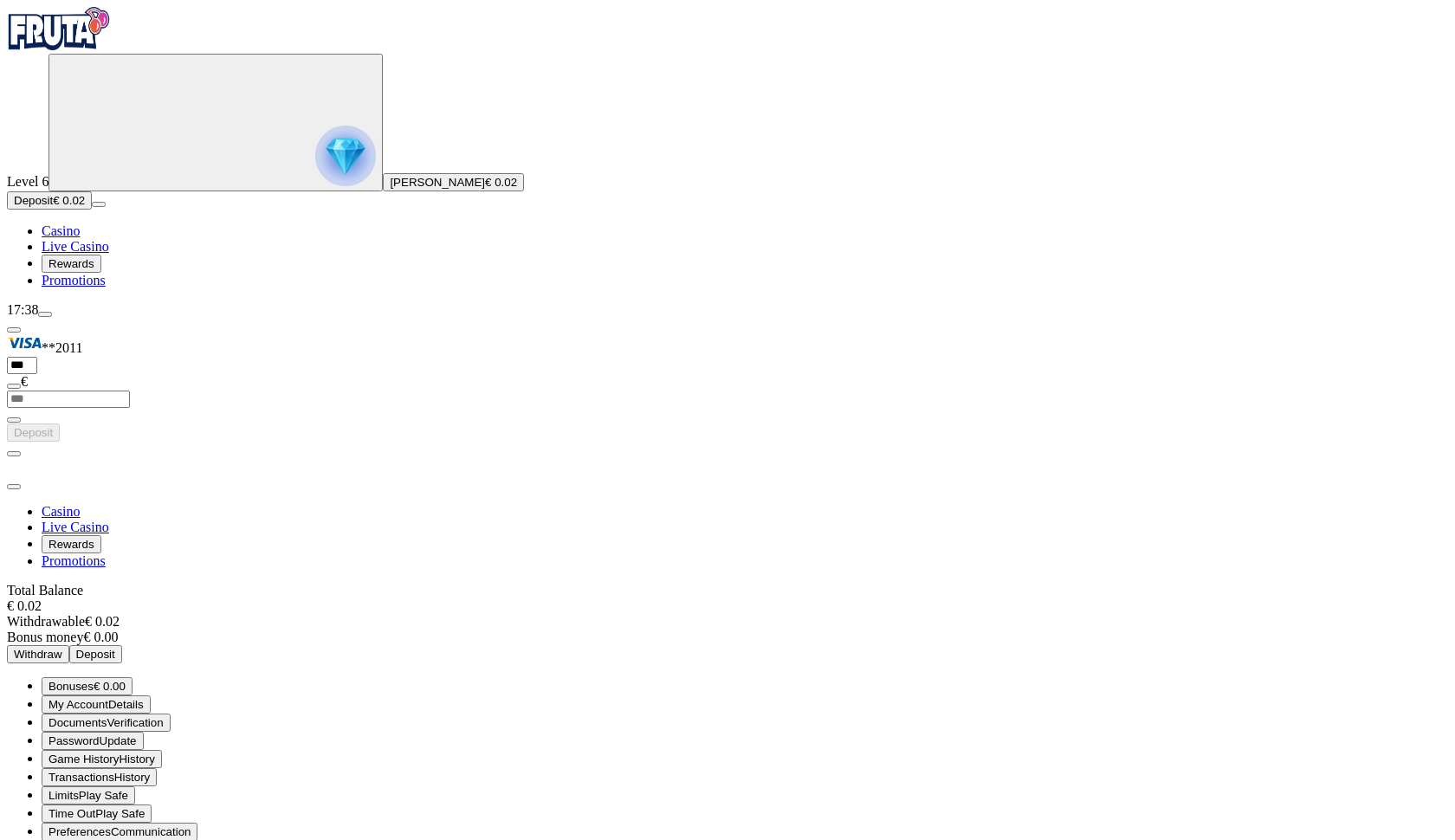
click at [115, 648] on span "Deposit" at bounding box center [95, 654] width 39 height 13
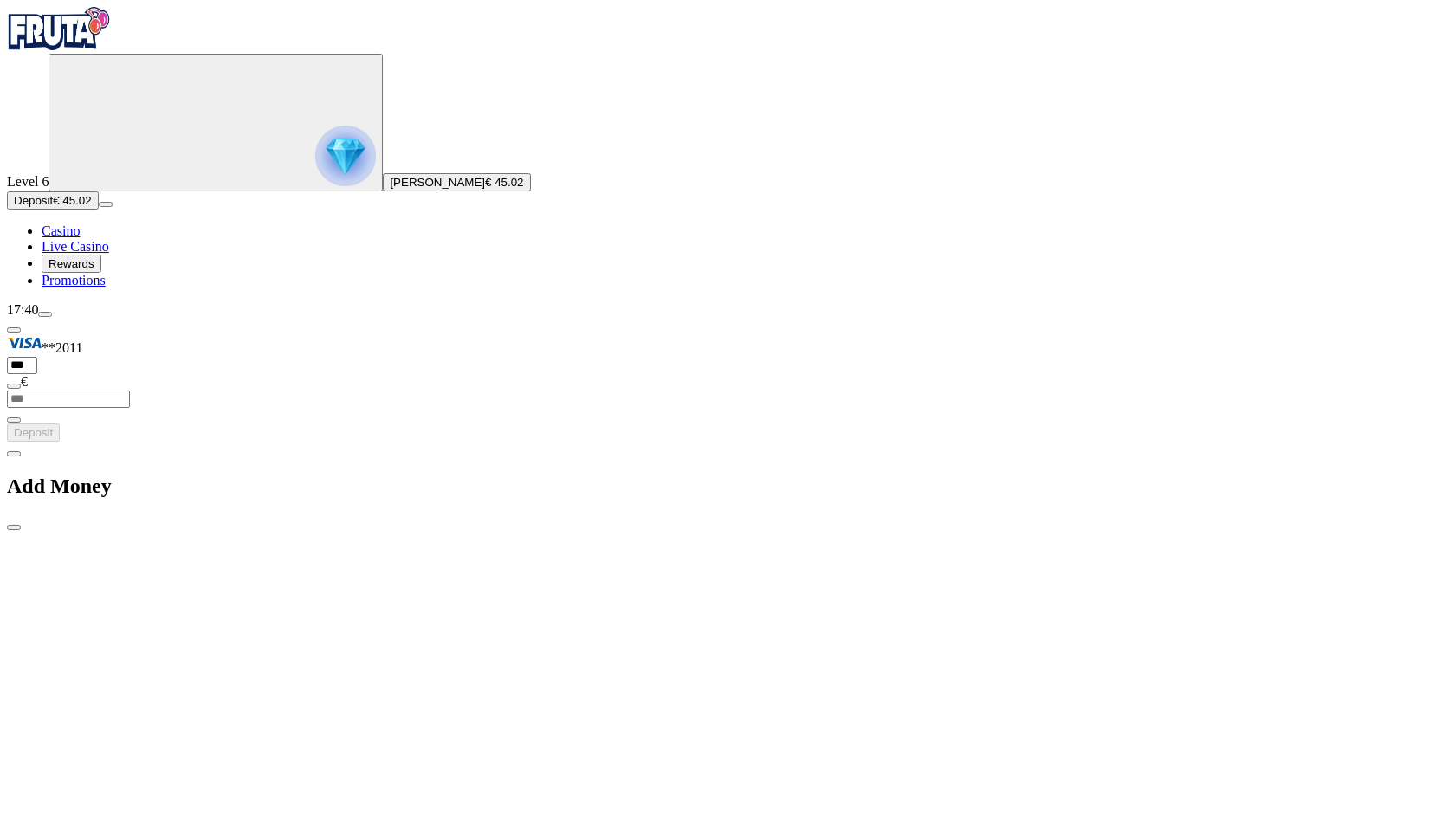
click at [566, 441] on div "Add Money" at bounding box center [727, 486] width 1441 height 89
click at [590, 441] on div "Add Money" at bounding box center [727, 486] width 1441 height 89
click at [14, 527] on span "close icon" at bounding box center [14, 527] width 0 height 0
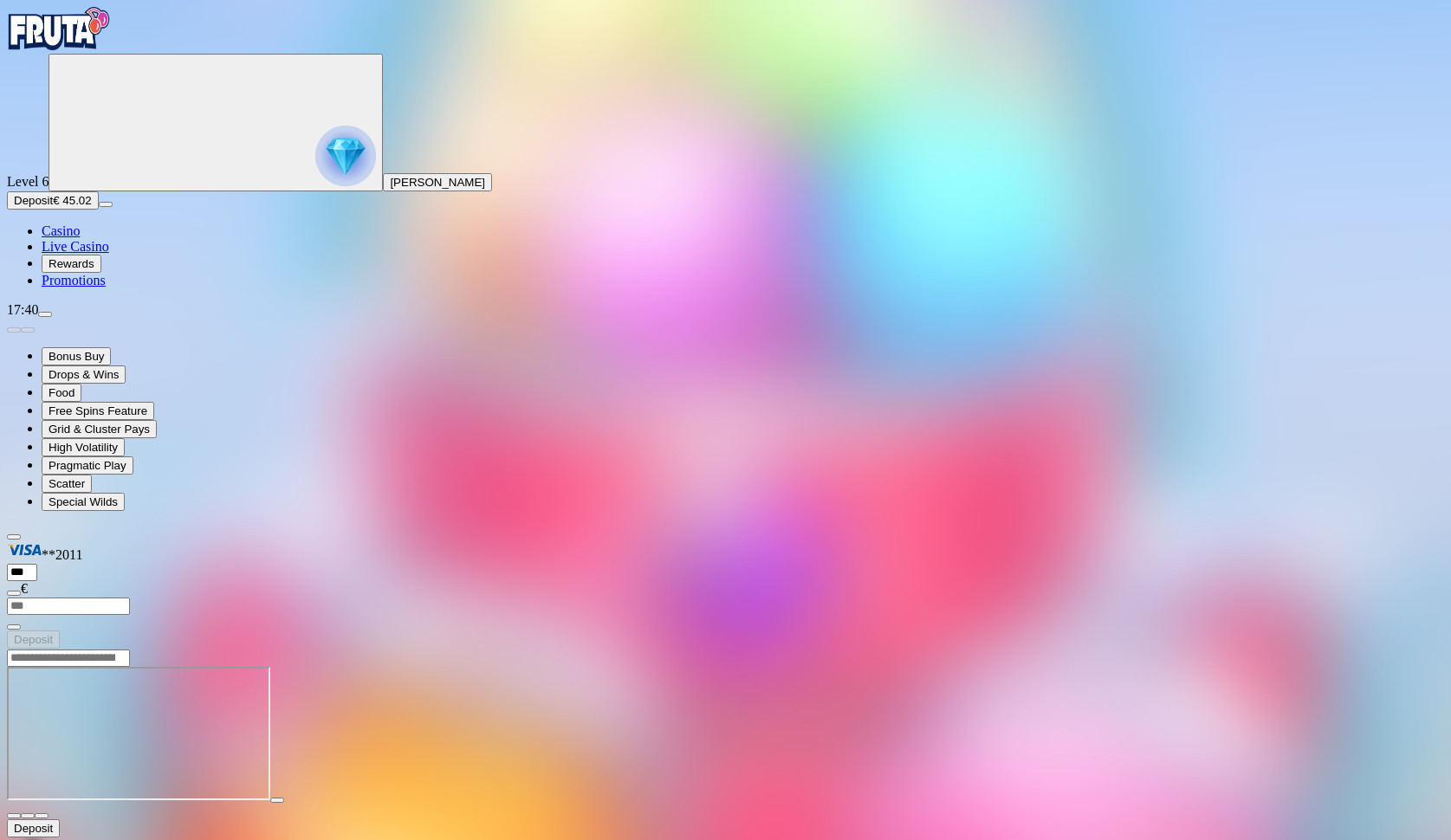
click at [1395, 804] on div at bounding box center [725, 811] width 1437 height 16
click at [48, 813] on button "button" at bounding box center [41, 816] width 14 height 6
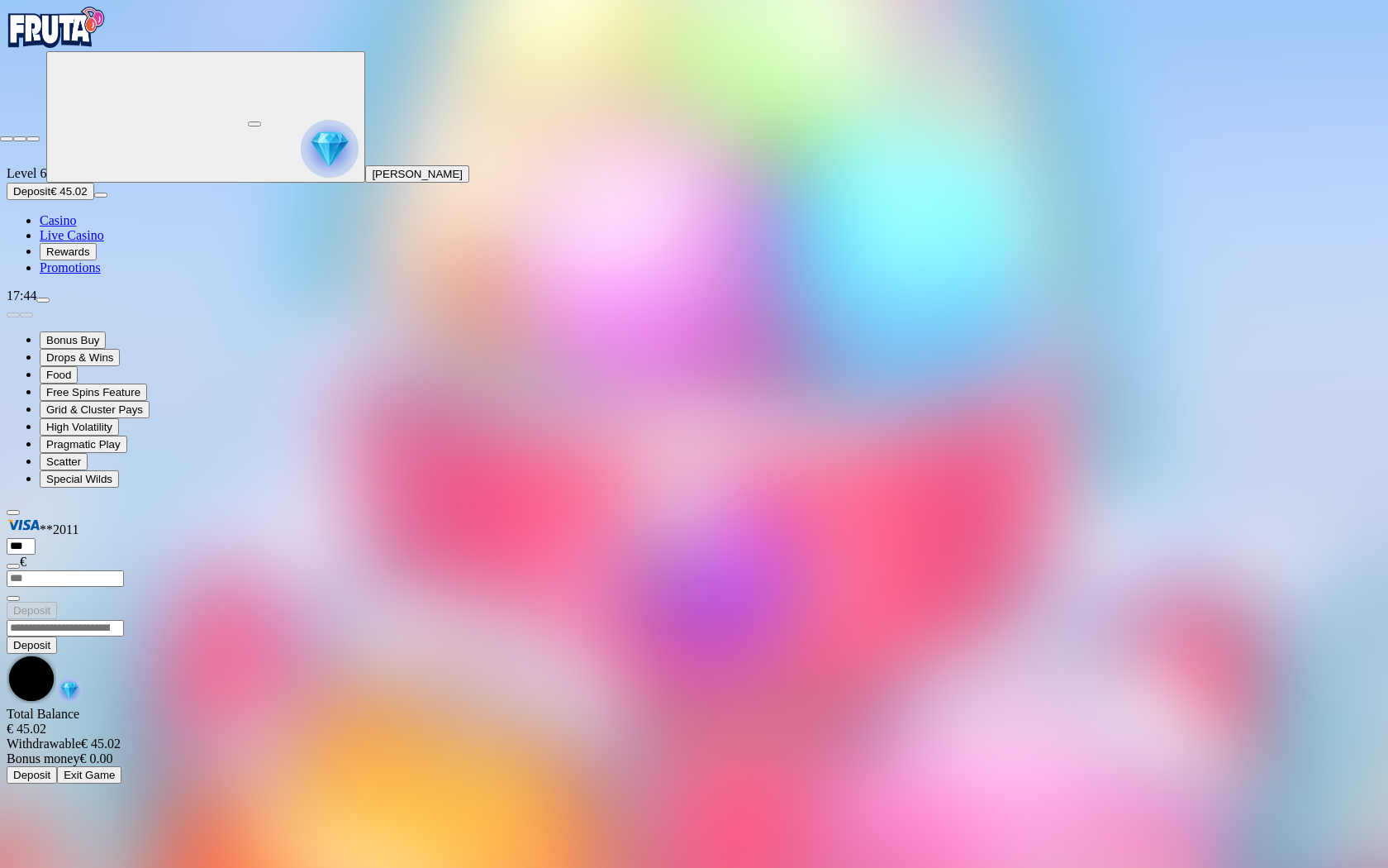
click at [6, 139] on span "close icon" at bounding box center [6, 139] width 0 height 0
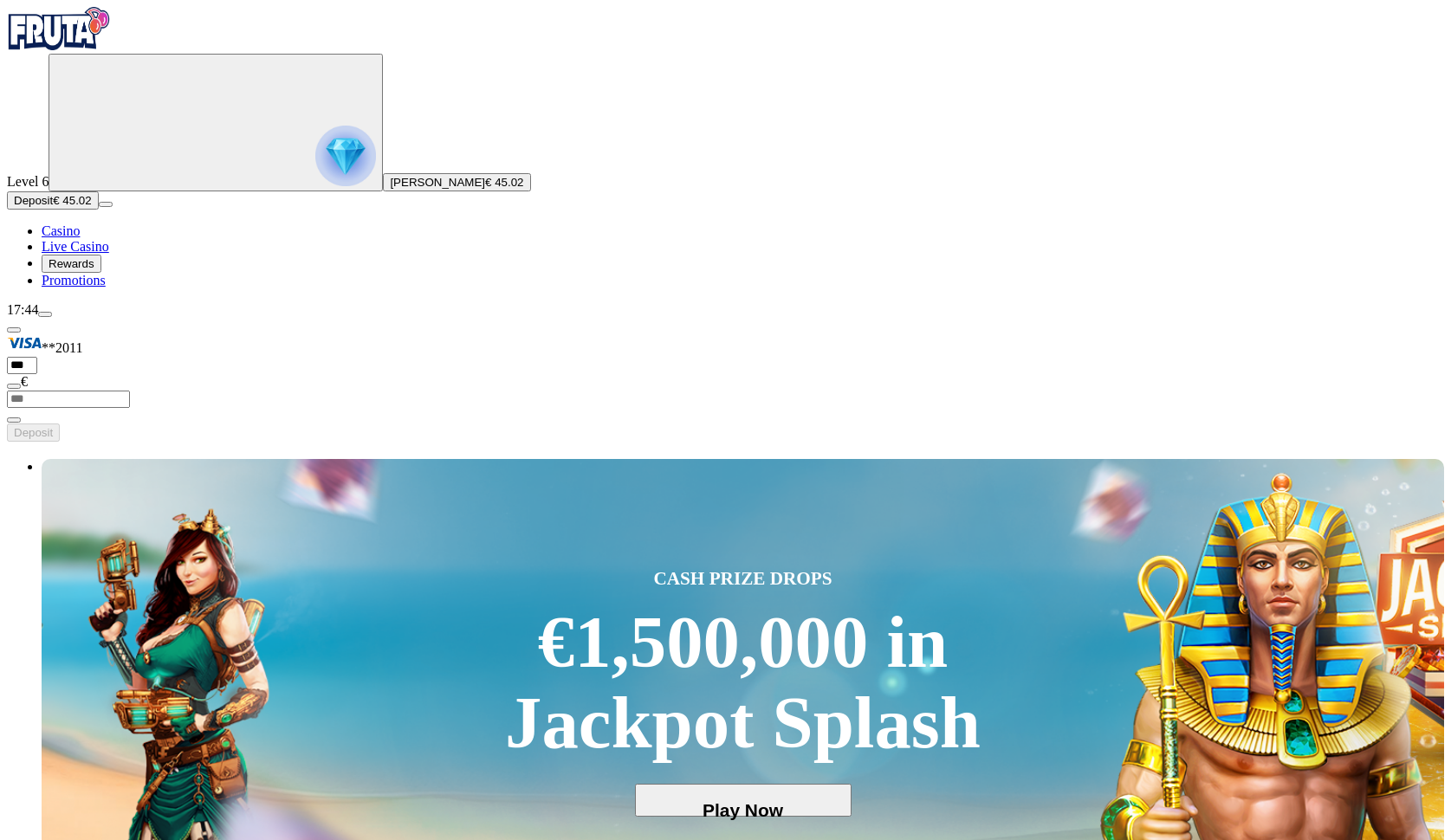
type input "**********"
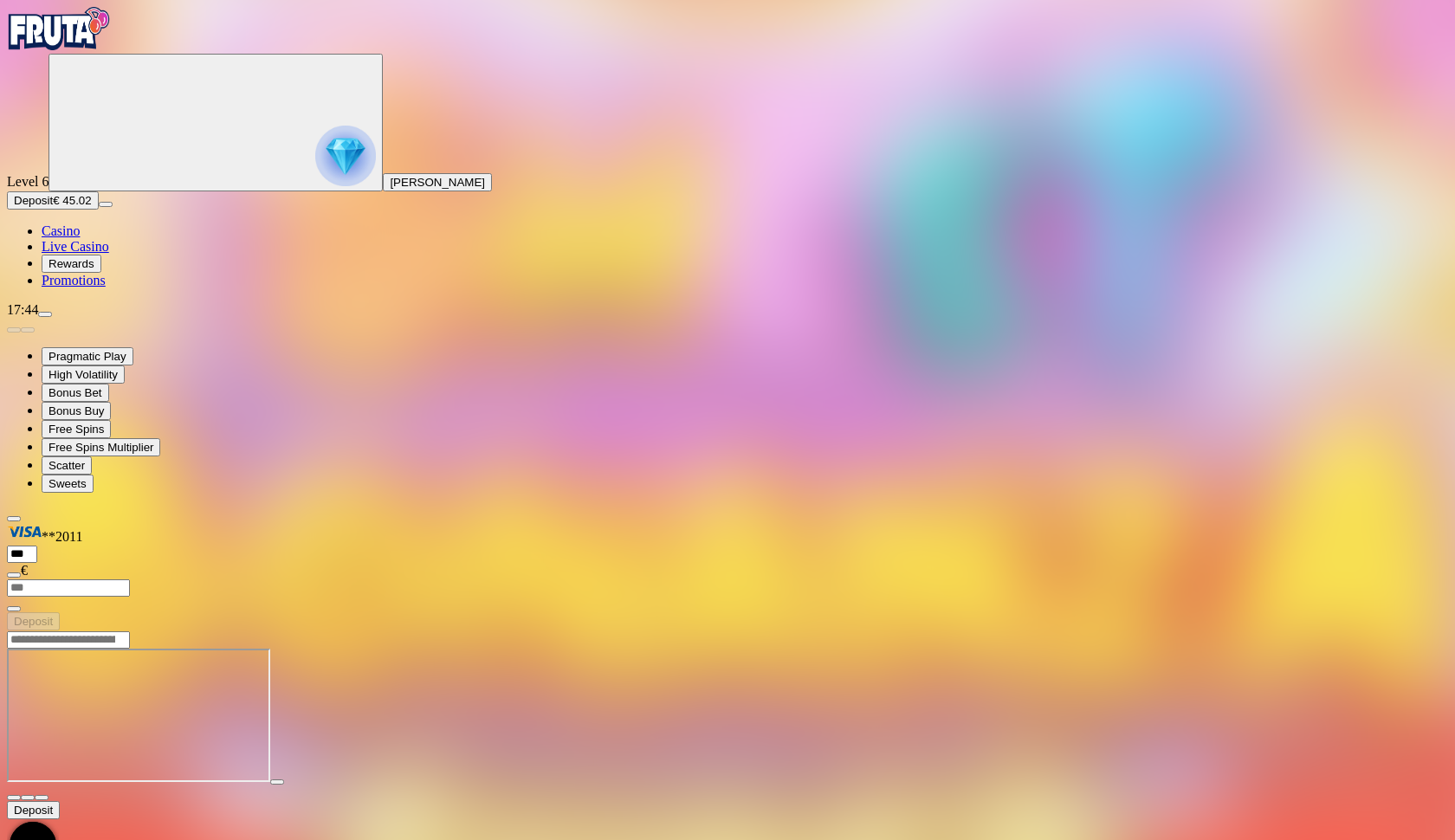
click at [42, 797] on span "fullscreen icon" at bounding box center [42, 797] width 0 height 0
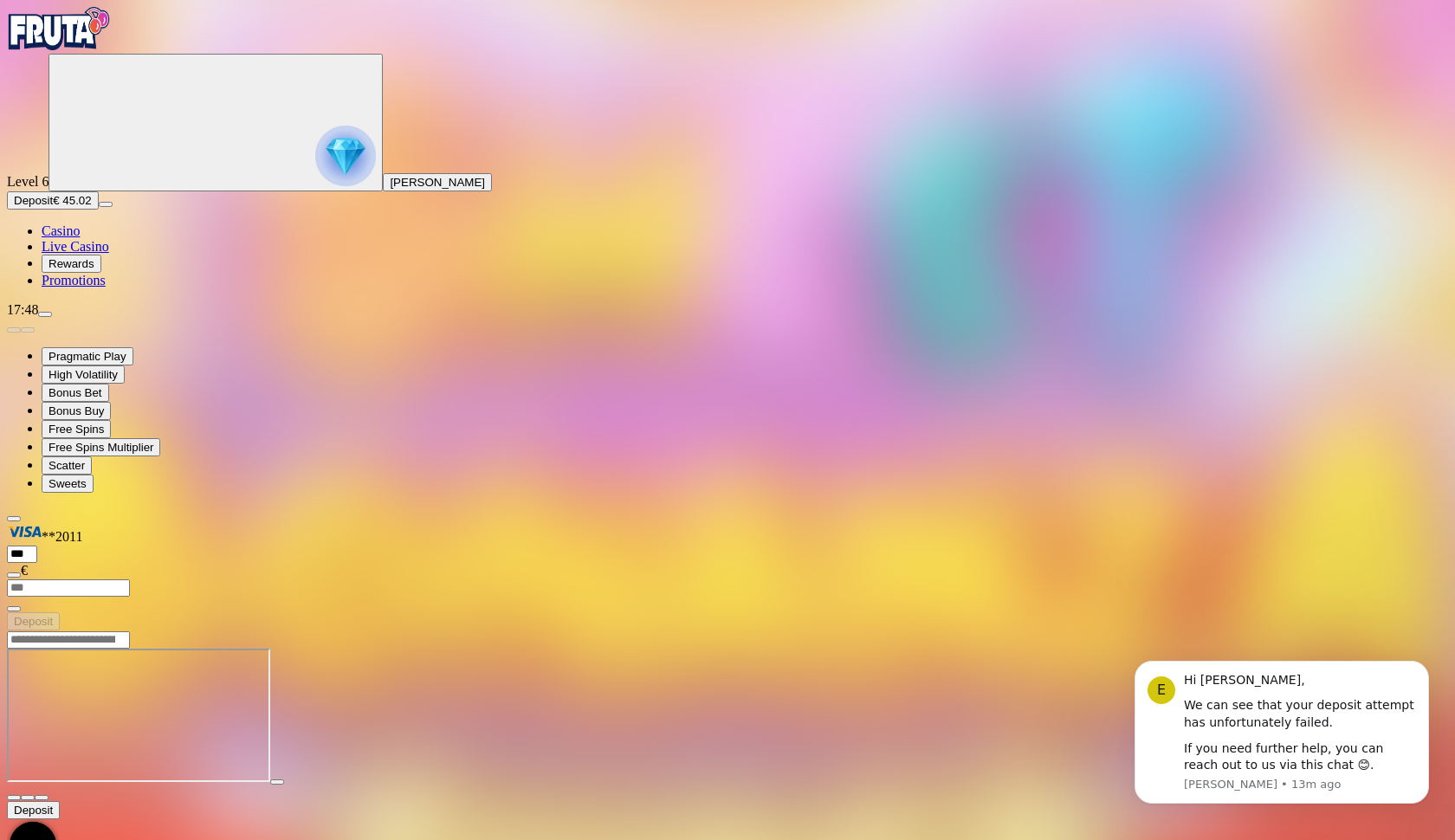
click at [14, 797] on span "close icon" at bounding box center [14, 797] width 0 height 0
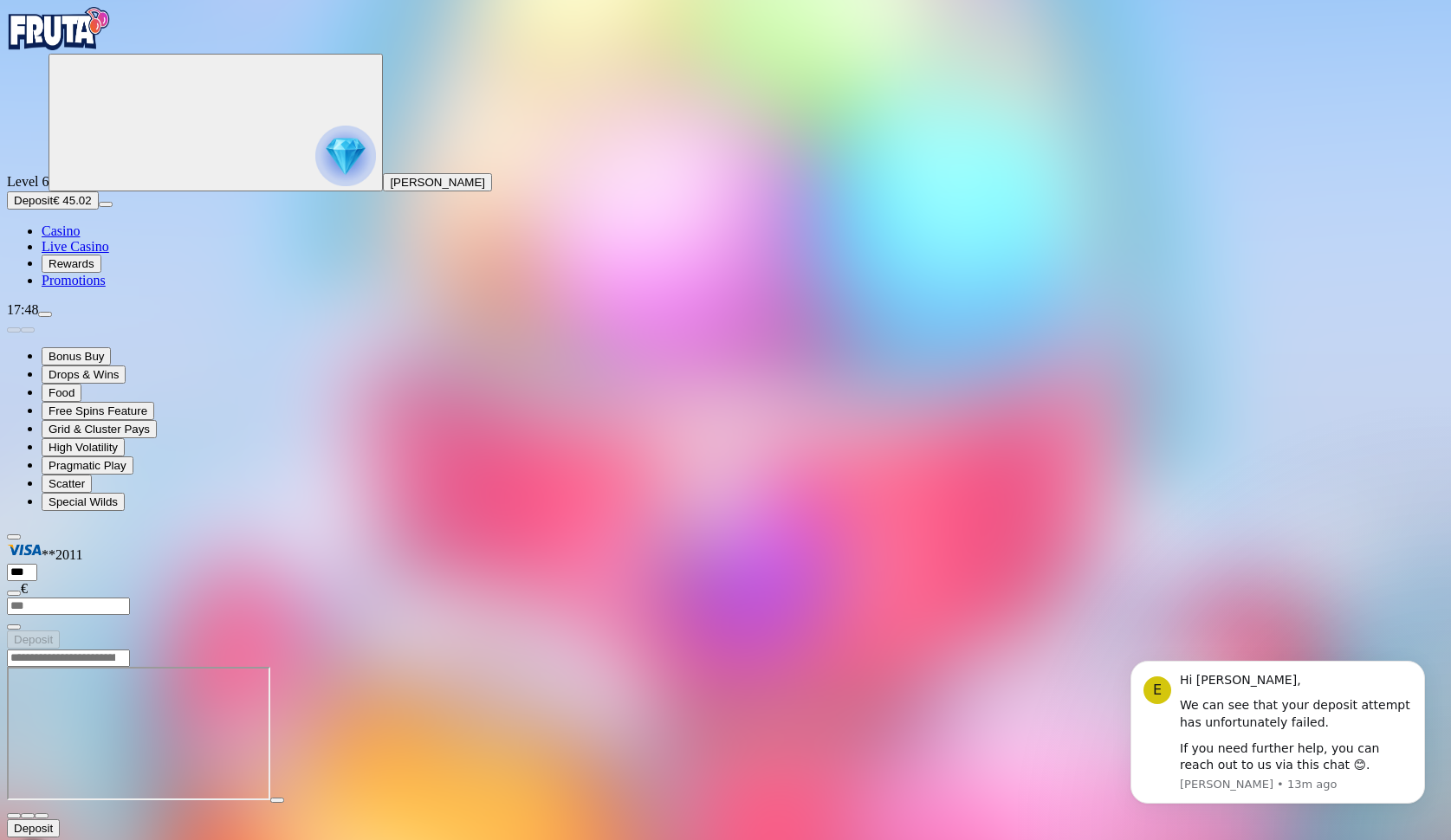
click at [1416, 804] on div at bounding box center [725, 811] width 1437 height 16
click at [42, 816] on span "fullscreen icon" at bounding box center [42, 816] width 0 height 0
click at [28, 816] on span "chevron-down icon" at bounding box center [28, 816] width 0 height 0
click at [1400, 649] on main "Deposit Total Balance € 45.02 Withdrawable € 45.02 Bonus money € 0.00 Deposit E…" at bounding box center [725, 810] width 1437 height 325
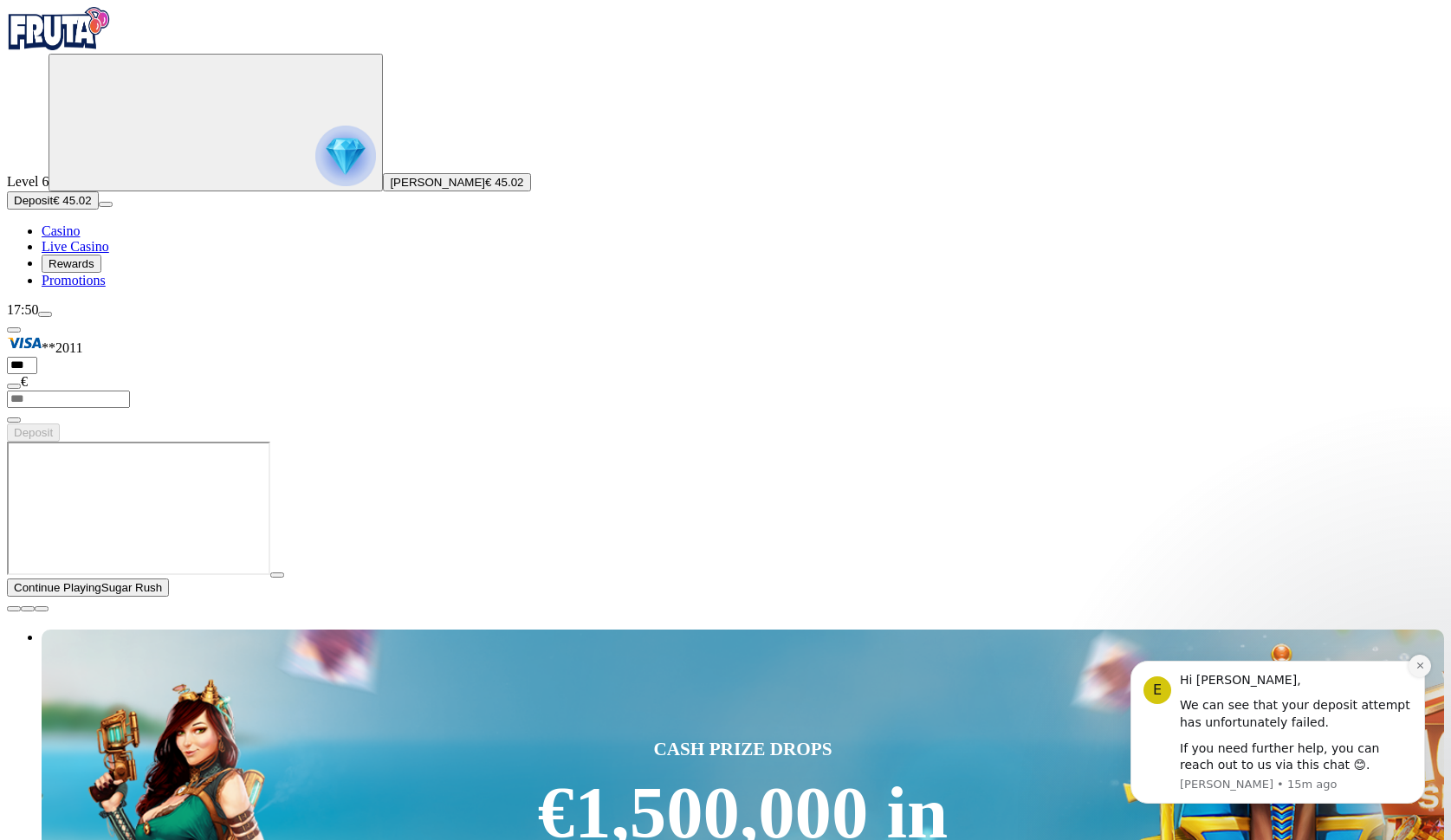
click at [1420, 667] on icon "Dismiss notification" at bounding box center [1420, 665] width 9 height 9
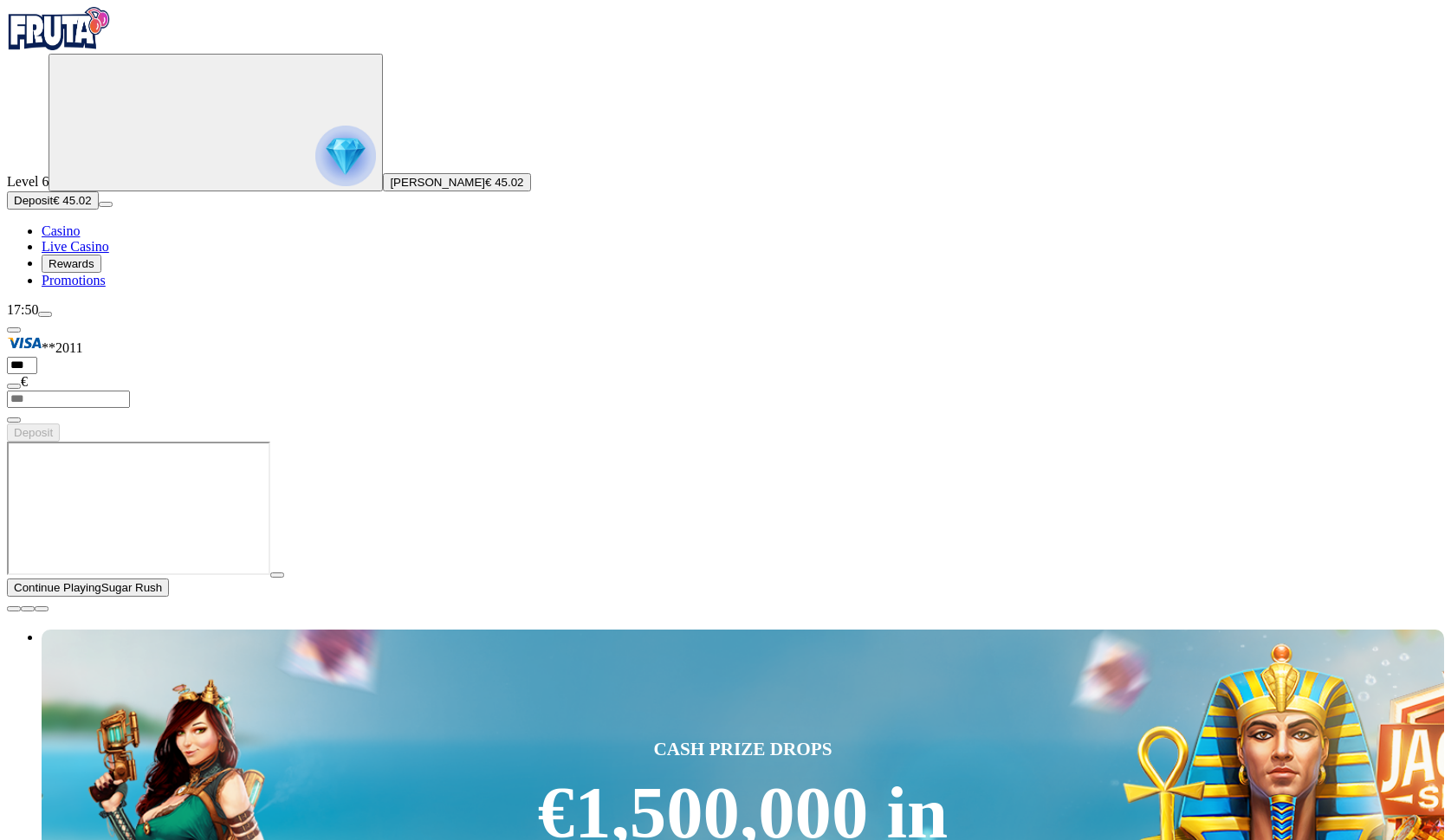
click at [14, 609] on span "close icon" at bounding box center [14, 609] width 0 height 0
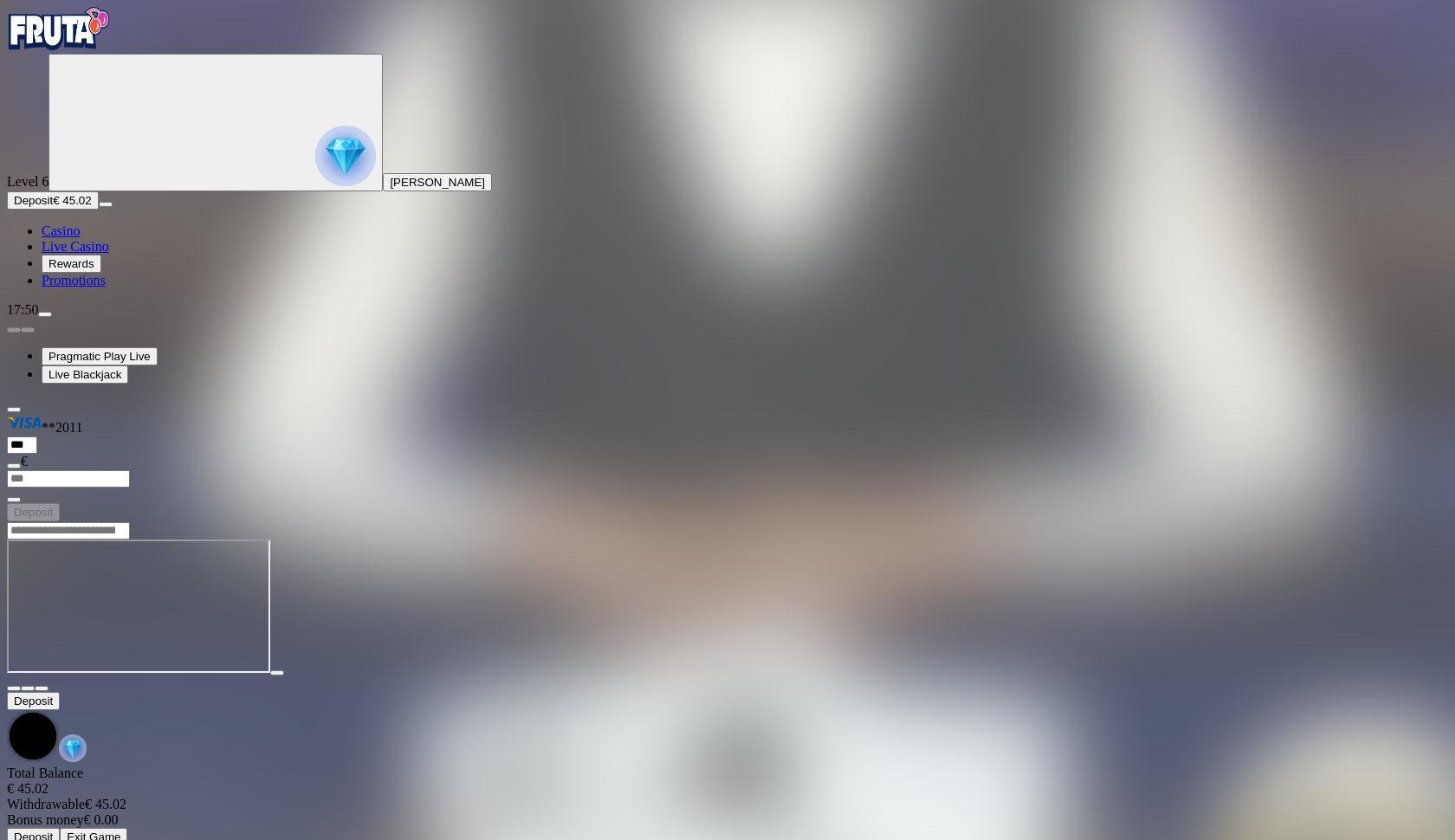
click at [48, 686] on button "button" at bounding box center [41, 688] width 14 height 6
click at [14, 688] on span "close icon" at bounding box center [14, 688] width 0 height 0
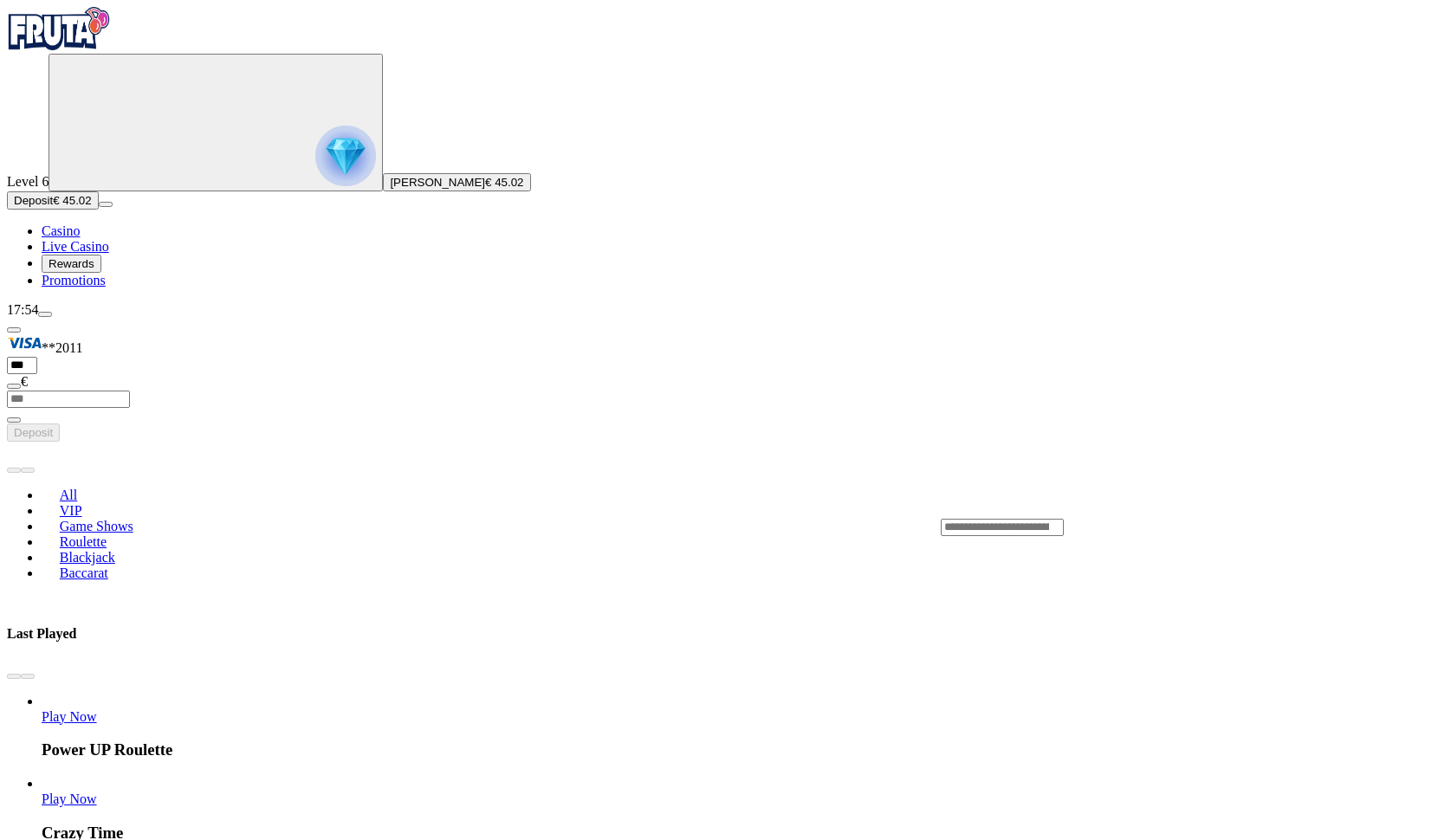
click at [80, 238] on span "Casino" at bounding box center [60, 230] width 38 height 15
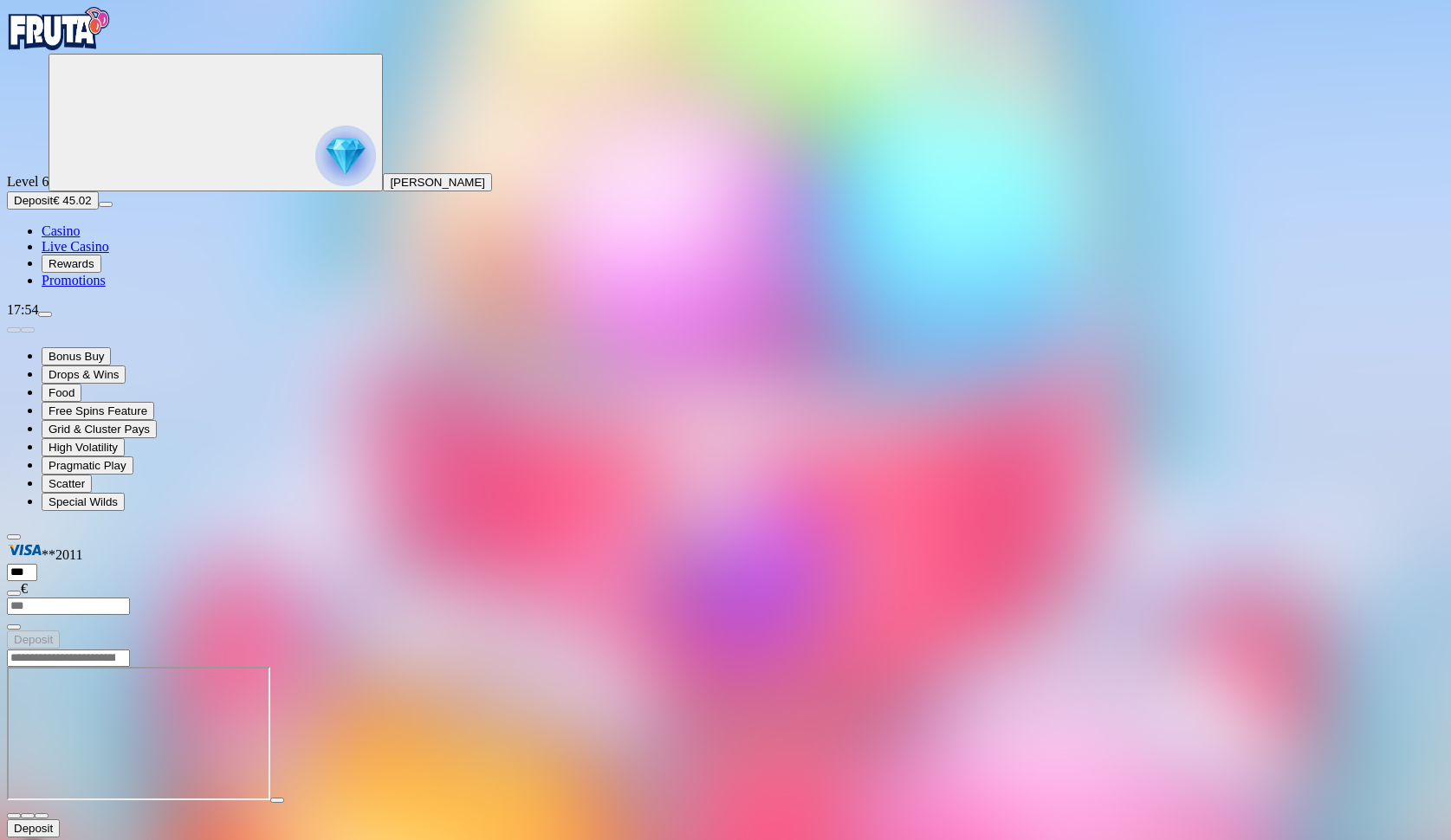
click at [42, 816] on span "fullscreen icon" at bounding box center [42, 816] width 0 height 0
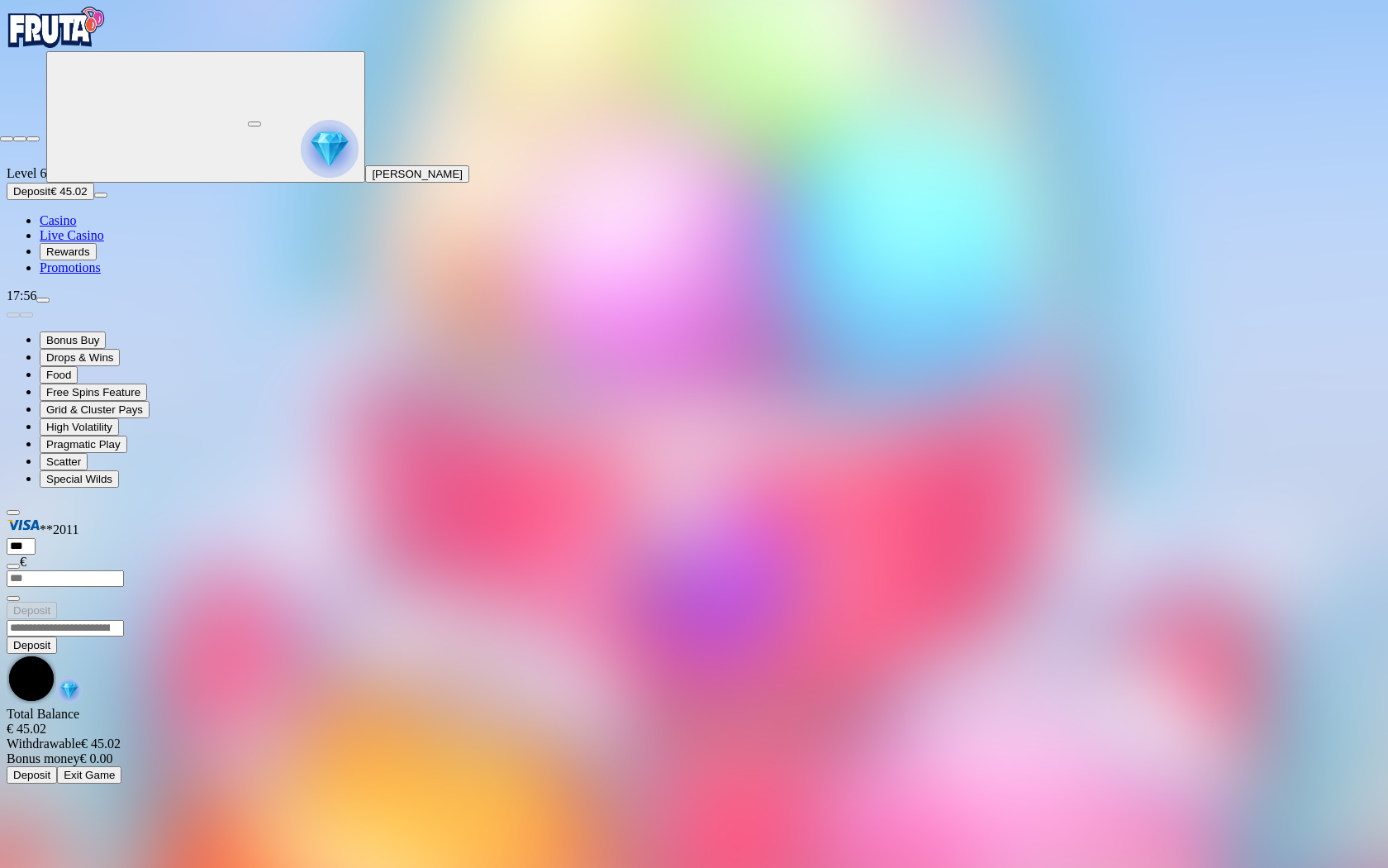
click at [6, 139] on span "close icon" at bounding box center [6, 139] width 0 height 0
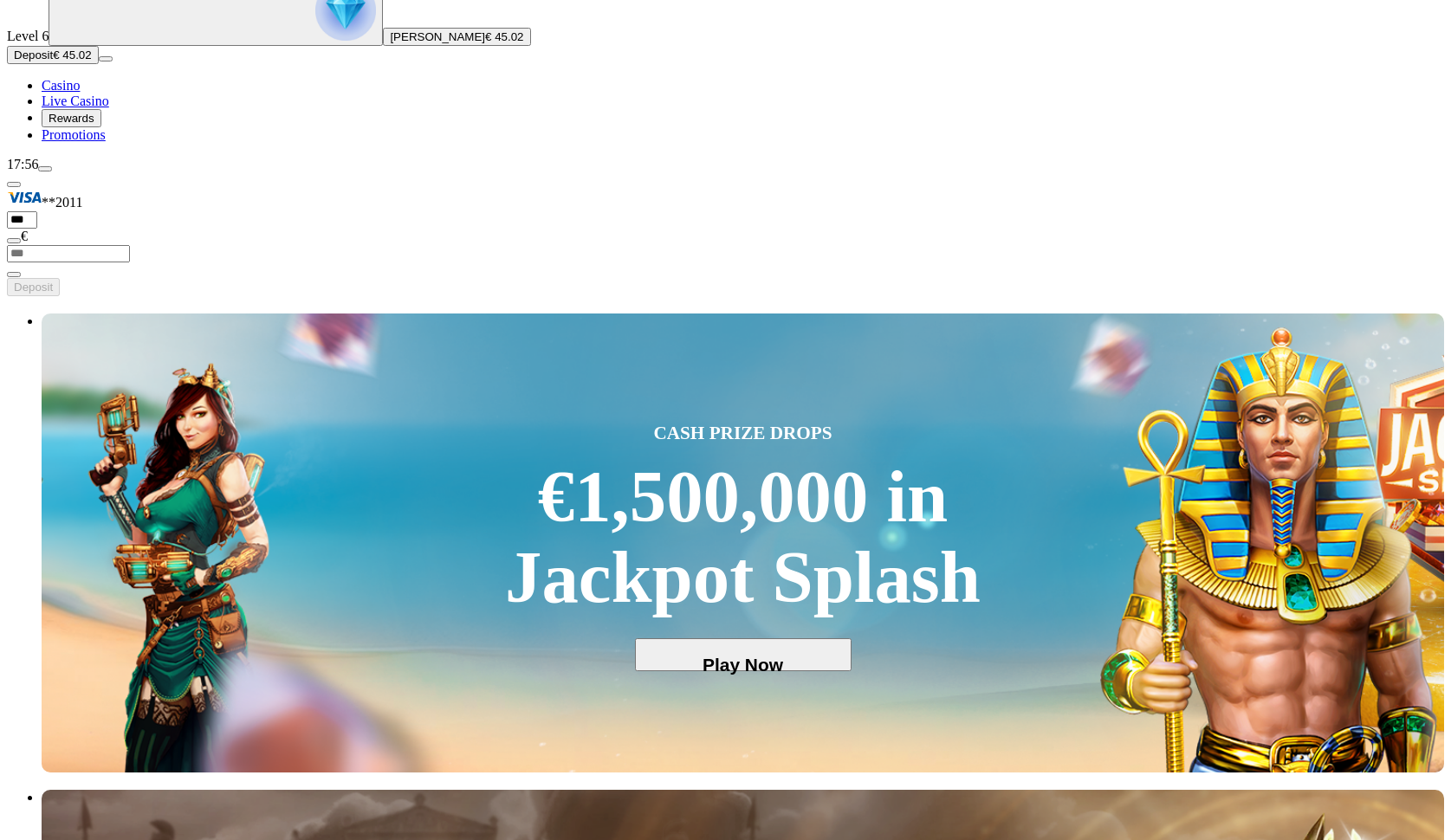
scroll to position [165, 0]
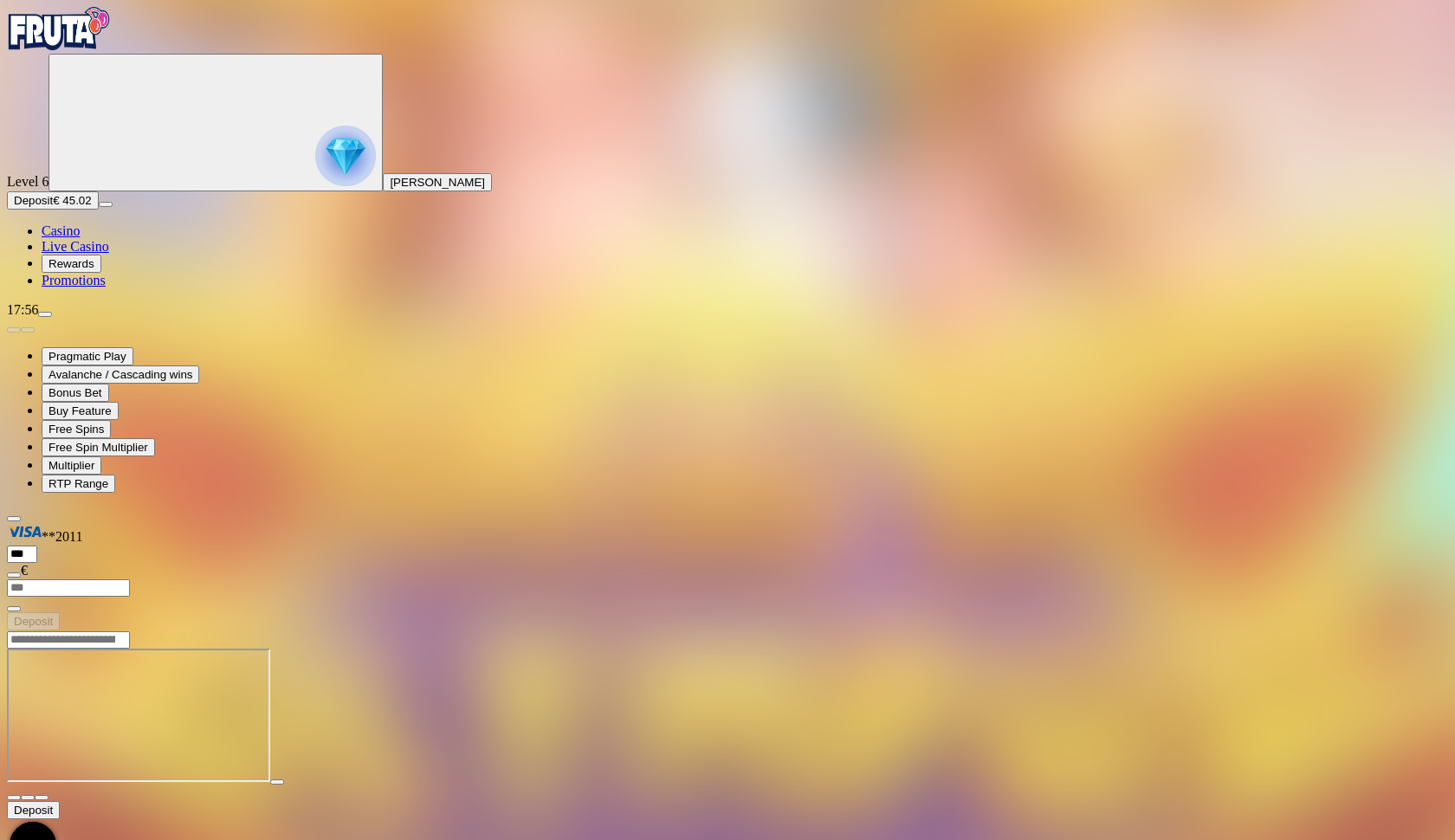
click at [42, 797] on span "fullscreen icon" at bounding box center [42, 797] width 0 height 0
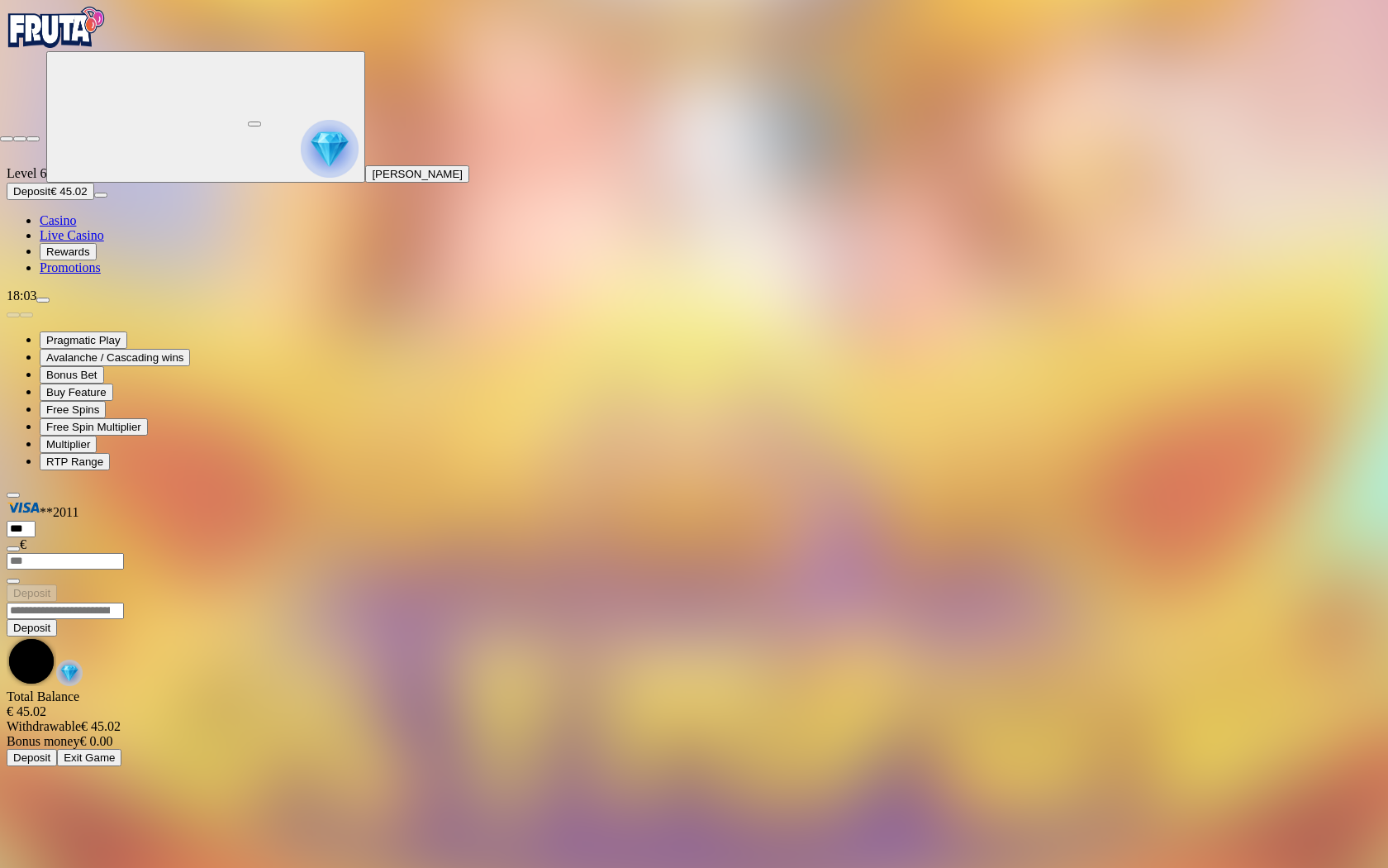
click at [6, 139] on span "close icon" at bounding box center [6, 139] width 0 height 0
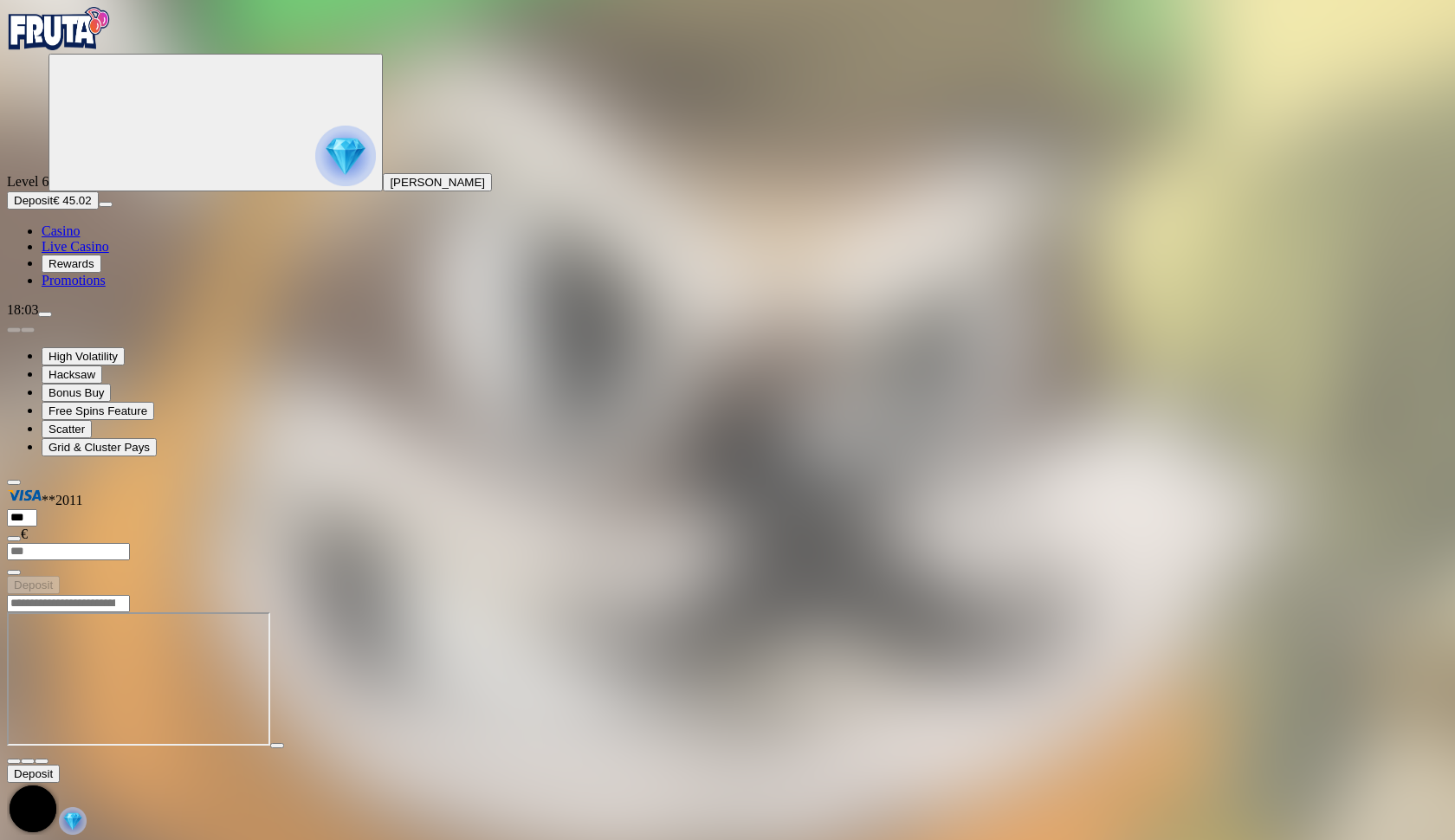
click at [42, 761] on span "fullscreen icon" at bounding box center [42, 761] width 0 height 0
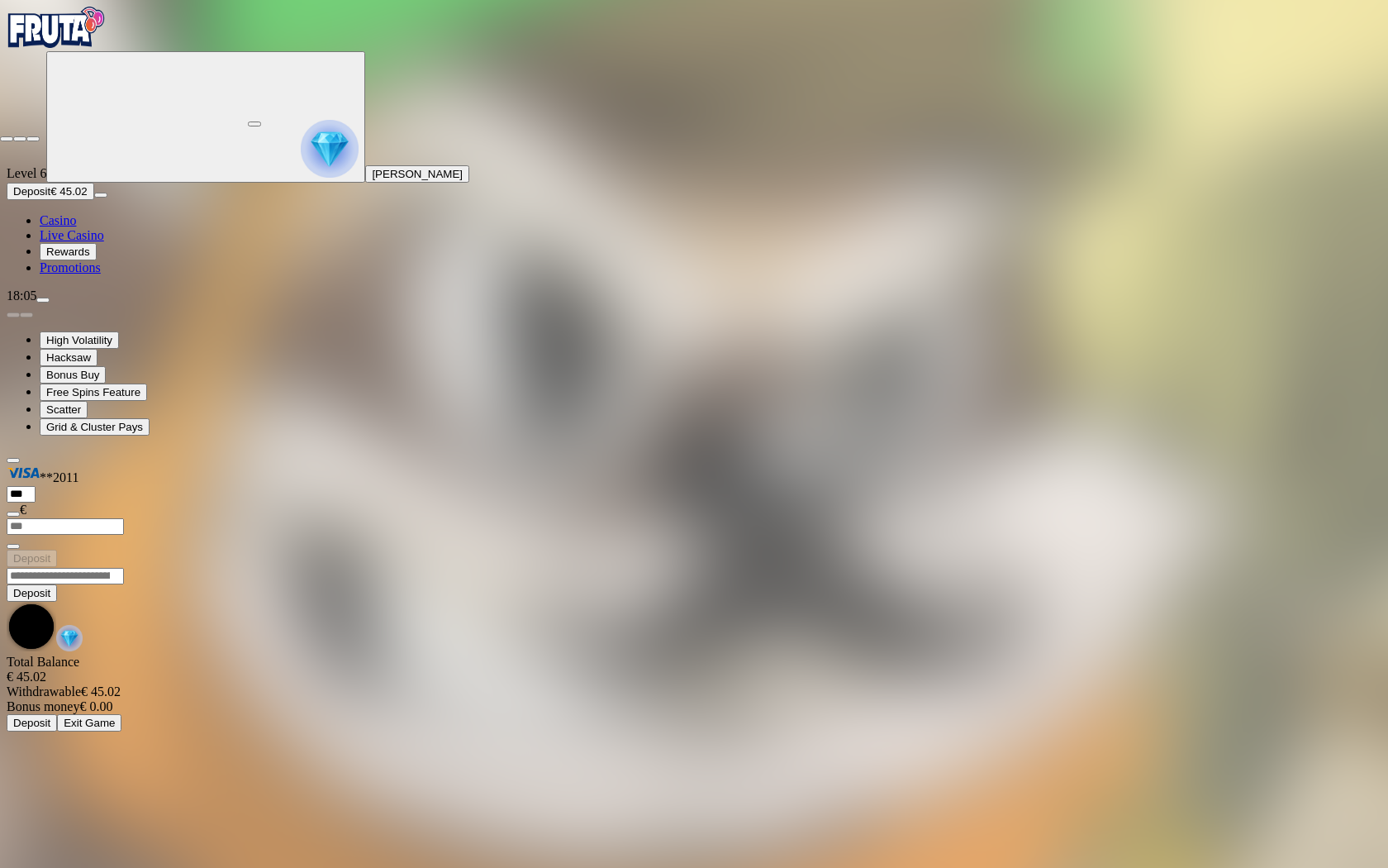
click at [33, 139] on span "fullscreen-exit icon" at bounding box center [33, 139] width 0 height 0
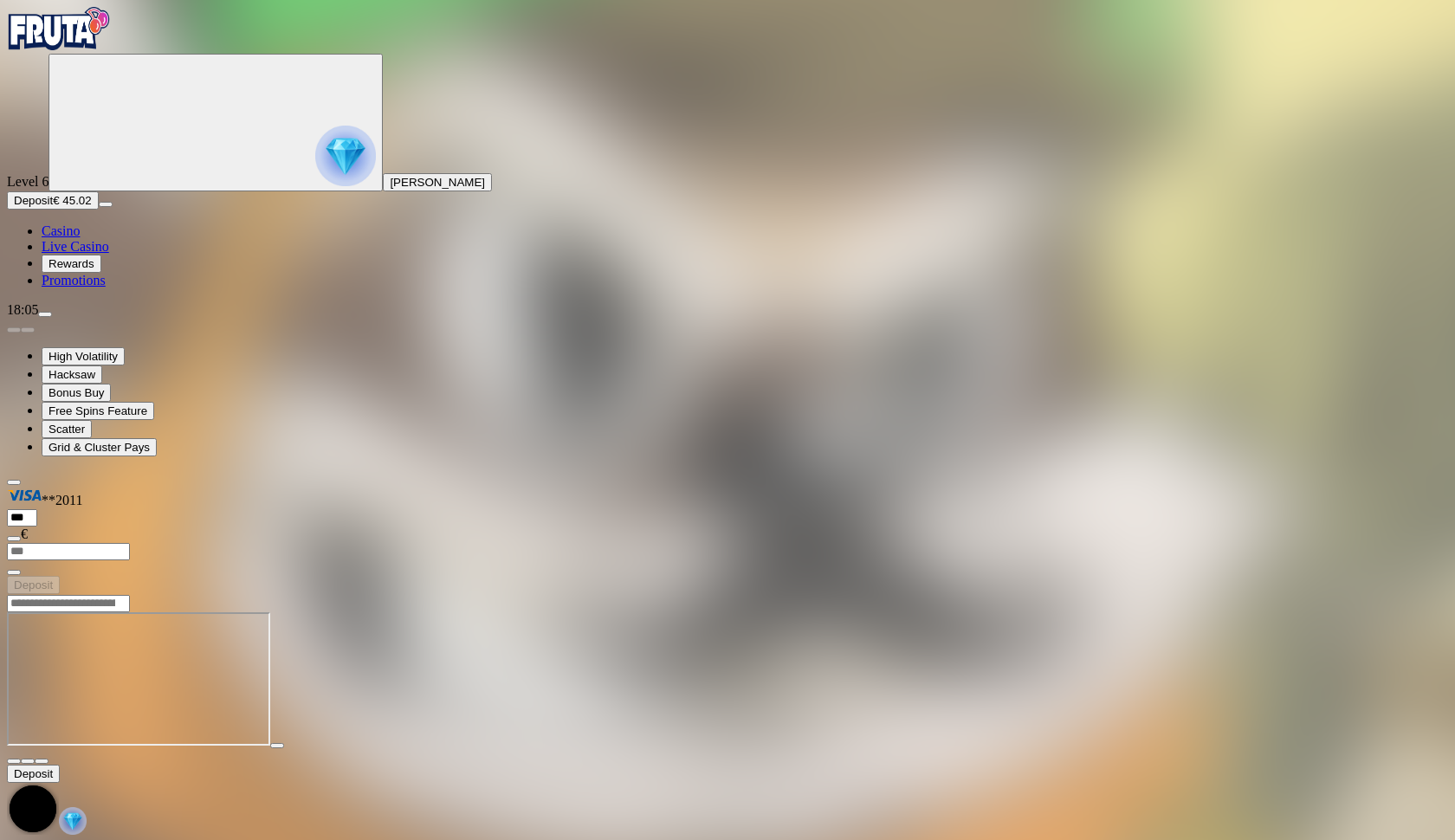
click at [14, 761] on span "close icon" at bounding box center [14, 761] width 0 height 0
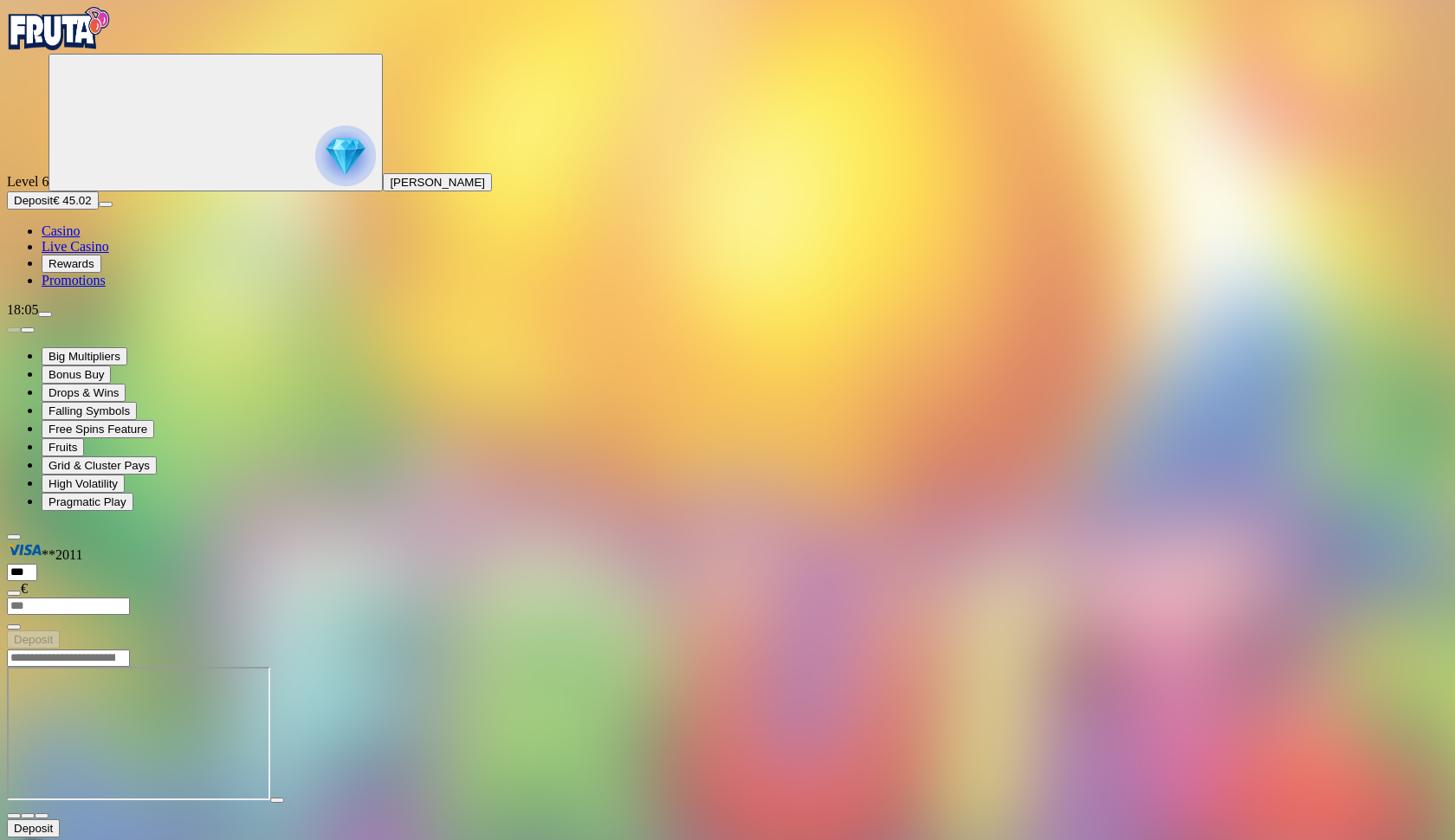
click at [1387, 649] on main "Deposit Total Balance € 45.02 Withdrawable € 45.02 Bonus money € 0.00 Deposit E…" at bounding box center [727, 810] width 1441 height 325
click at [48, 813] on button "button" at bounding box center [41, 816] width 14 height 6
click at [14, 816] on span "close icon" at bounding box center [14, 816] width 0 height 0
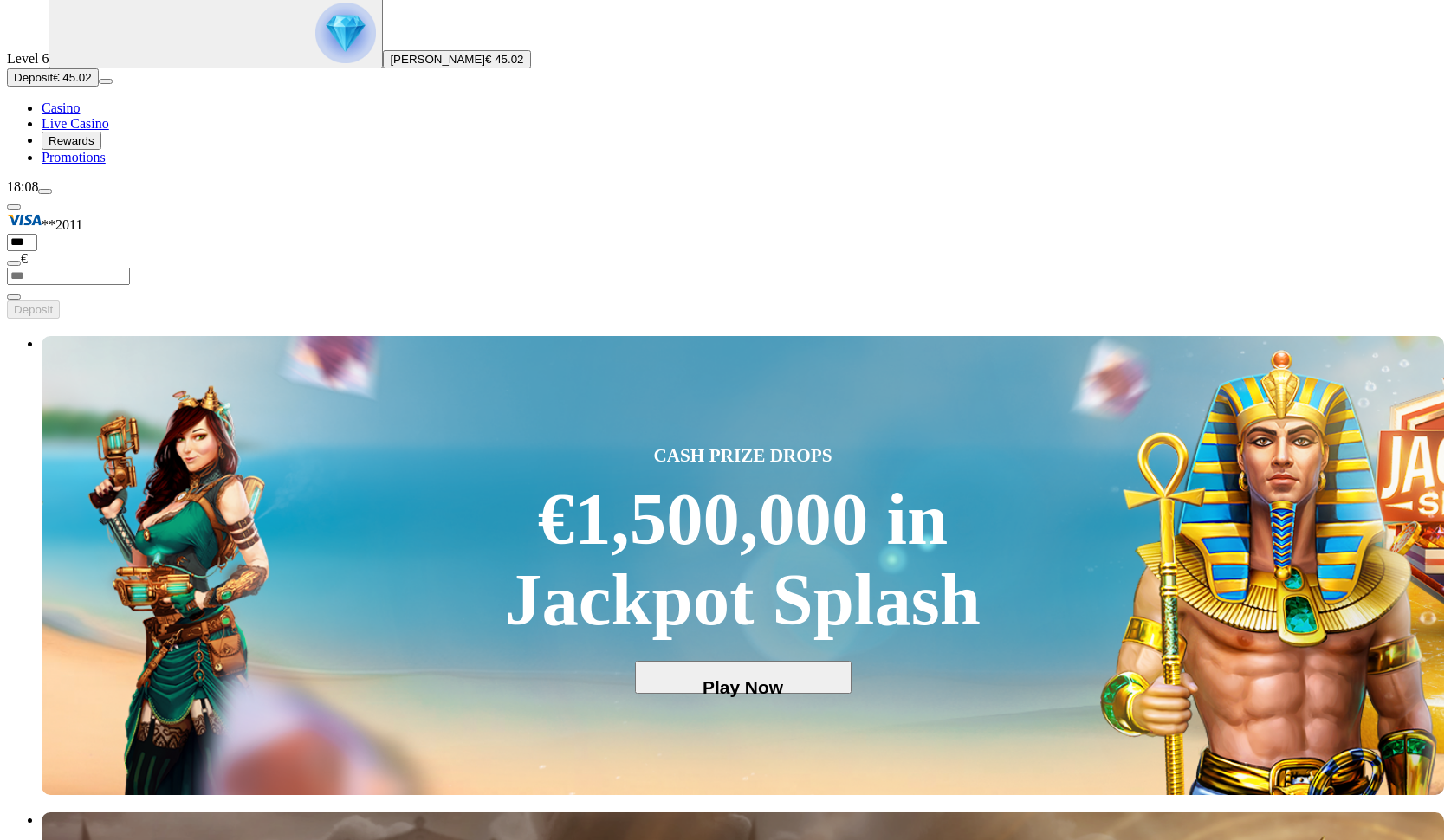
scroll to position [141, 0]
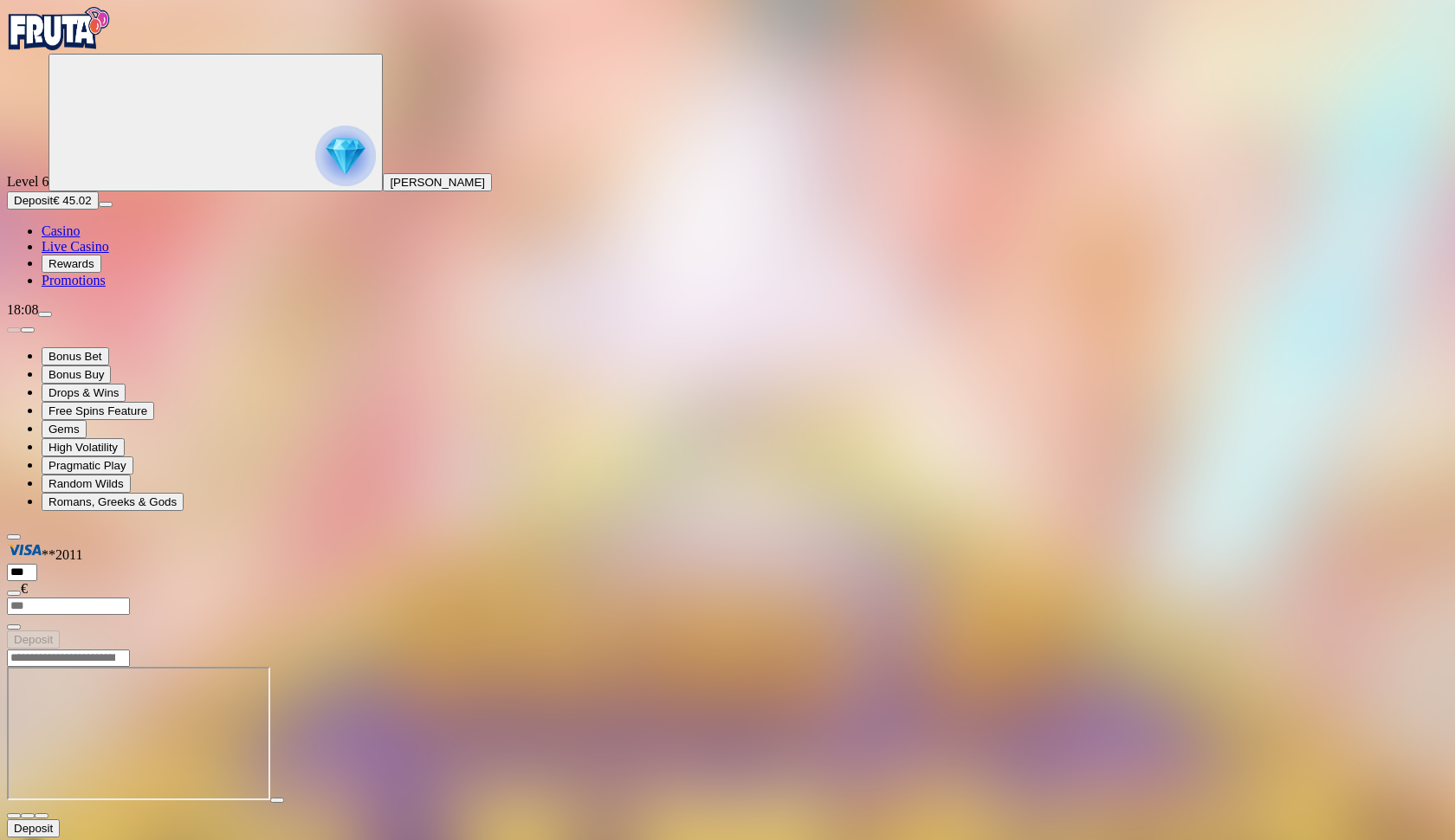
click at [42, 816] on span "fullscreen icon" at bounding box center [42, 816] width 0 height 0
